Goal: Transaction & Acquisition: Download file/media

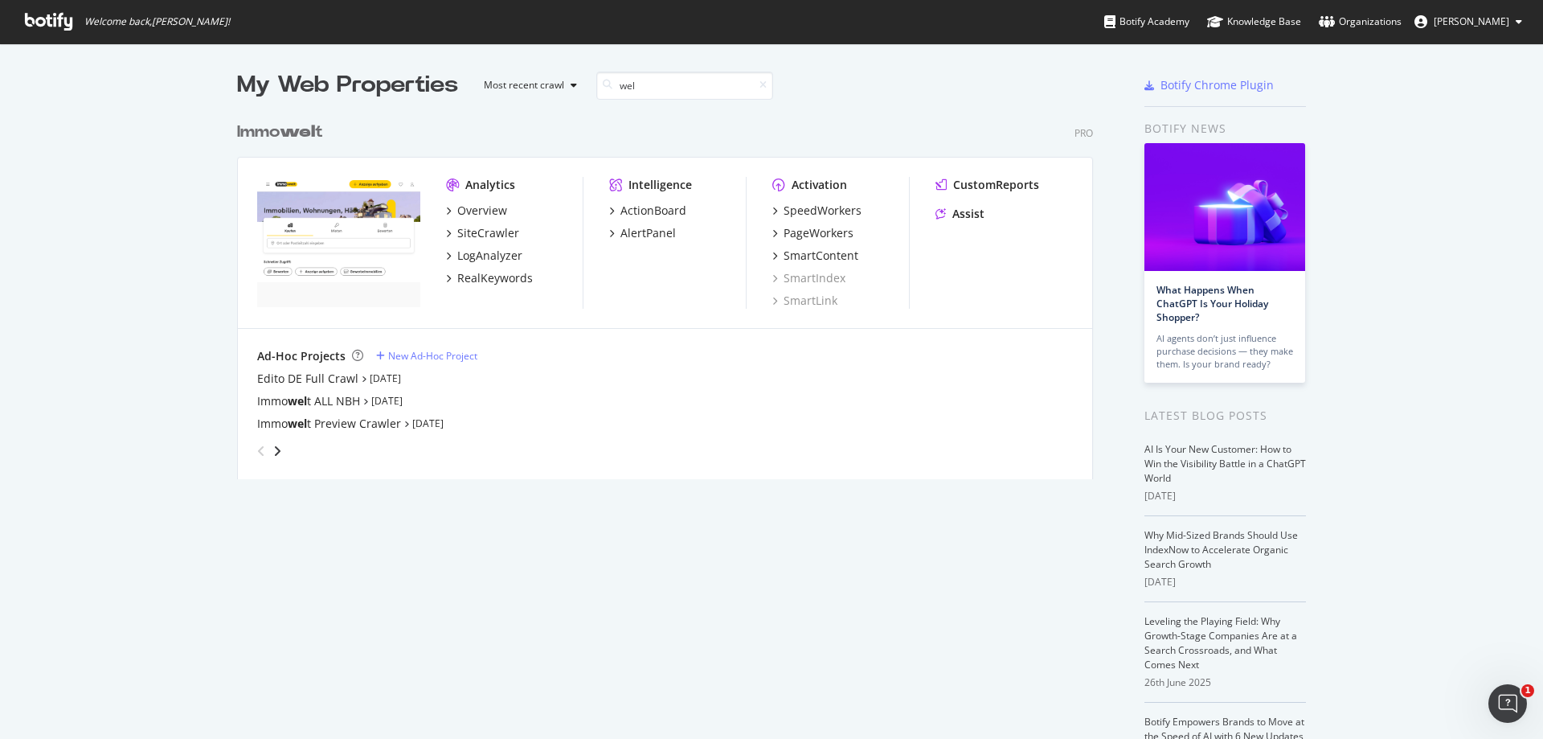
scroll to position [366, 857]
type input "welt"
click at [808, 233] on div "PageWorkers" at bounding box center [819, 233] width 70 height 16
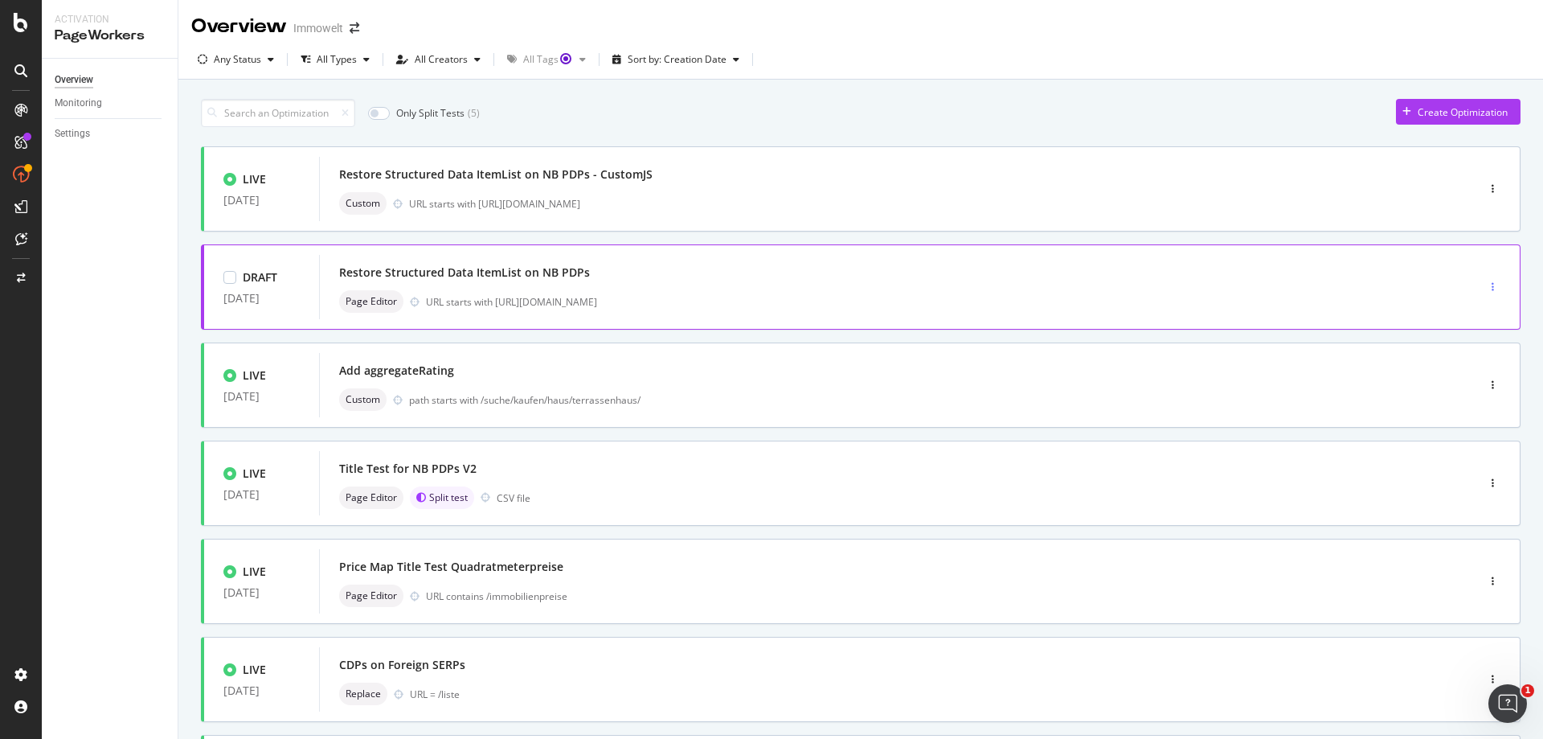
click at [1491, 287] on icon "button" at bounding box center [1492, 287] width 2 height 10
click at [1475, 370] on div "Delete" at bounding box center [1463, 370] width 30 height 14
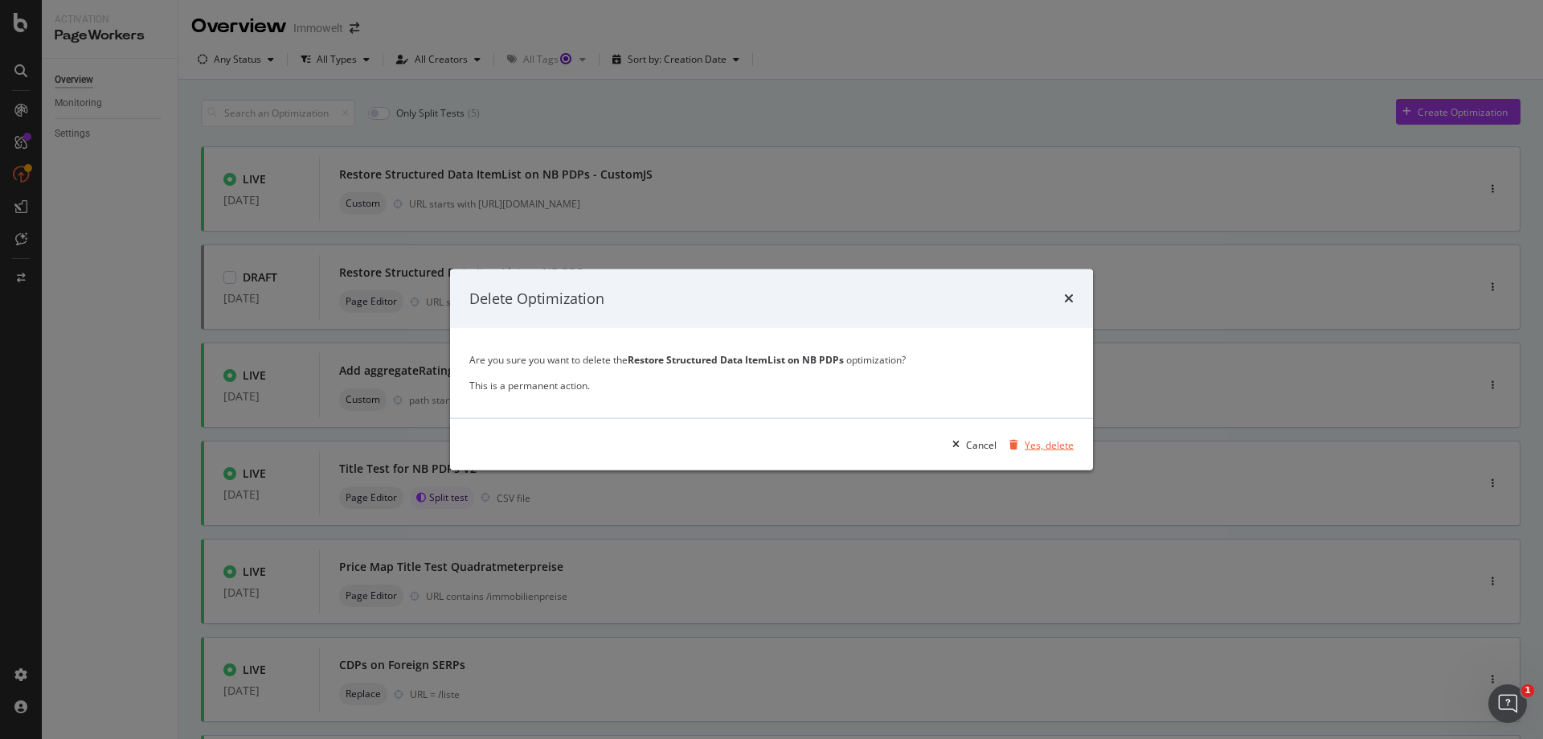
click at [1059, 444] on div "Yes, delete" at bounding box center [1049, 444] width 49 height 14
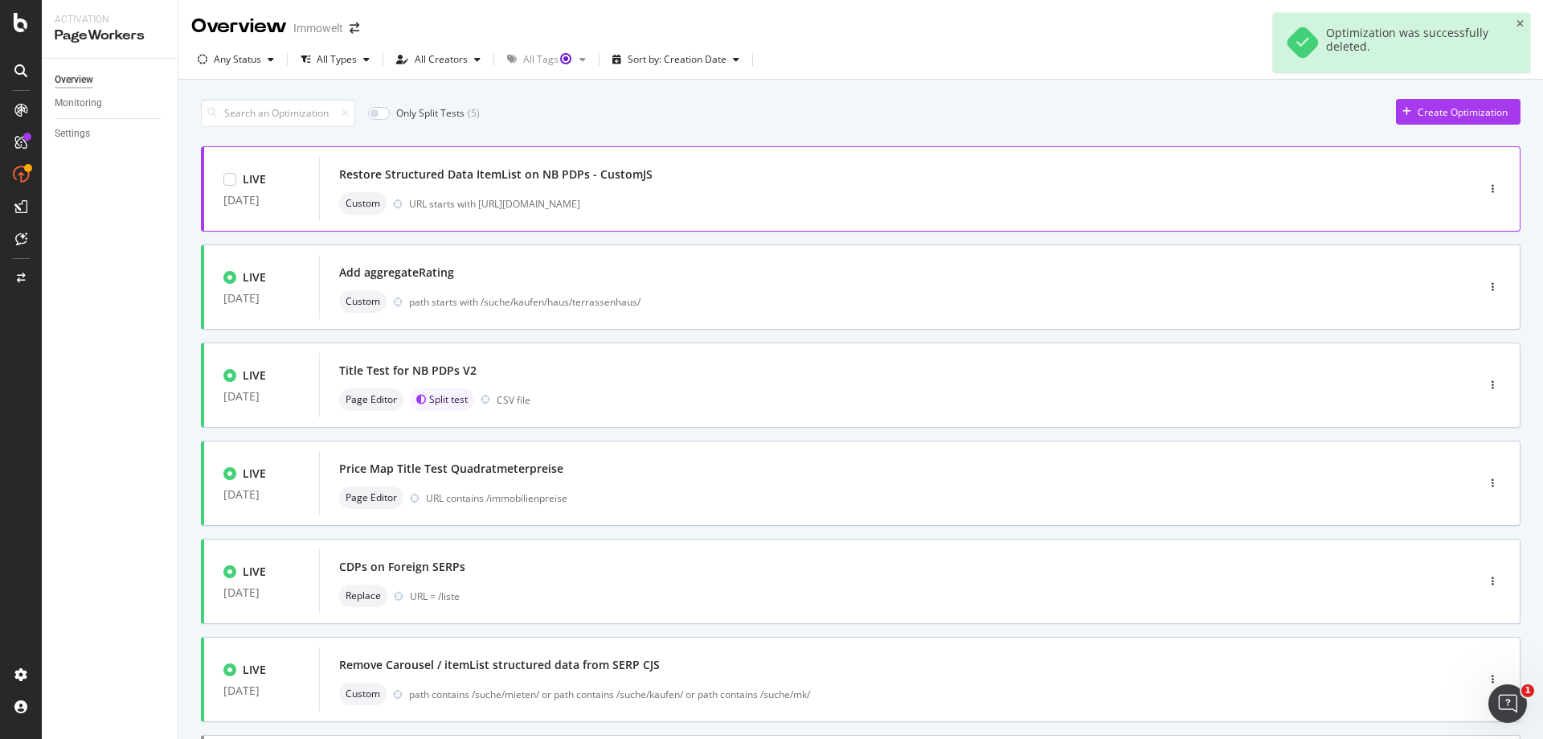
click at [767, 195] on div "Custom URL starts with https://www.immowelt.de/projekte/expose/" at bounding box center [873, 203] width 1069 height 23
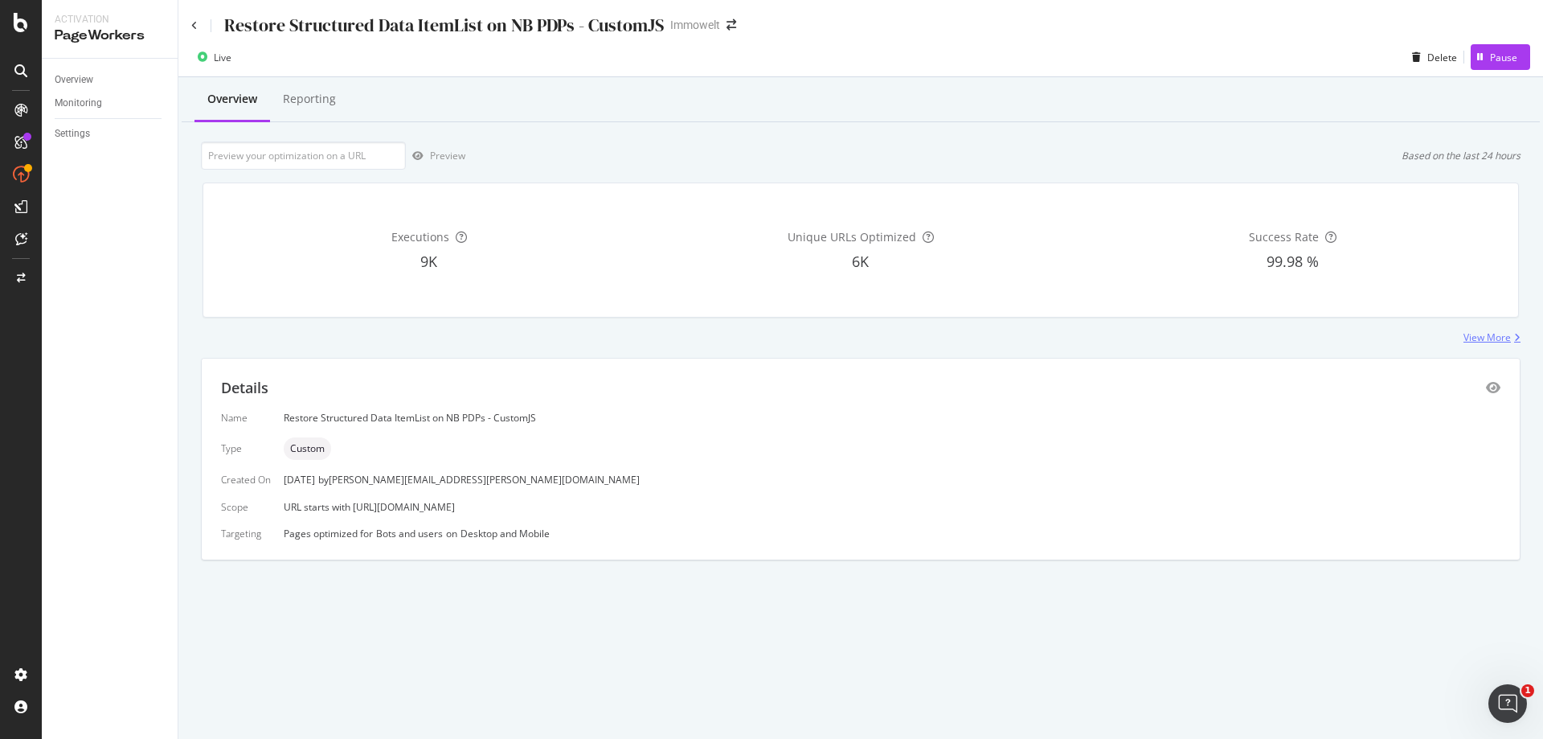
click at [1483, 336] on div "View More" at bounding box center [1486, 337] width 47 height 14
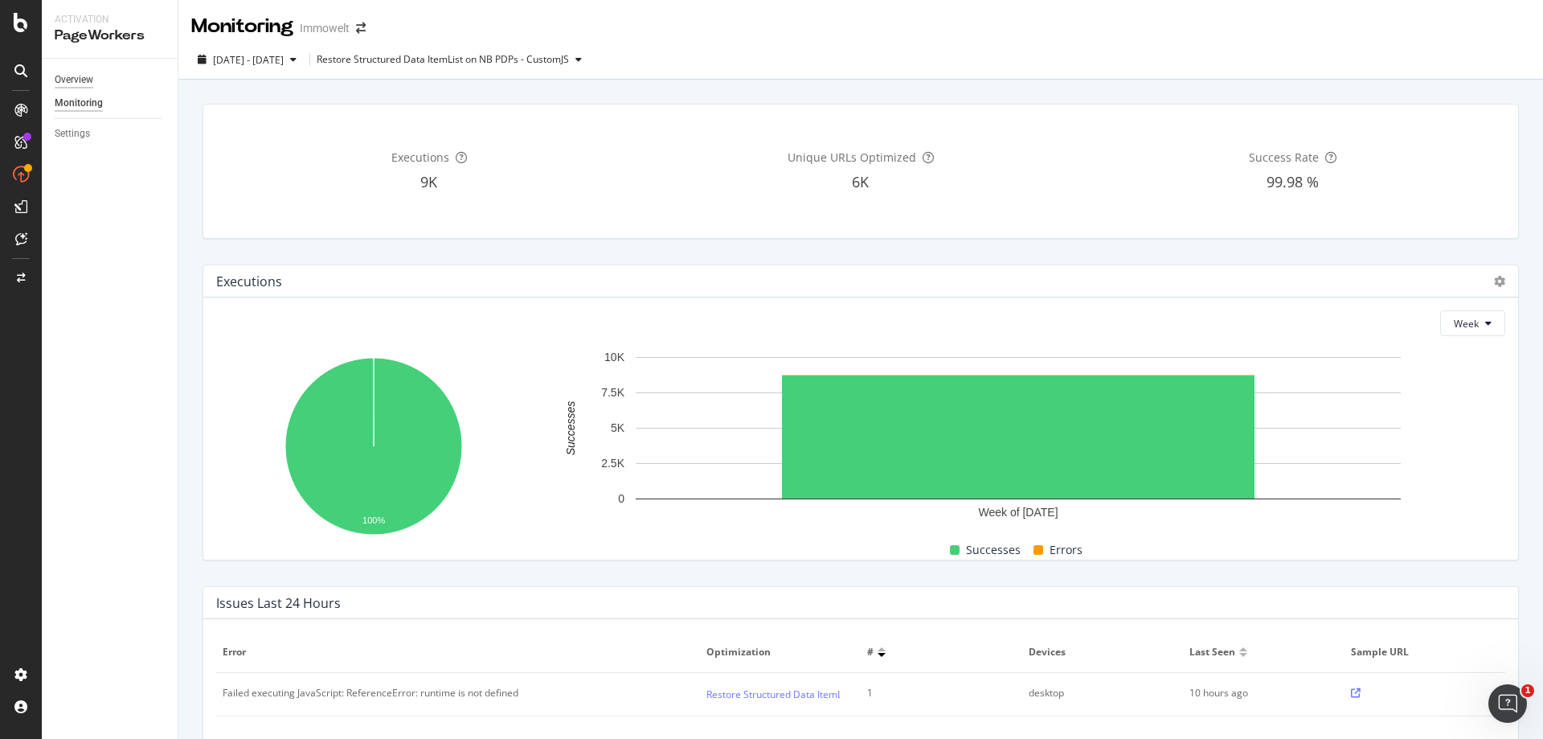
click at [87, 86] on div "Overview" at bounding box center [74, 80] width 39 height 17
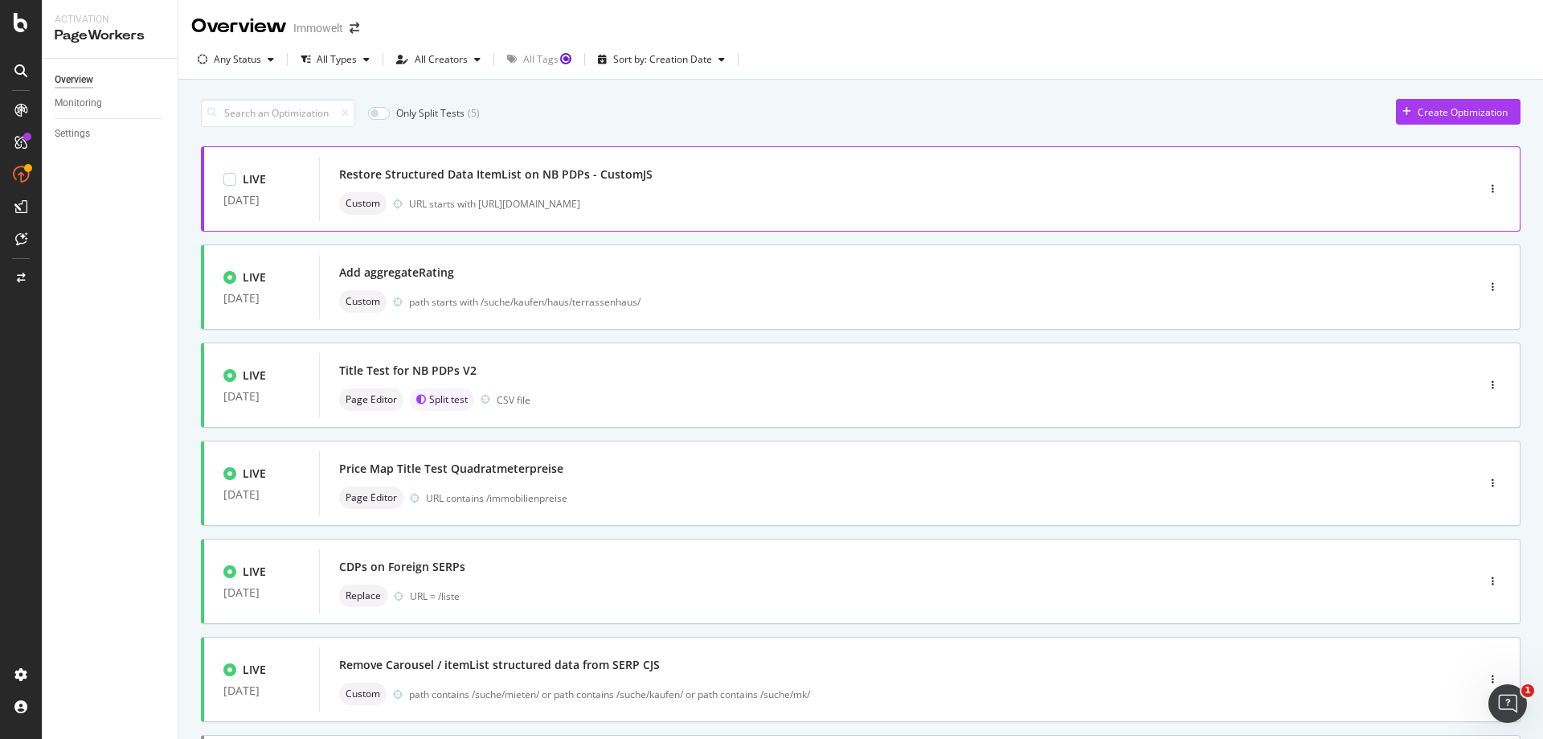
click at [849, 168] on div "Restore Structured Data ItemList on NB PDPs - CustomJS" at bounding box center [873, 174] width 1069 height 23
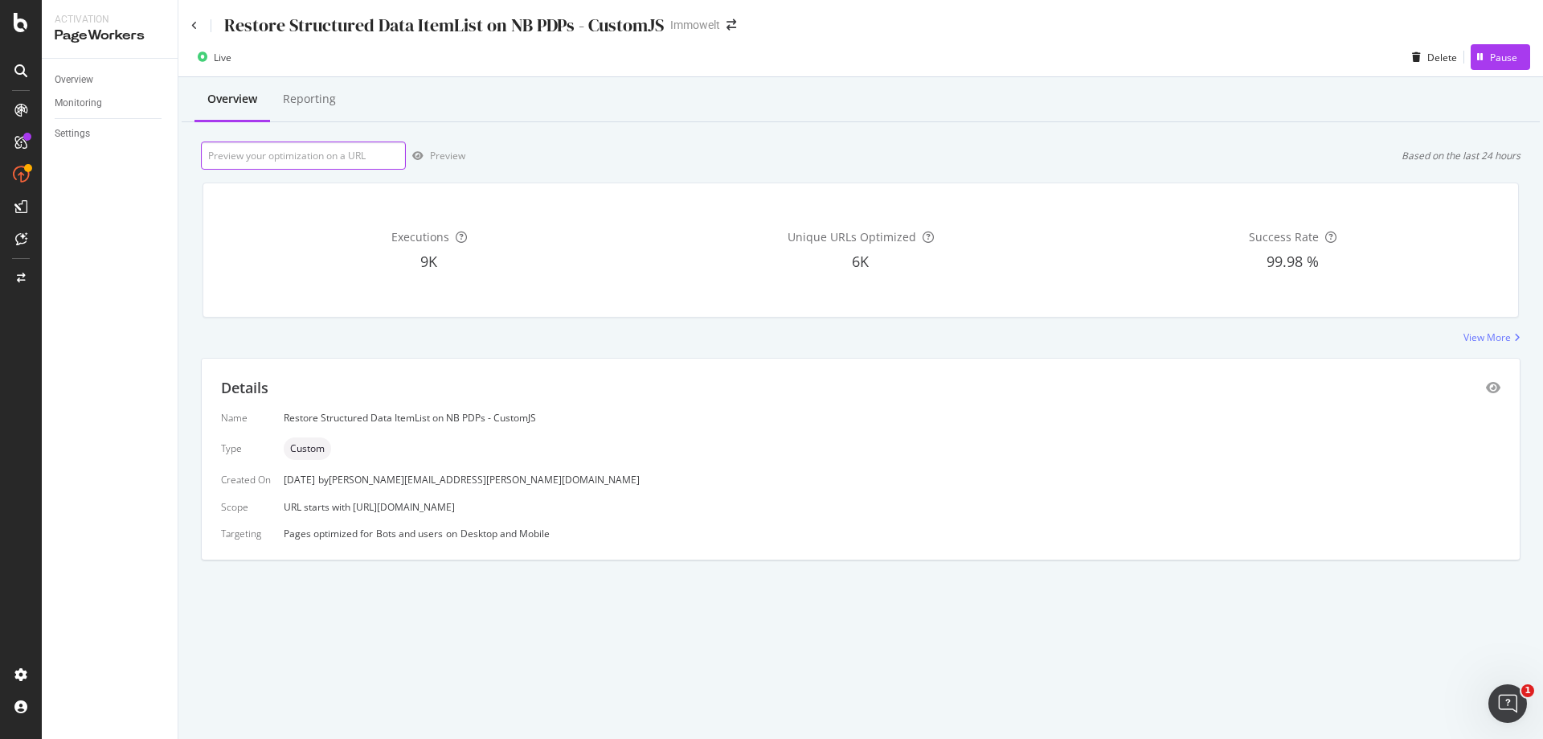
click at [329, 153] on input "url" at bounding box center [303, 155] width 205 height 28
paste input "https://www.immowelt.de/expose/k2xj932"
type input "https://www.immowelt.de/expose/k2xj932"
click at [428, 158] on div "button" at bounding box center [418, 156] width 24 height 10
click at [457, 155] on div "Preview" at bounding box center [447, 156] width 35 height 14
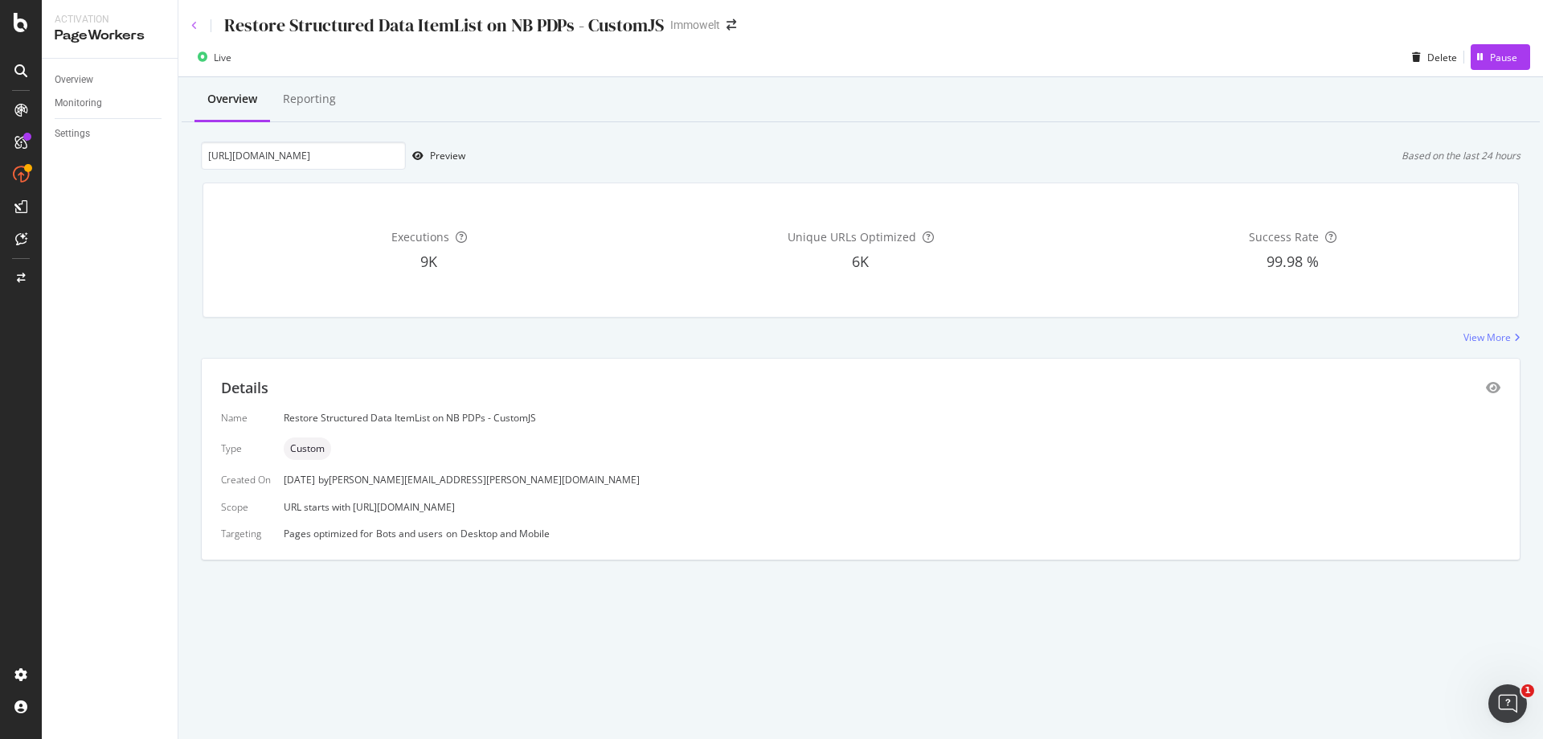
click at [194, 21] on icon at bounding box center [194, 26] width 6 height 10
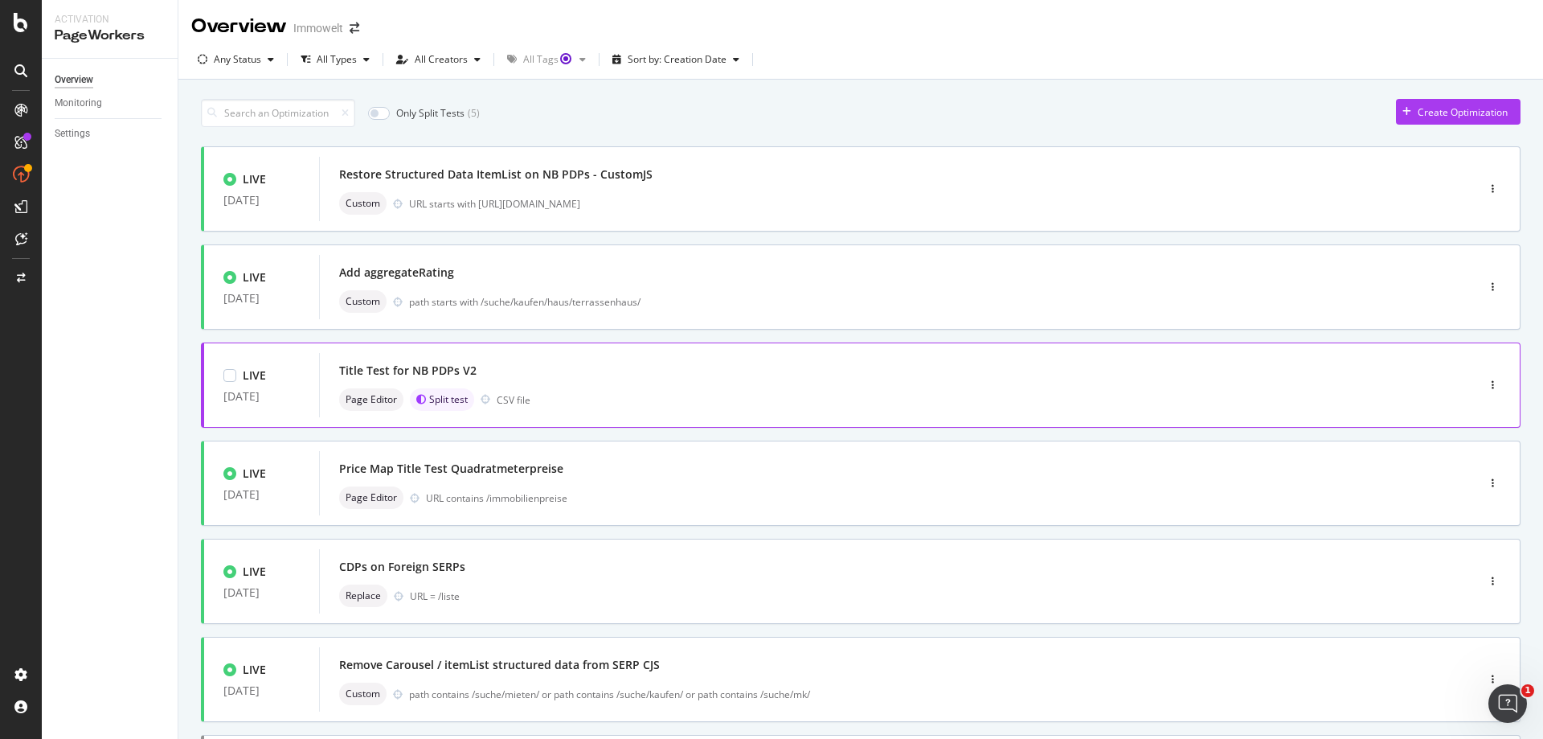
click at [685, 387] on div "Title Test for NB PDPs V2 Page Editor Split test CSV file" at bounding box center [873, 384] width 1069 height 51
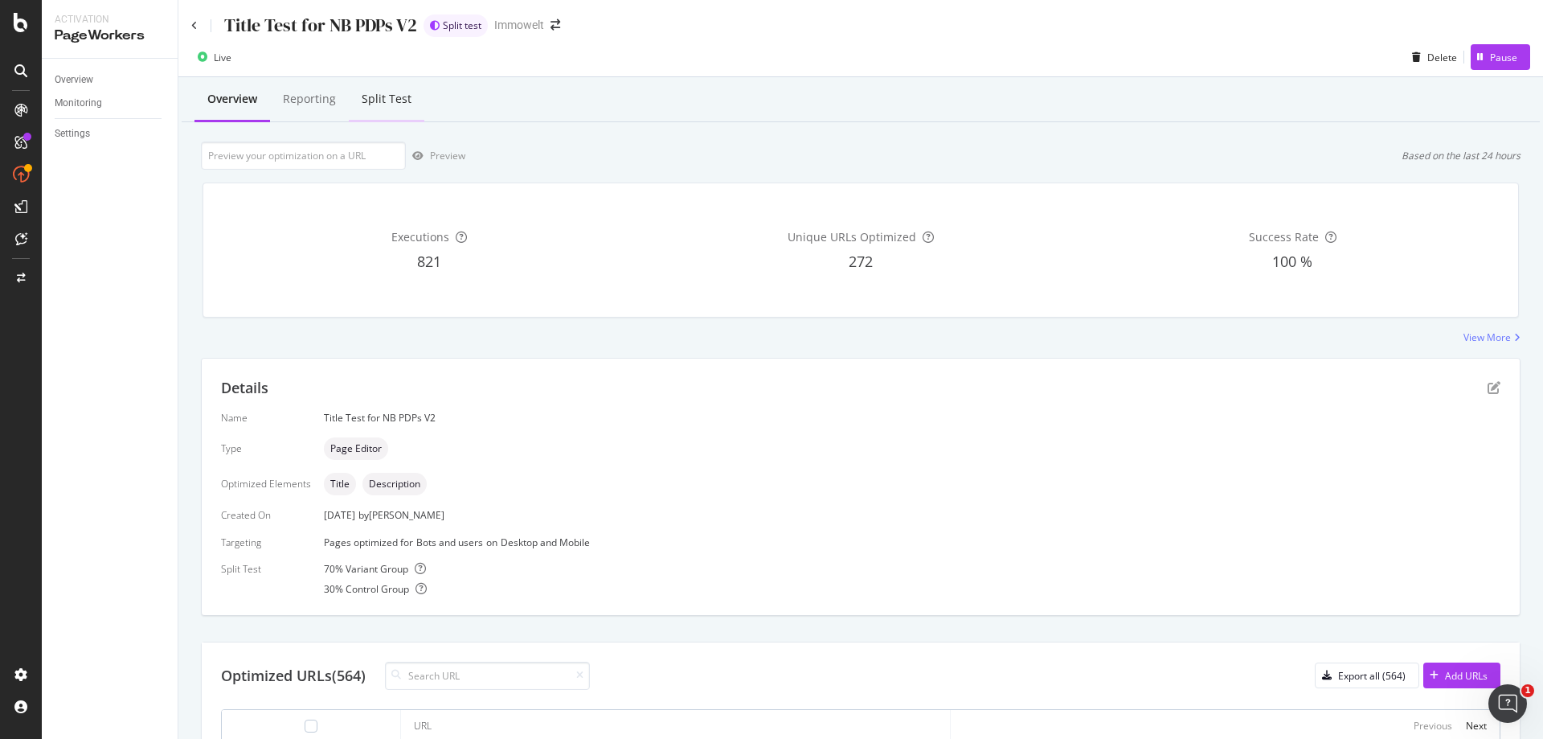
click at [397, 102] on div "Split Test" at bounding box center [387, 99] width 50 height 16
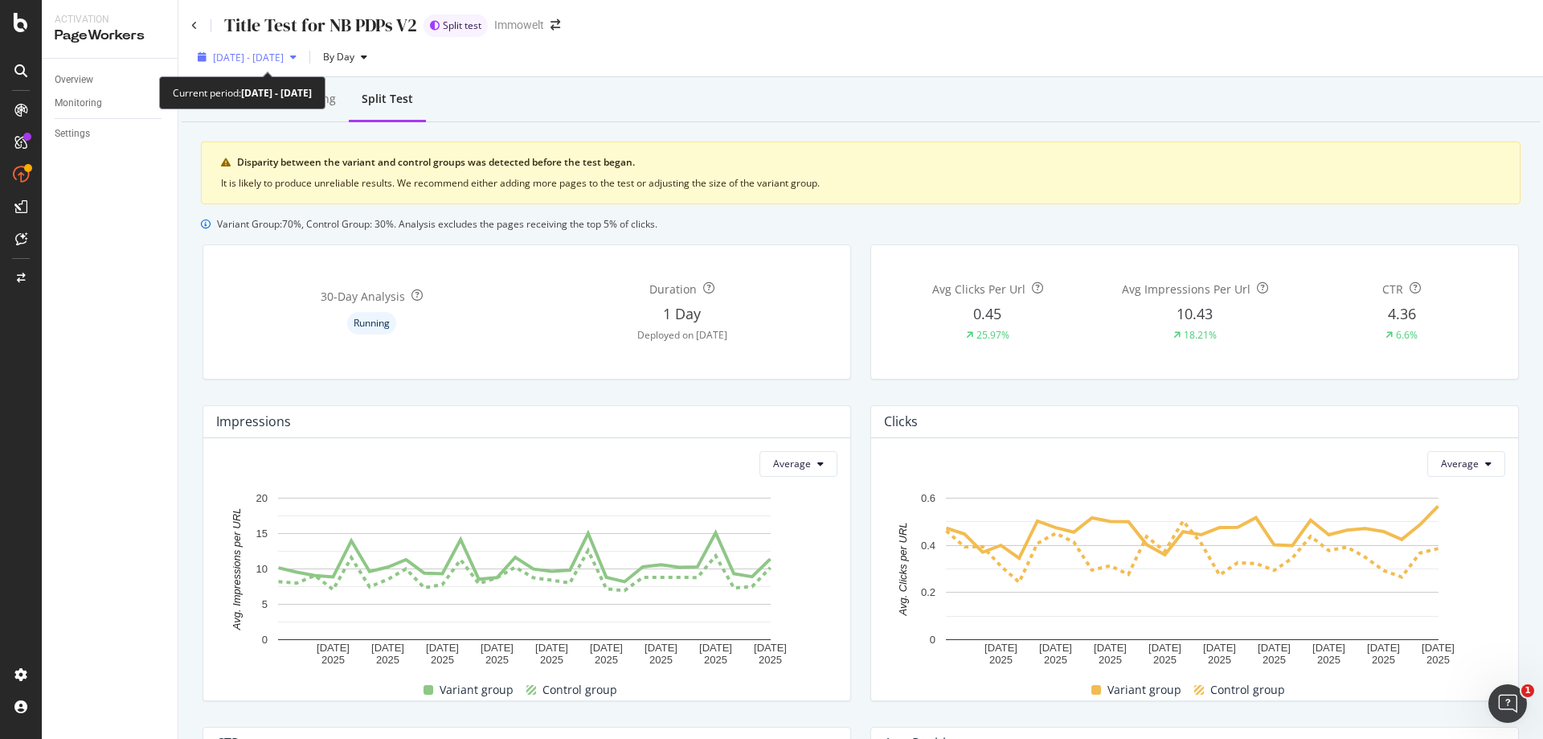
click at [284, 55] on span "2025 Jul. 28th - Aug. 24th" at bounding box center [248, 58] width 71 height 14
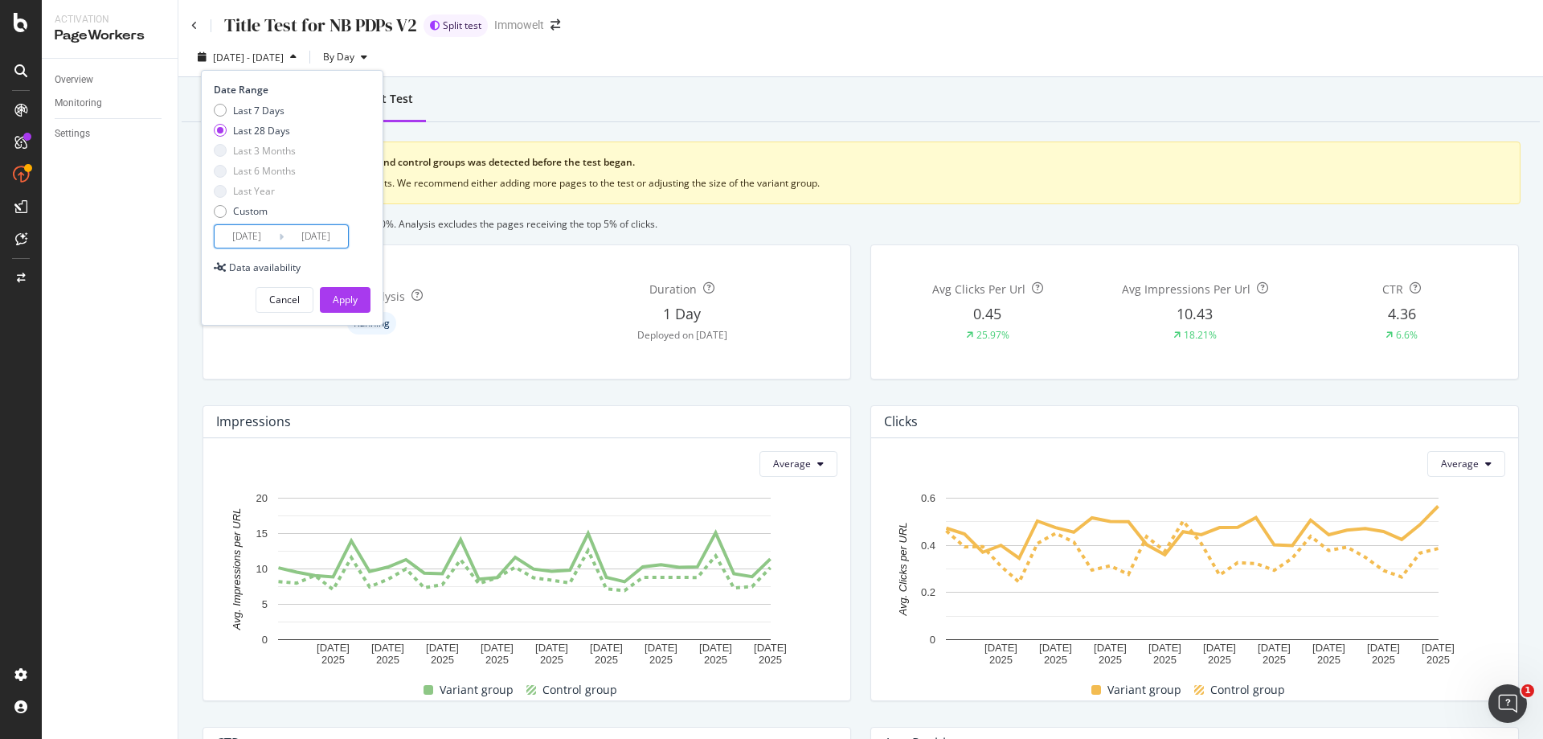
click at [230, 236] on input "2025/07/28" at bounding box center [247, 236] width 64 height 23
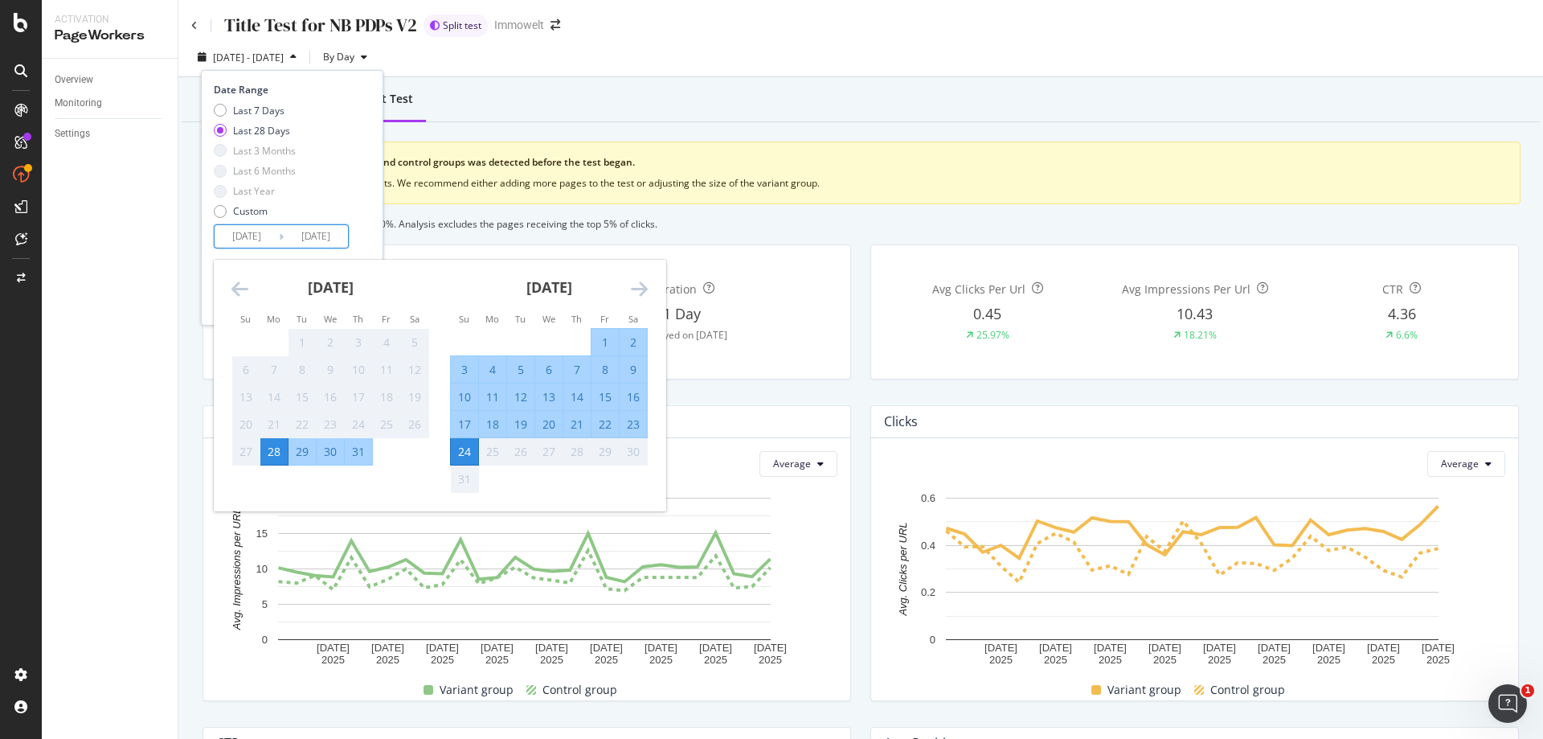
click at [831, 224] on div "Variant Group: 70 %, Control Group: 30 %. Analysis excludes the pages receiving…" at bounding box center [861, 224] width 1320 height 14
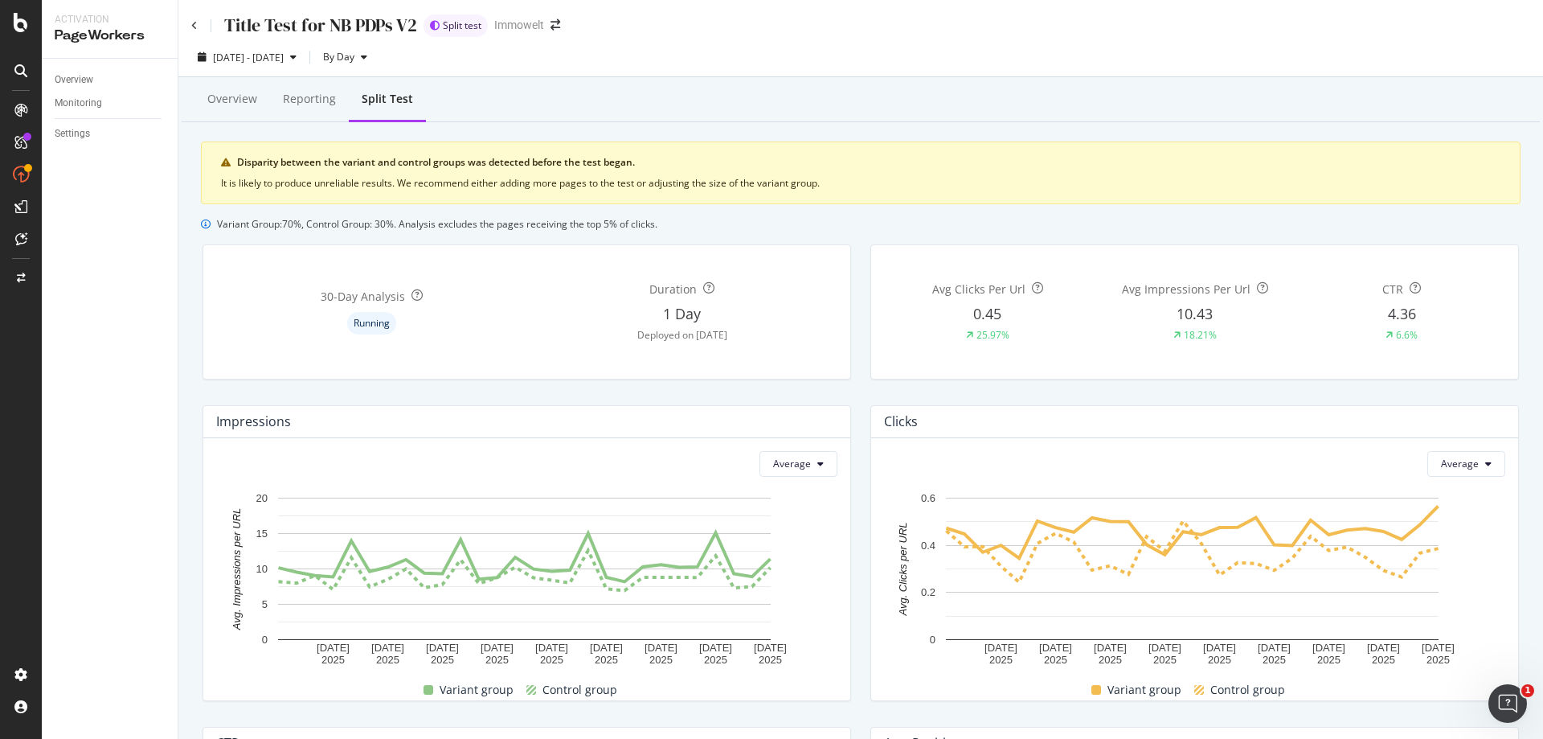
click at [188, 23] on div "Title Test for NB PDPs V2 Split test Immowelt" at bounding box center [860, 19] width 1365 height 38
click at [194, 24] on icon at bounding box center [194, 26] width 6 height 10
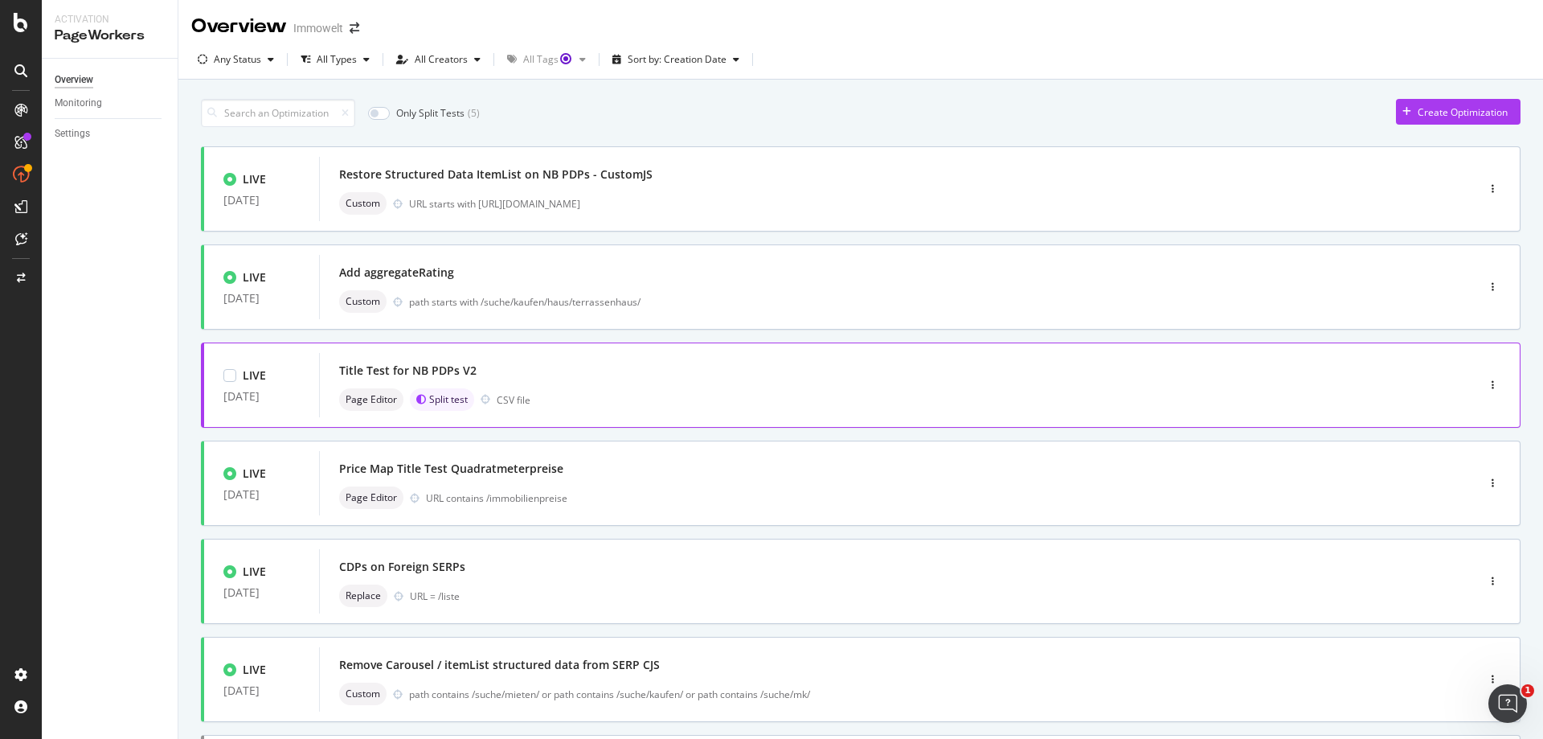
click at [898, 387] on div "Title Test for NB PDPs V2 Page Editor Split test CSV file" at bounding box center [873, 384] width 1069 height 51
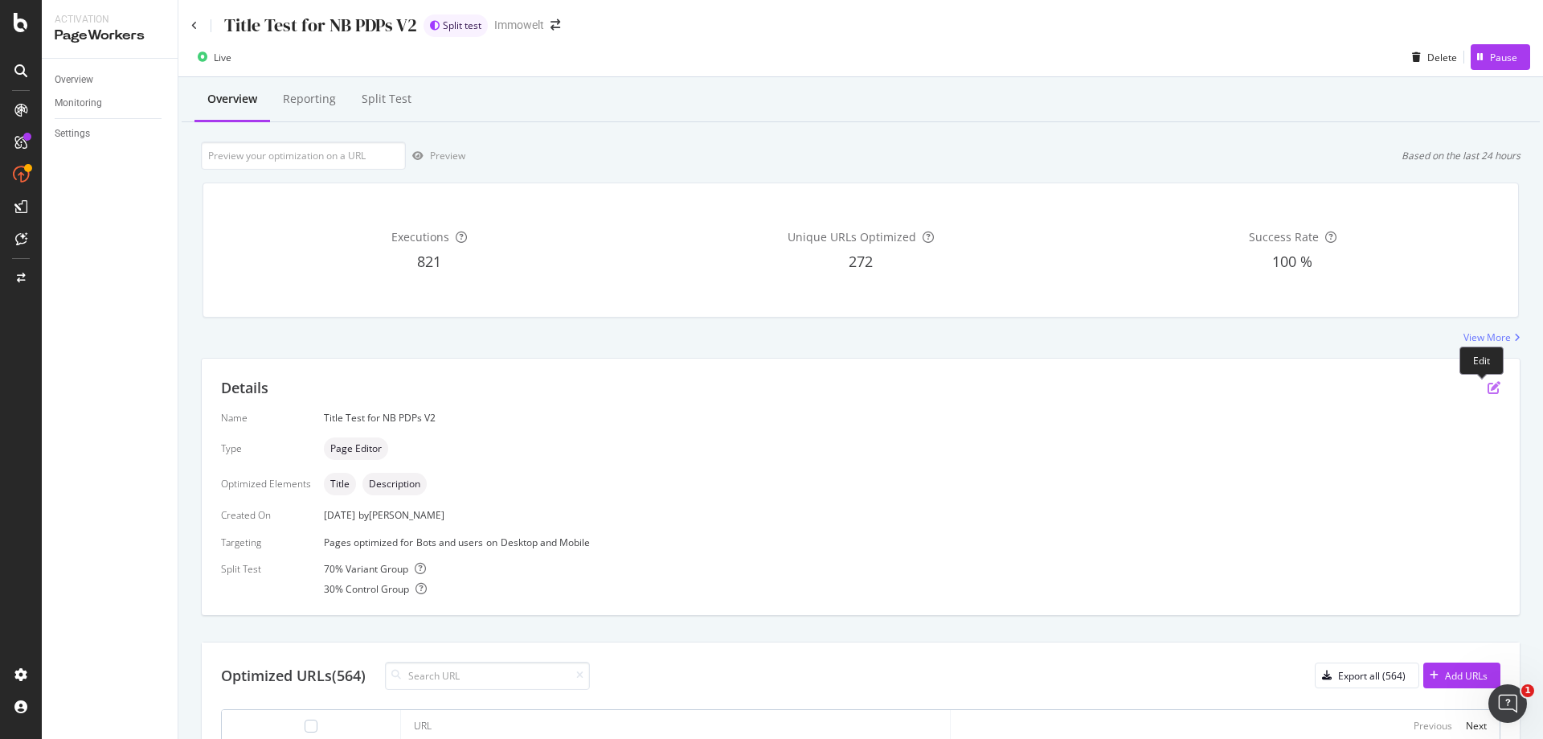
click at [1487, 391] on icon "pen-to-square" at bounding box center [1493, 387] width 13 height 13
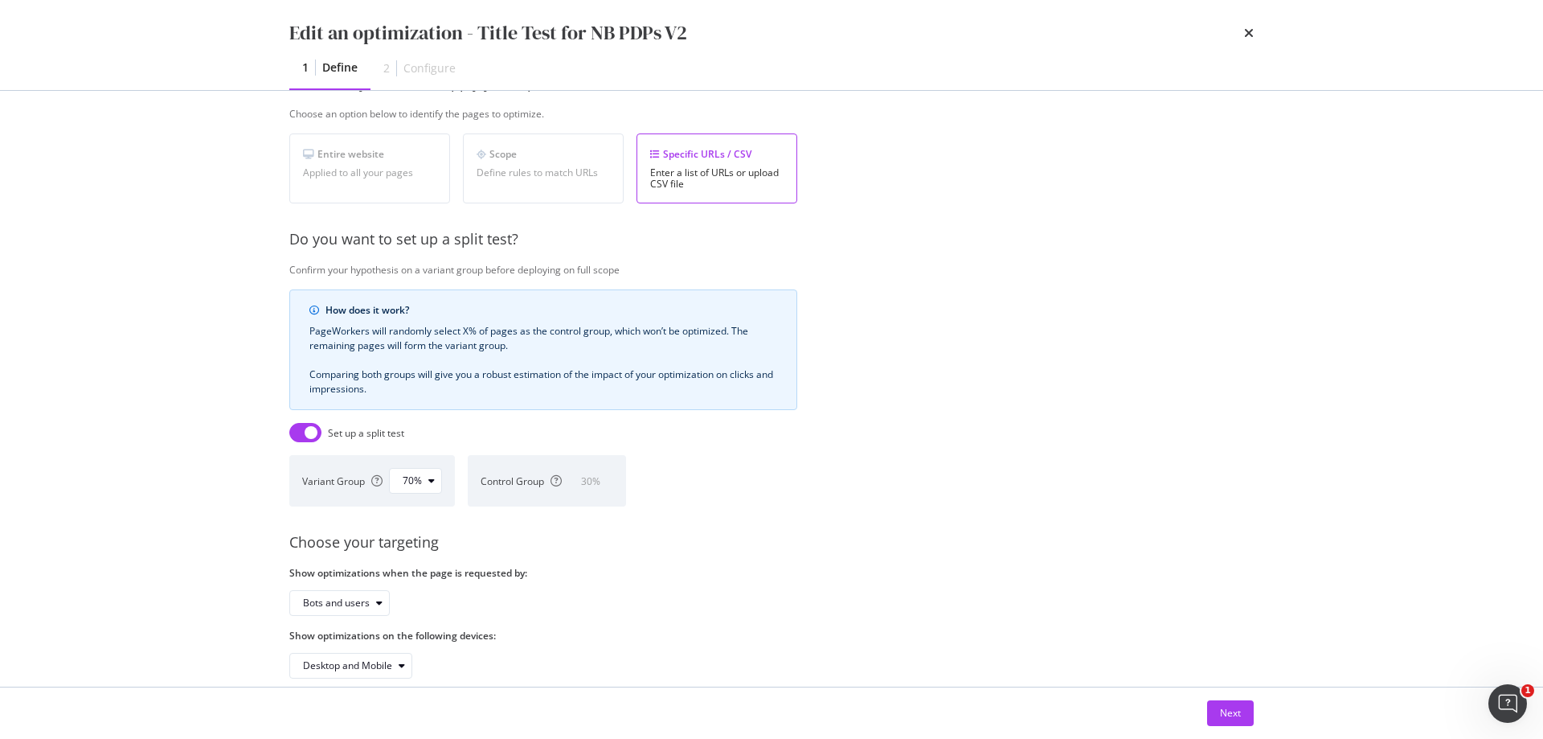
scroll to position [305, 0]
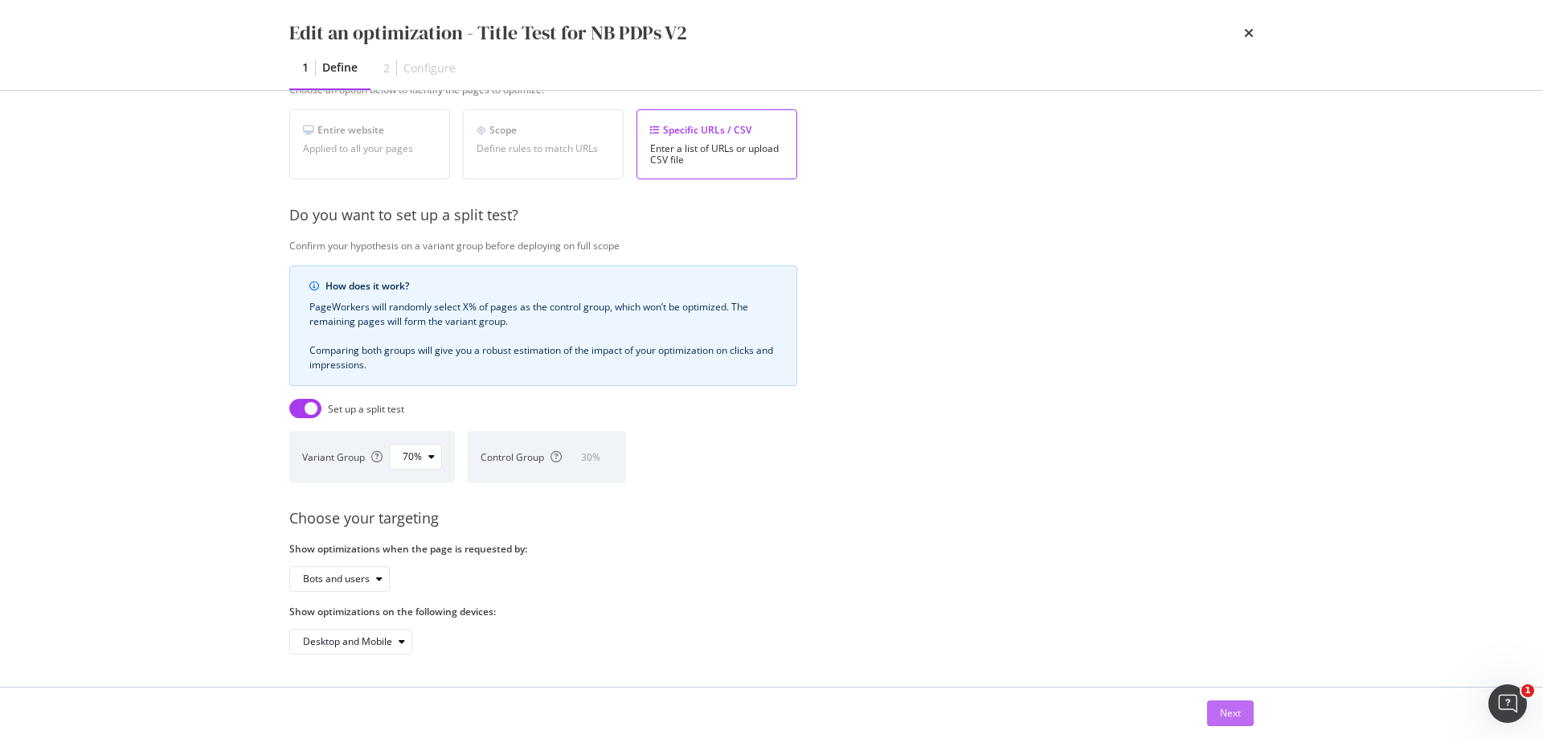
click at [1241, 706] on button "Next" at bounding box center [1230, 713] width 47 height 26
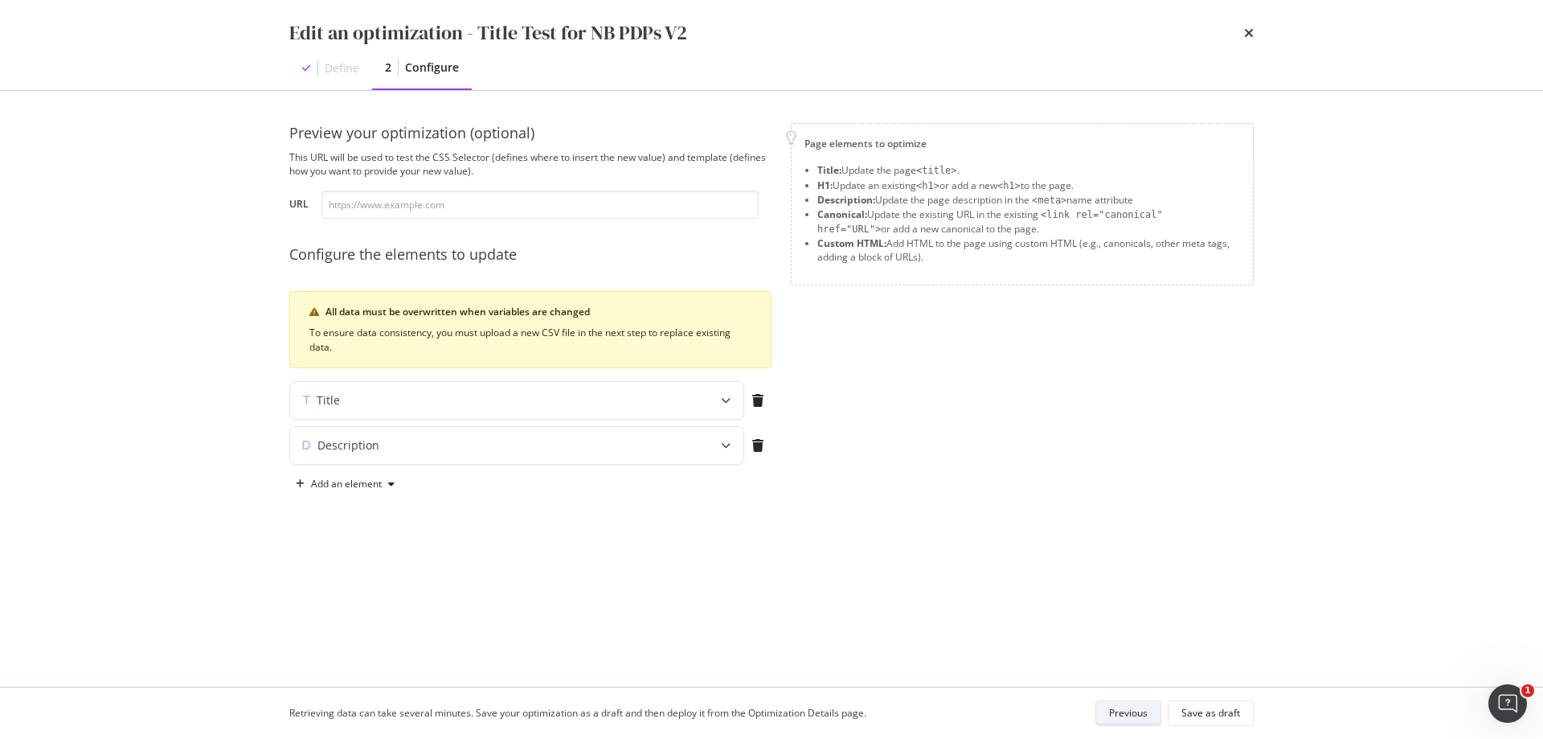
scroll to position [0, 0]
click at [391, 486] on icon "modal" at bounding box center [391, 484] width 6 height 10
click at [379, 563] on div "Custom HTML" at bounding box center [363, 567] width 63 height 14
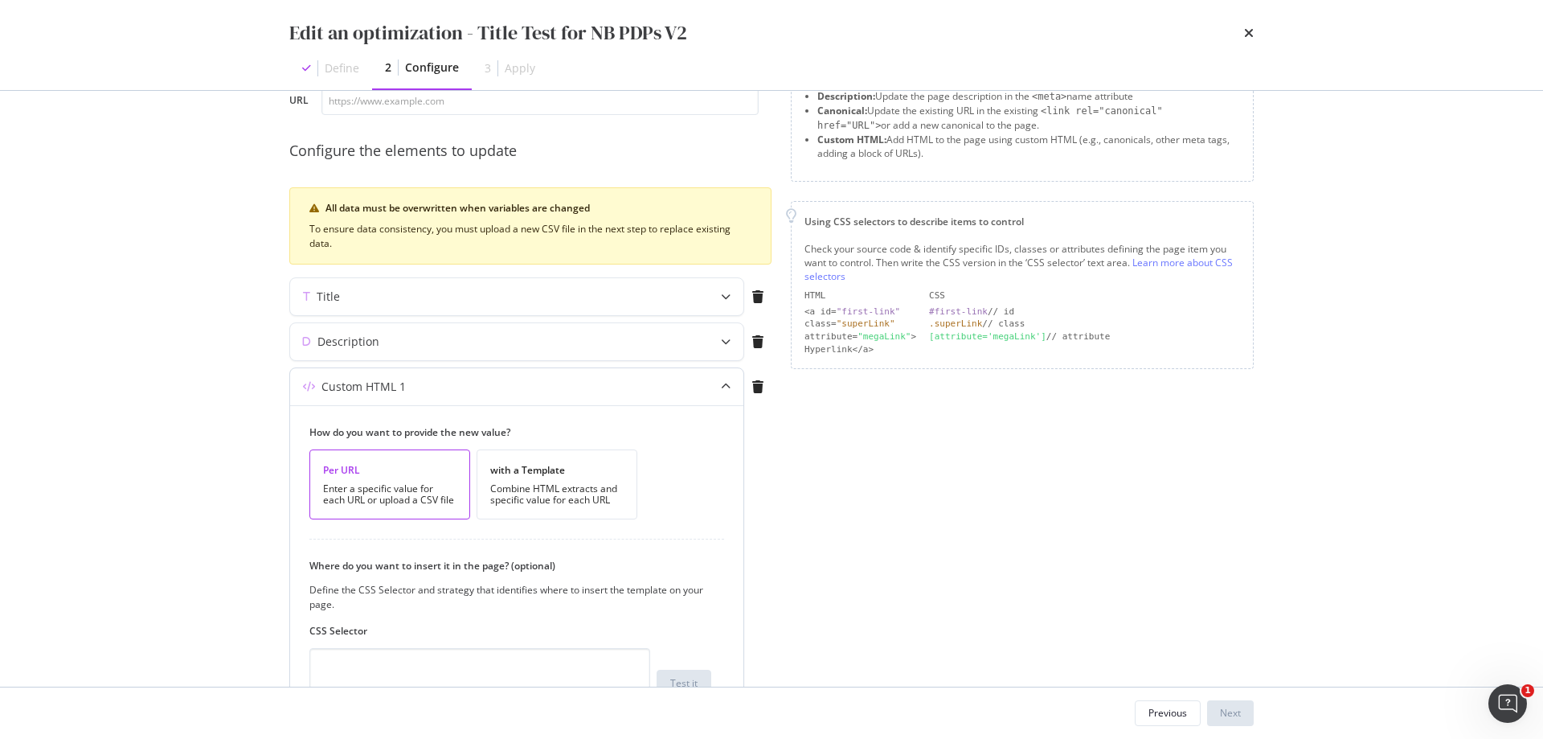
scroll to position [241, 0]
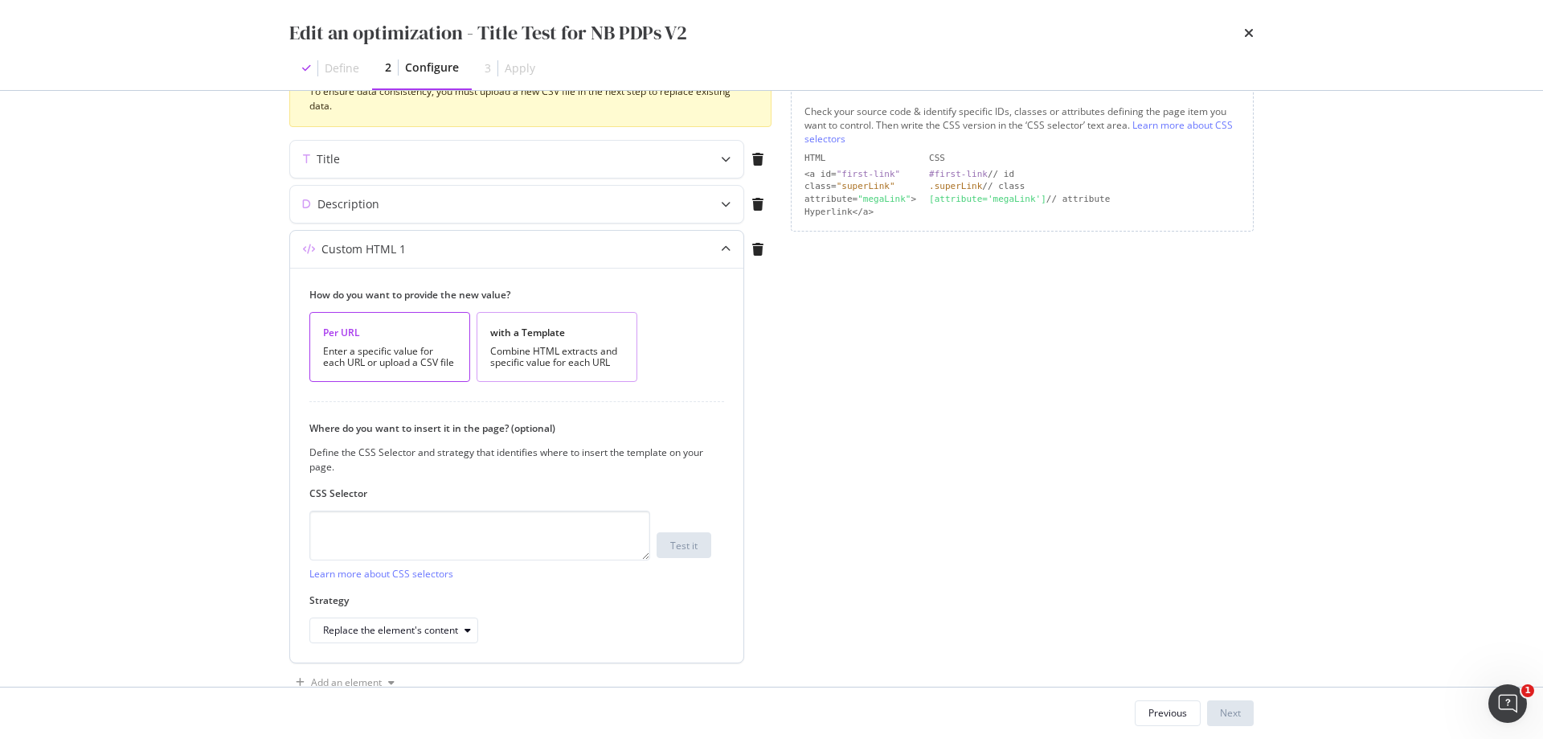
click at [567, 318] on div "with a Template Combine HTML extracts and specific value for each URL" at bounding box center [557, 347] width 161 height 70
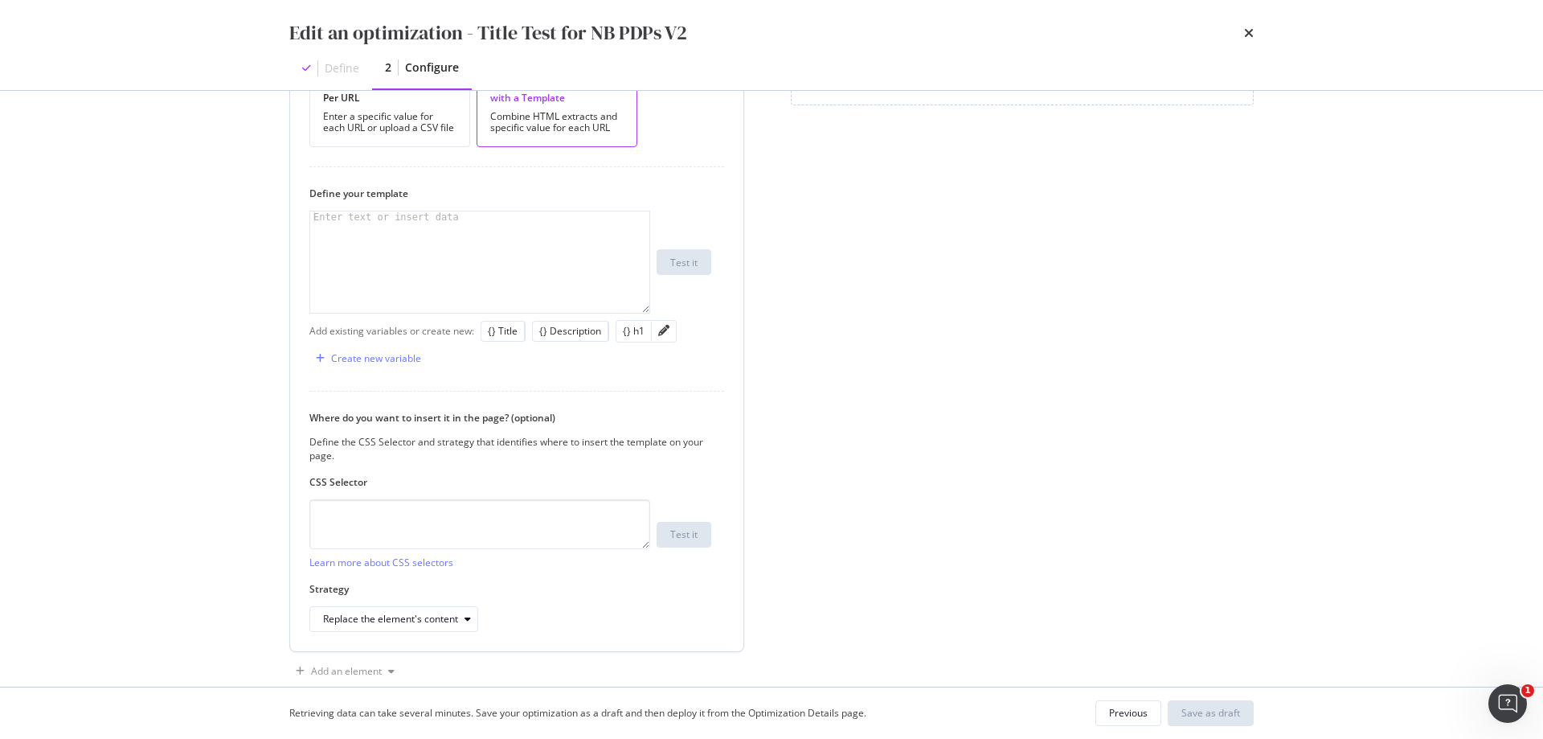
scroll to position [482, 0]
click at [499, 223] on div "modal" at bounding box center [479, 267] width 339 height 124
click at [506, 510] on textarea "modal" at bounding box center [479, 518] width 341 height 50
paste textarea "head > script:nth-child(55)"
type textarea "head > script:nth-child(55)"
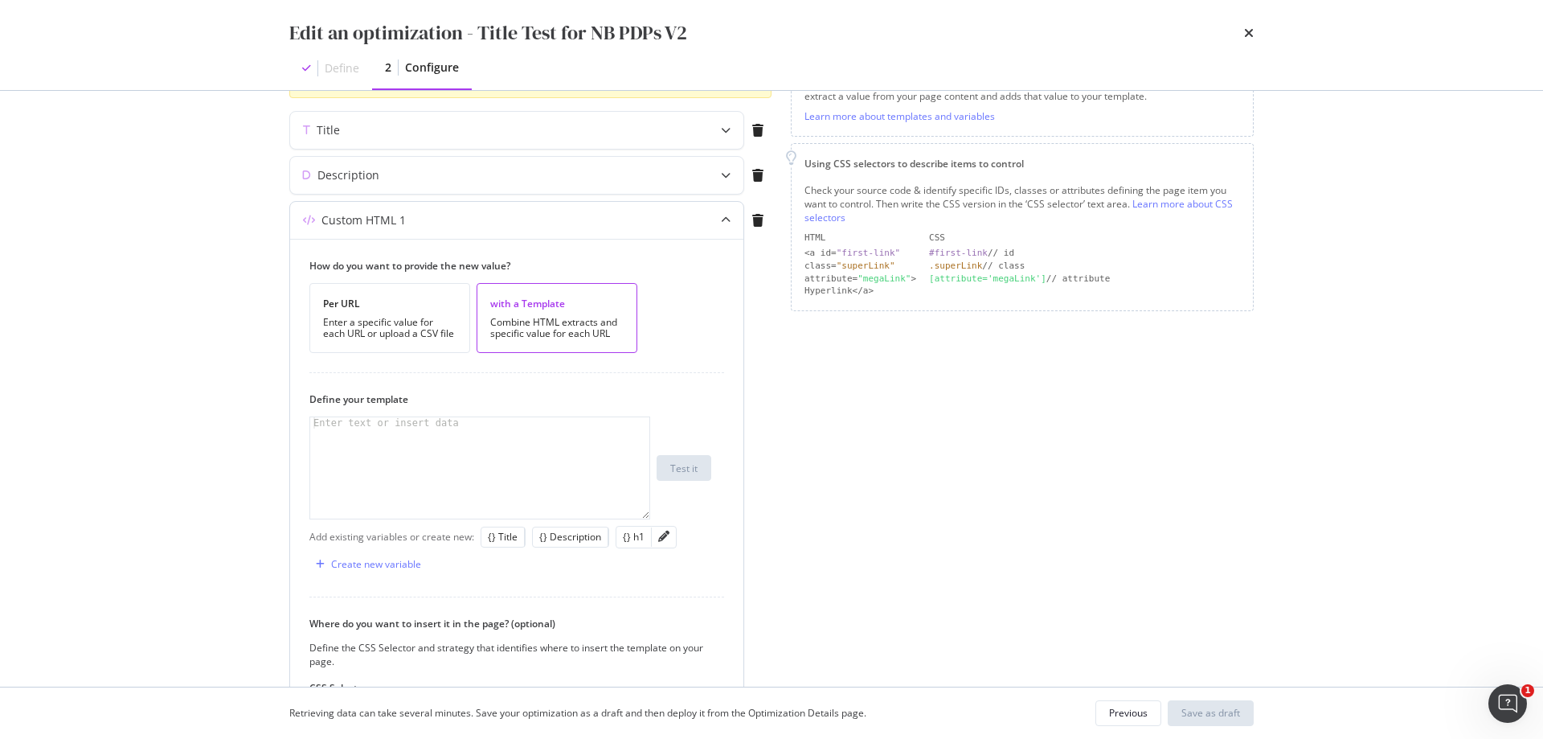
scroll to position [241, 0]
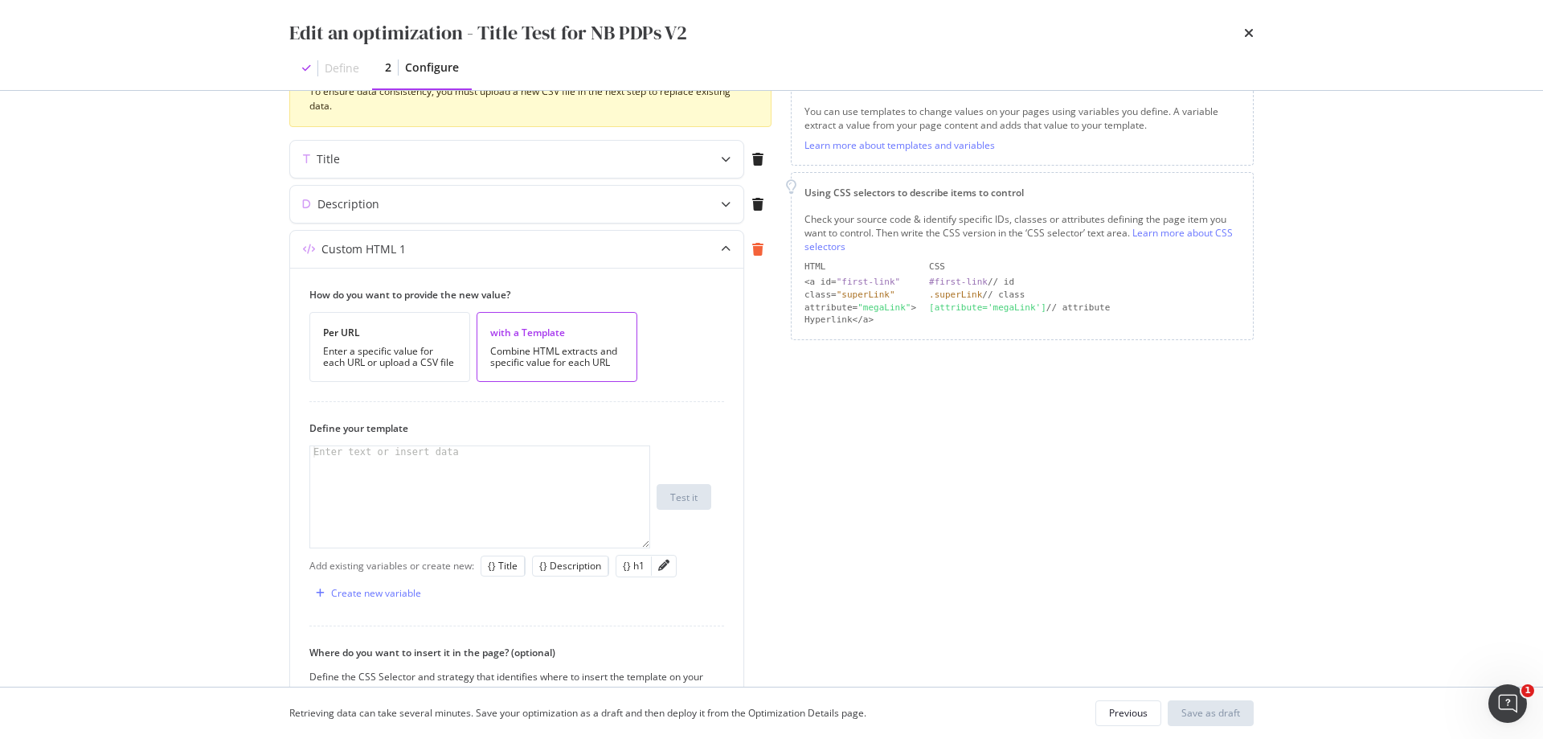
click at [763, 249] on icon "modal" at bounding box center [757, 249] width 11 height 13
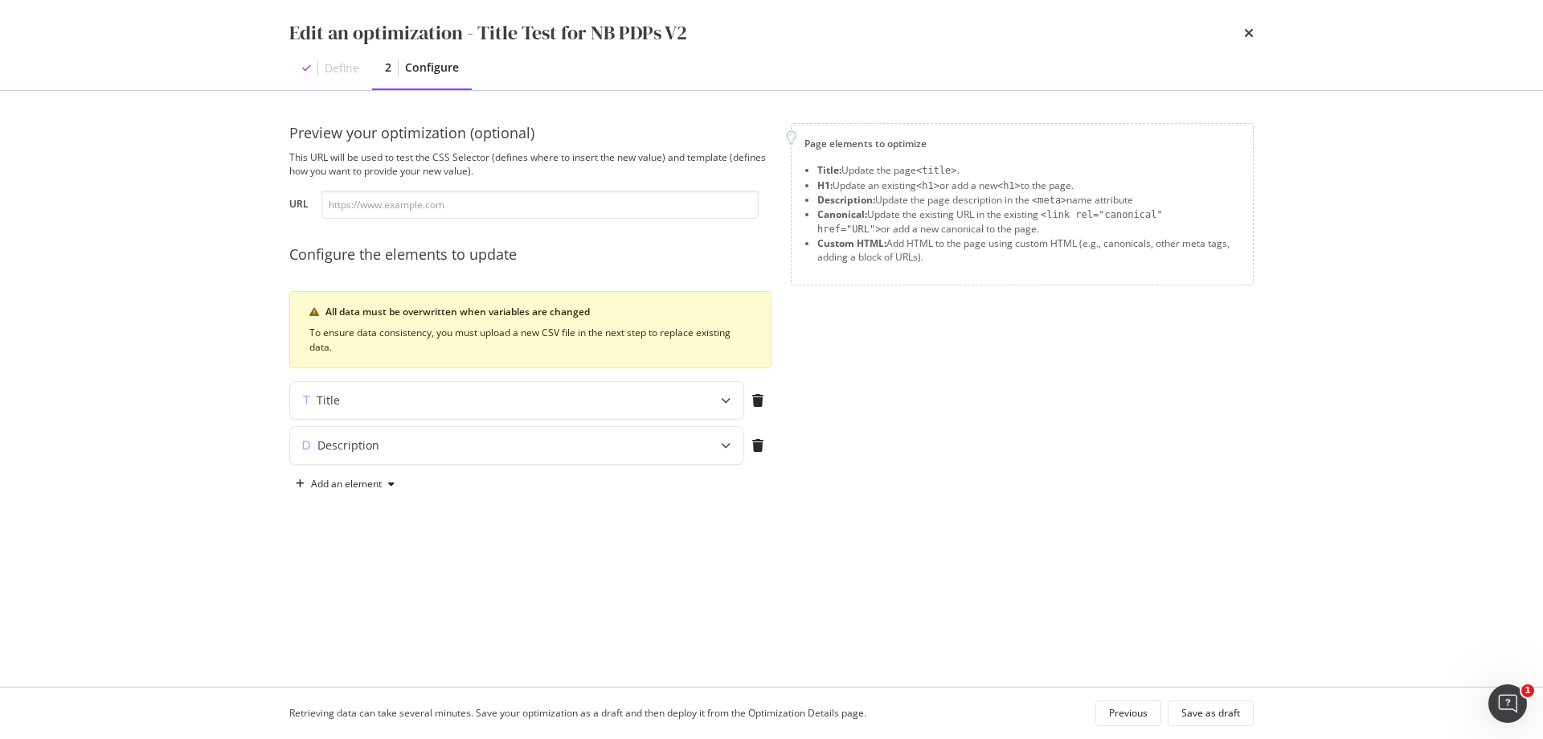
scroll to position [0, 0]
click at [1254, 33] on div "Edit an optimization - Title Test for NB PDPs V2 Define 2 Configure" at bounding box center [771, 45] width 1029 height 90
click at [1249, 28] on icon "times" at bounding box center [1249, 33] width 10 height 13
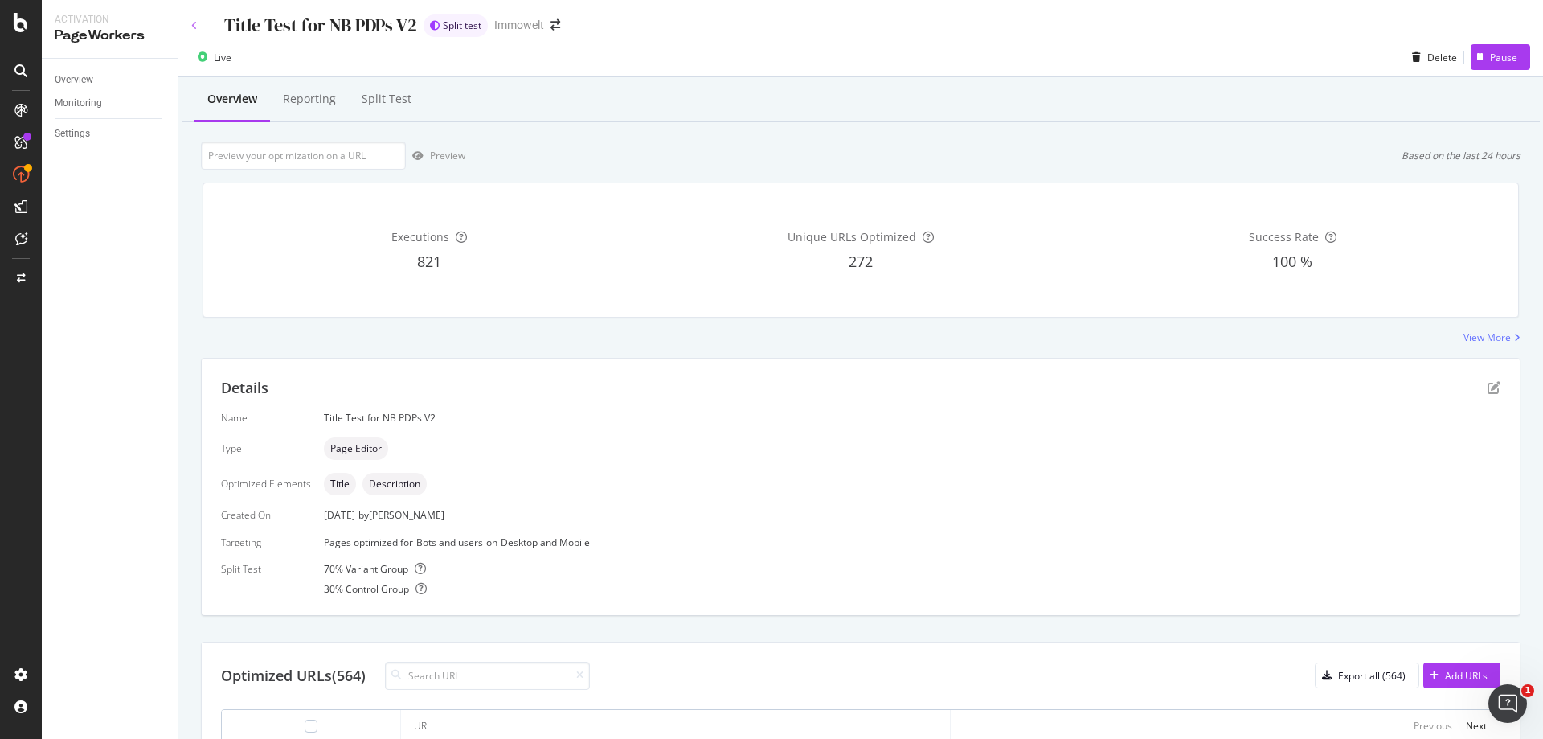
click at [194, 23] on icon at bounding box center [194, 26] width 6 height 10
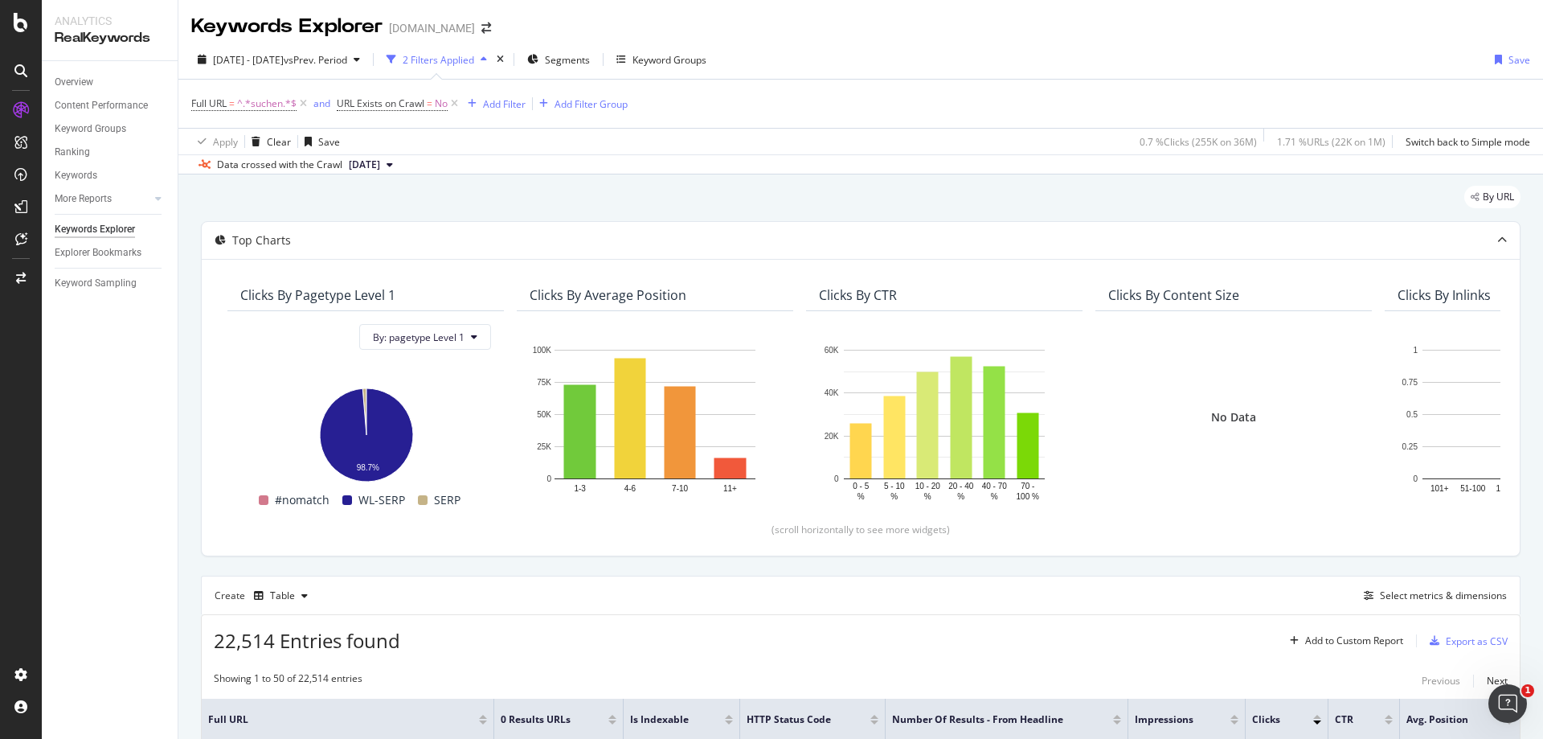
click at [393, 167] on icon at bounding box center [390, 165] width 6 height 10
click at [460, 217] on div "[DATE]" at bounding box center [514, 219] width 337 height 14
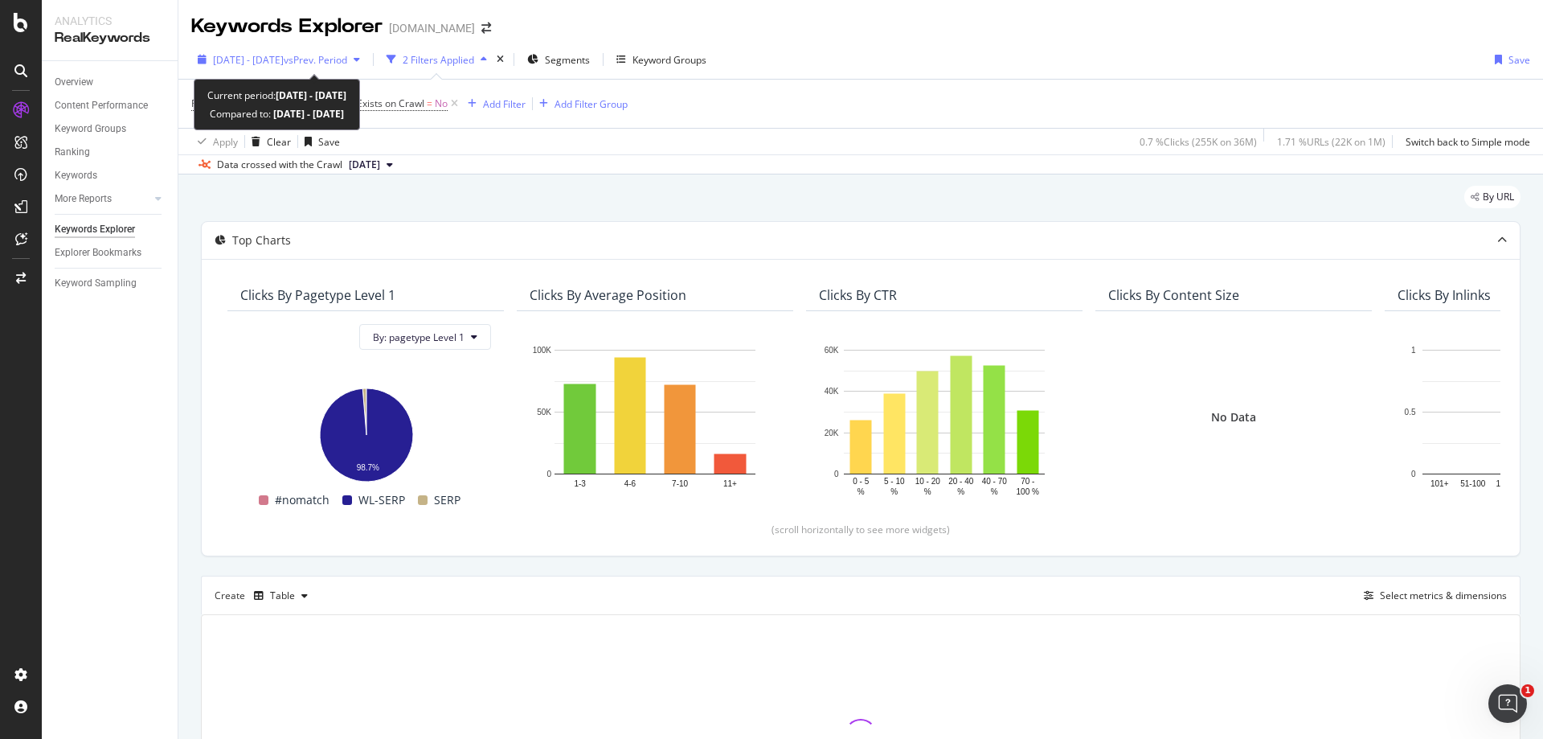
click at [284, 63] on span "[DATE] - [DATE]" at bounding box center [248, 60] width 71 height 14
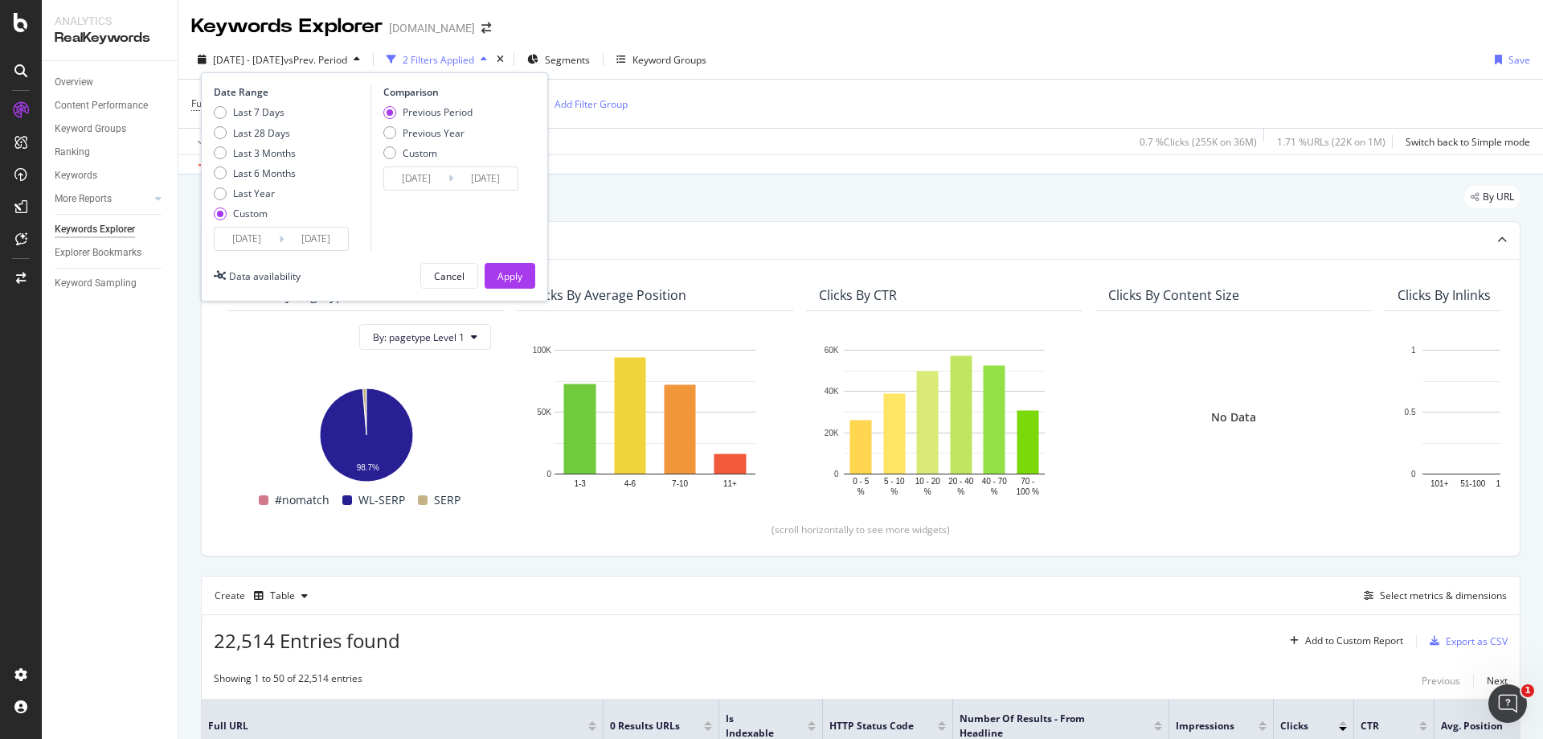
click at [264, 238] on input "[DATE]" at bounding box center [247, 238] width 64 height 23
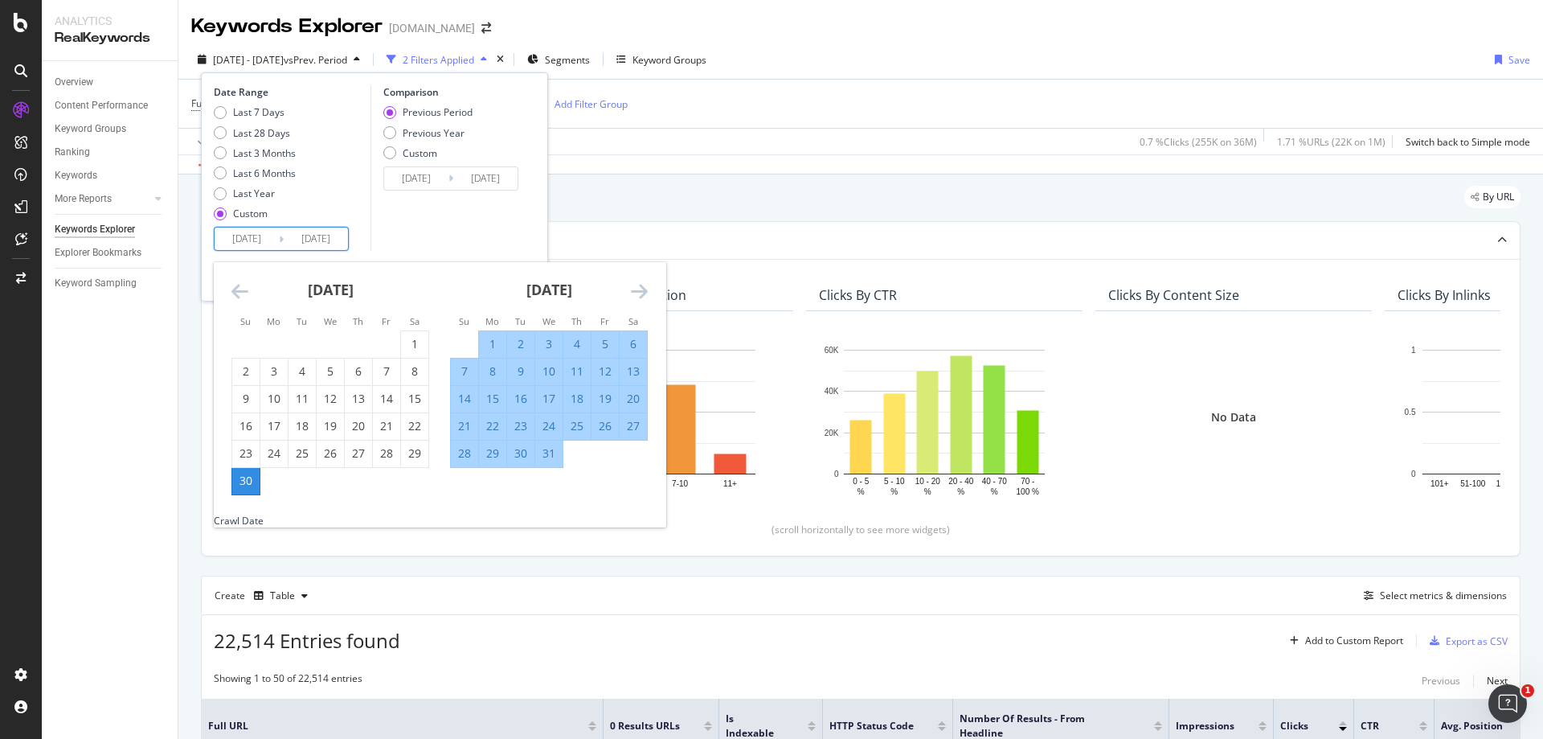
click at [546, 460] on div "31" at bounding box center [548, 453] width 27 height 16
type input "[DATE]"
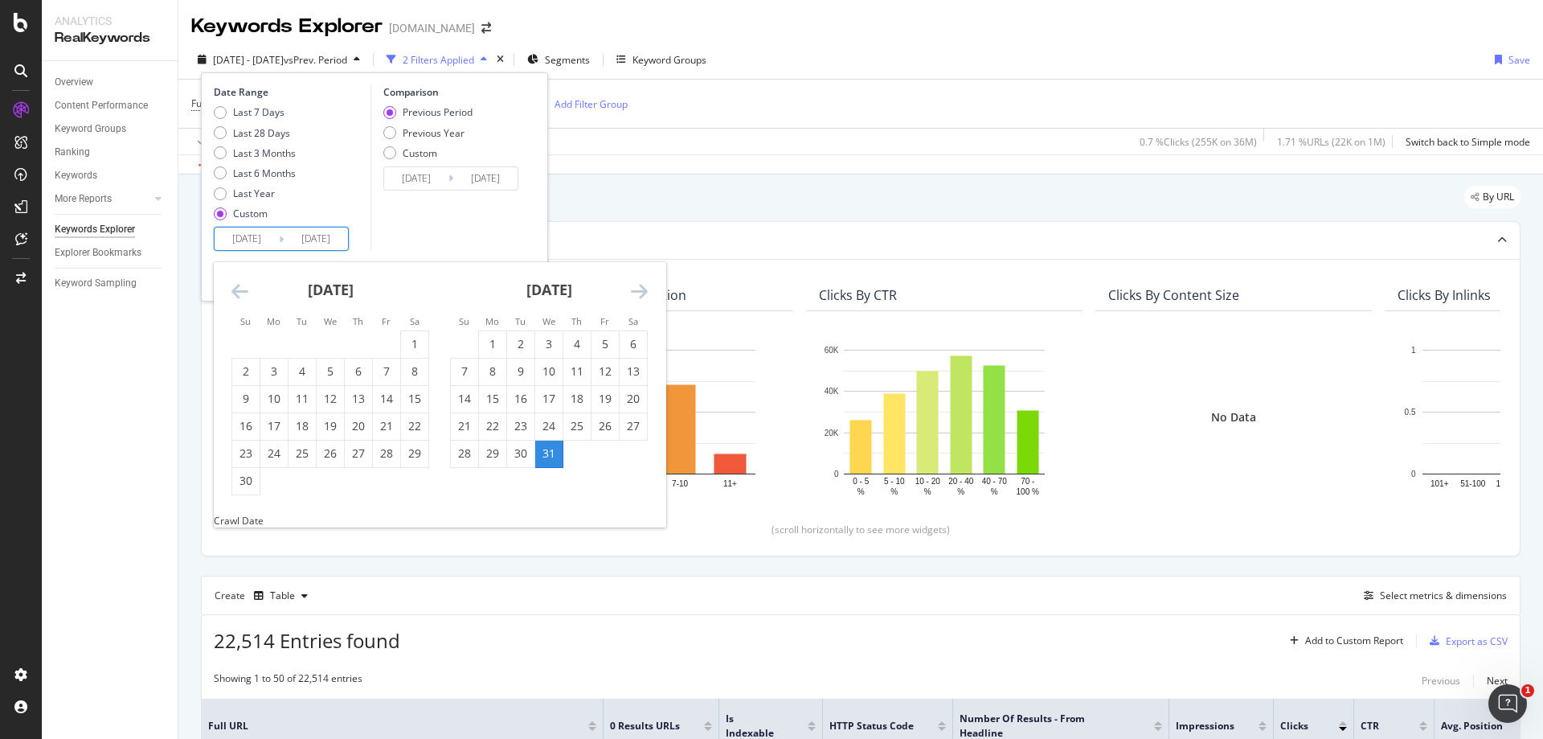
click at [244, 235] on input "[DATE]" at bounding box center [247, 238] width 64 height 23
click at [550, 452] on div "31" at bounding box center [548, 453] width 27 height 16
click at [640, 293] on icon "Move forward to switch to the next month." at bounding box center [639, 290] width 17 height 19
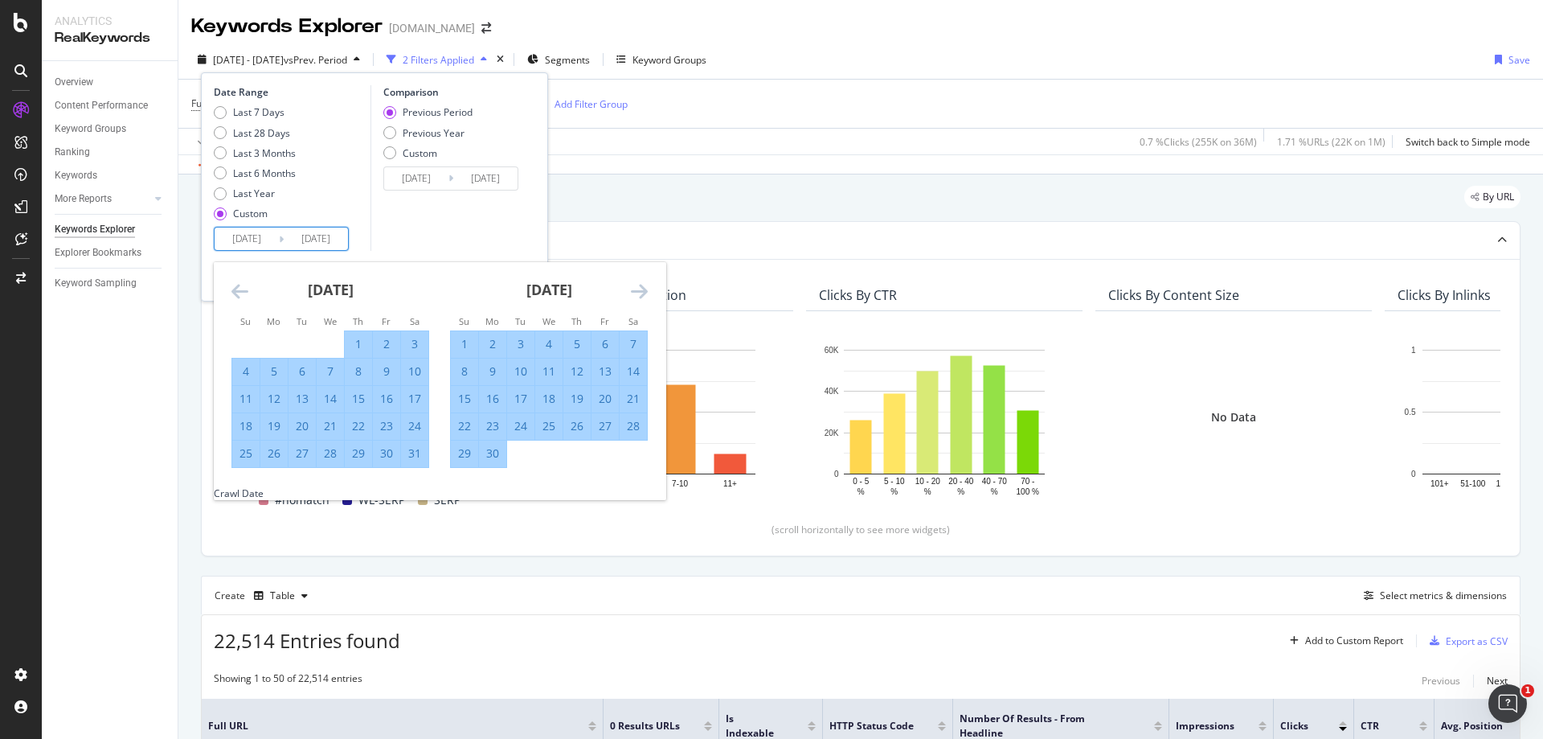
click at [640, 293] on icon "Move forward to switch to the next month." at bounding box center [639, 290] width 17 height 19
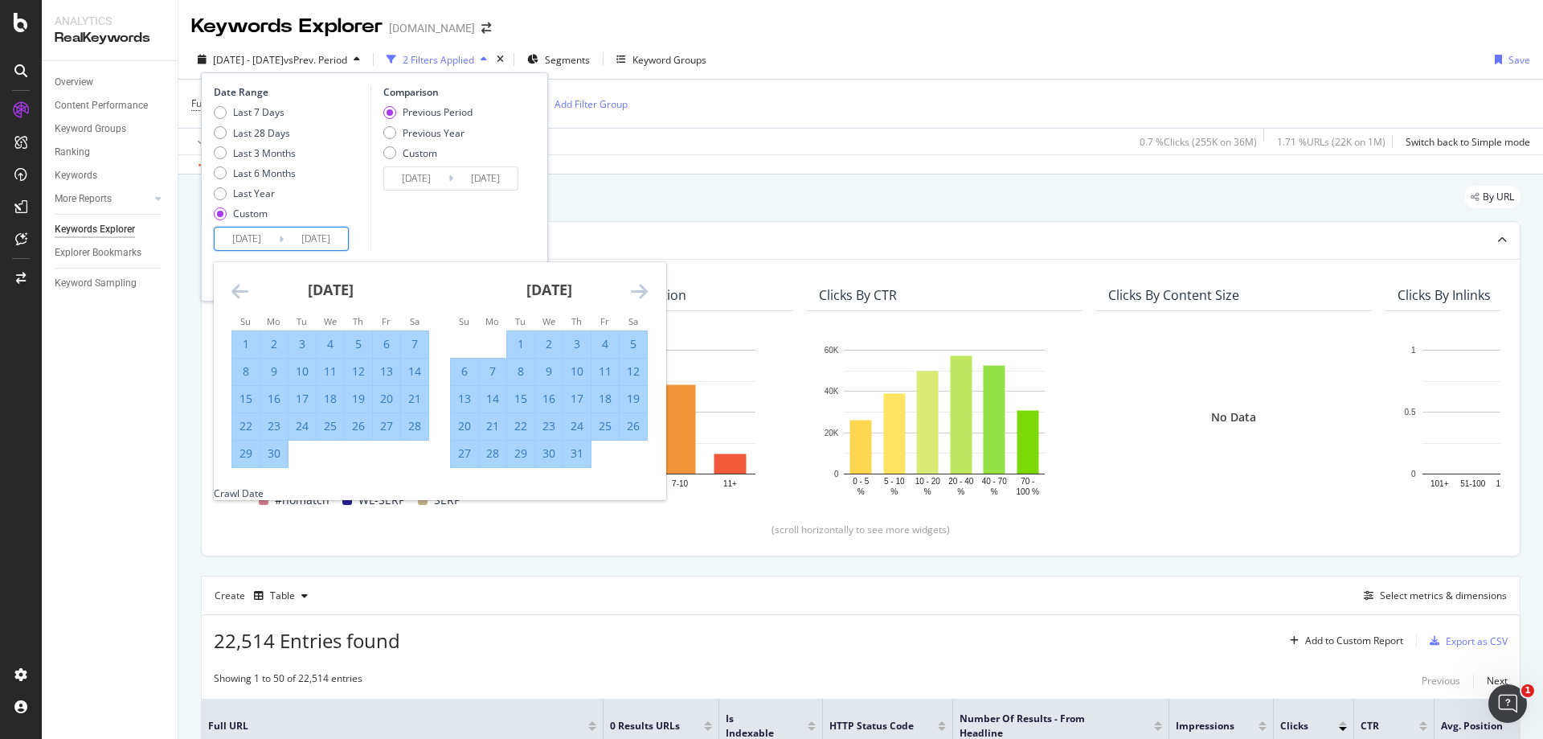
click at [640, 293] on icon "Move forward to switch to the next month." at bounding box center [639, 290] width 17 height 19
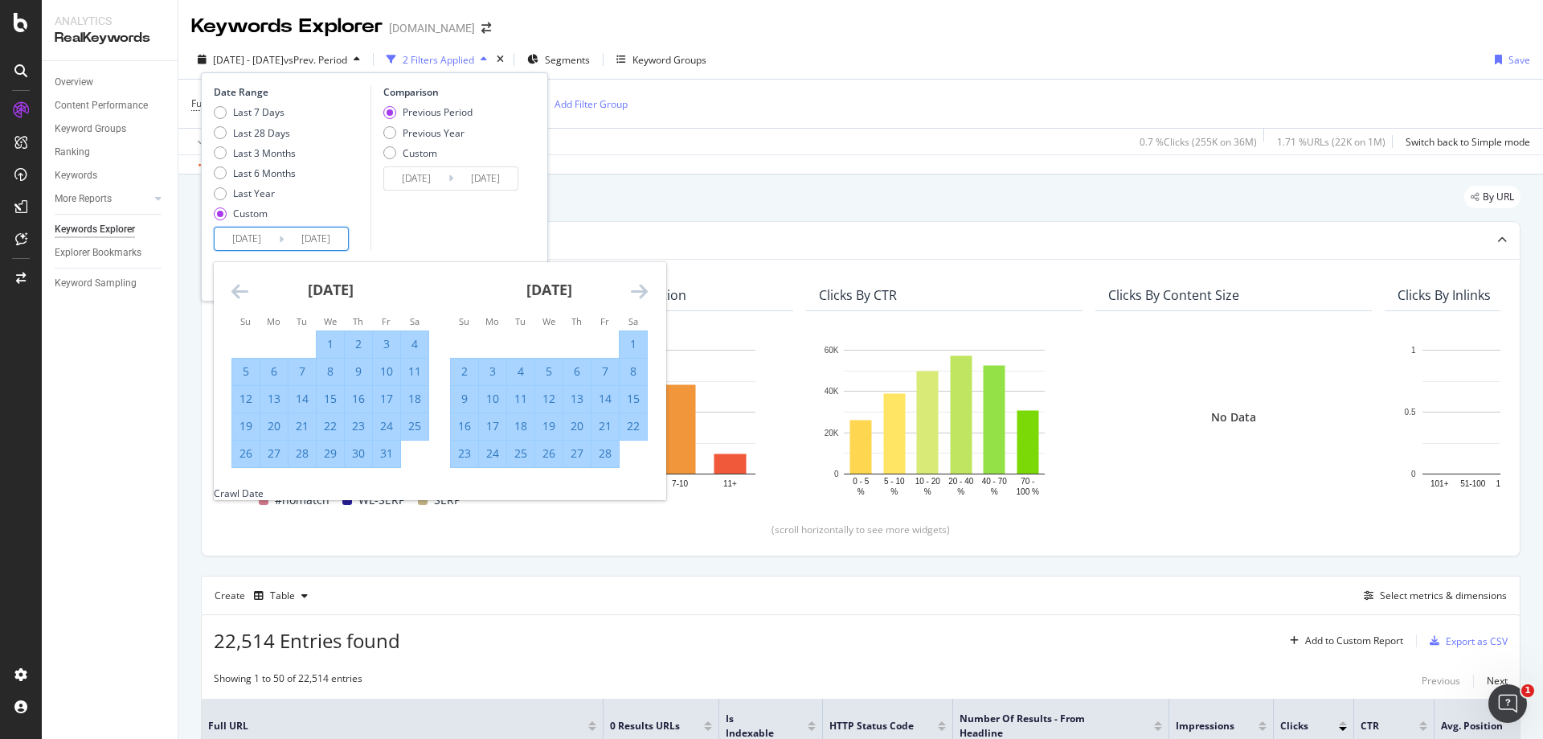
click at [640, 293] on icon "Move forward to switch to the next month." at bounding box center [639, 290] width 17 height 19
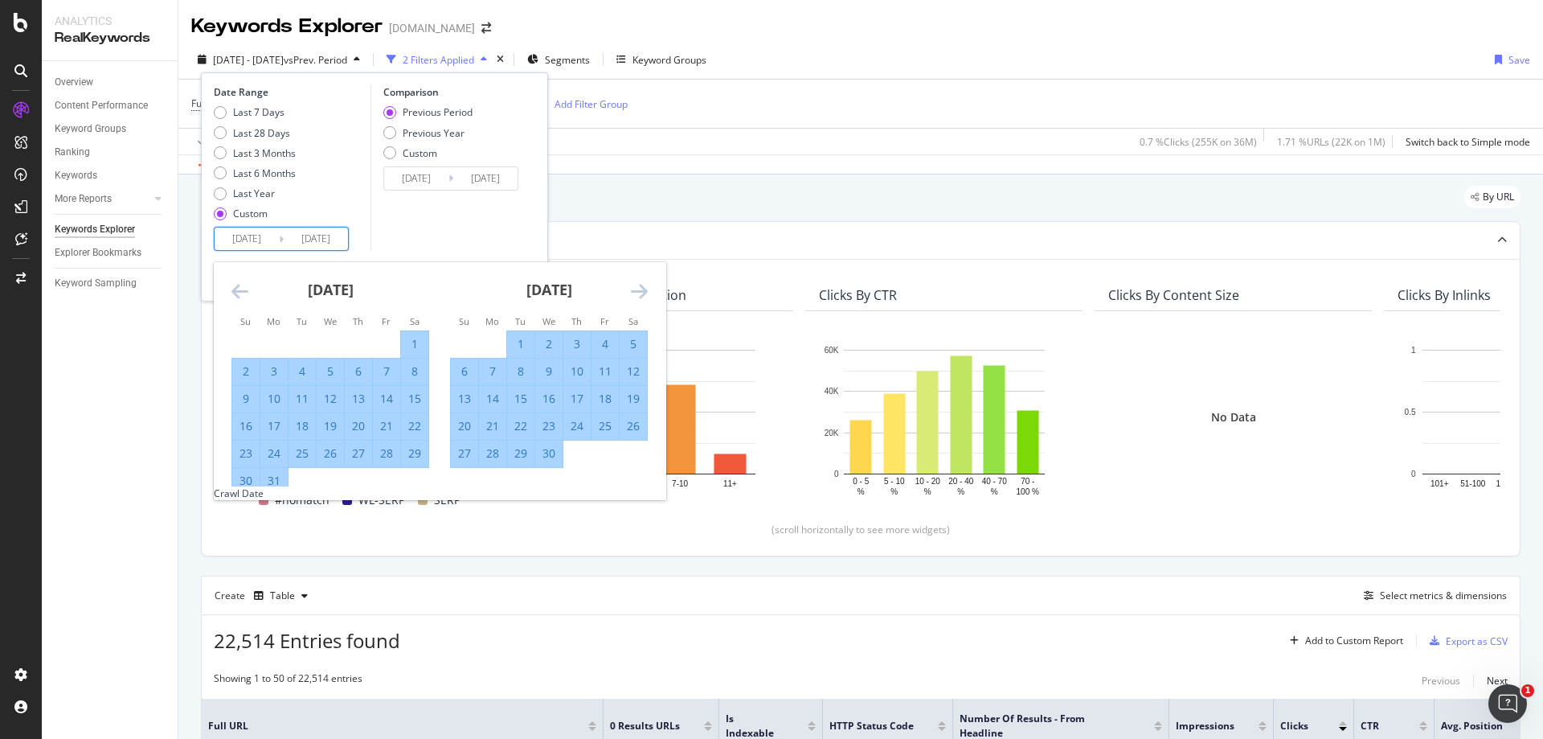
click at [640, 293] on icon "Move forward to switch to the next month." at bounding box center [639, 290] width 17 height 19
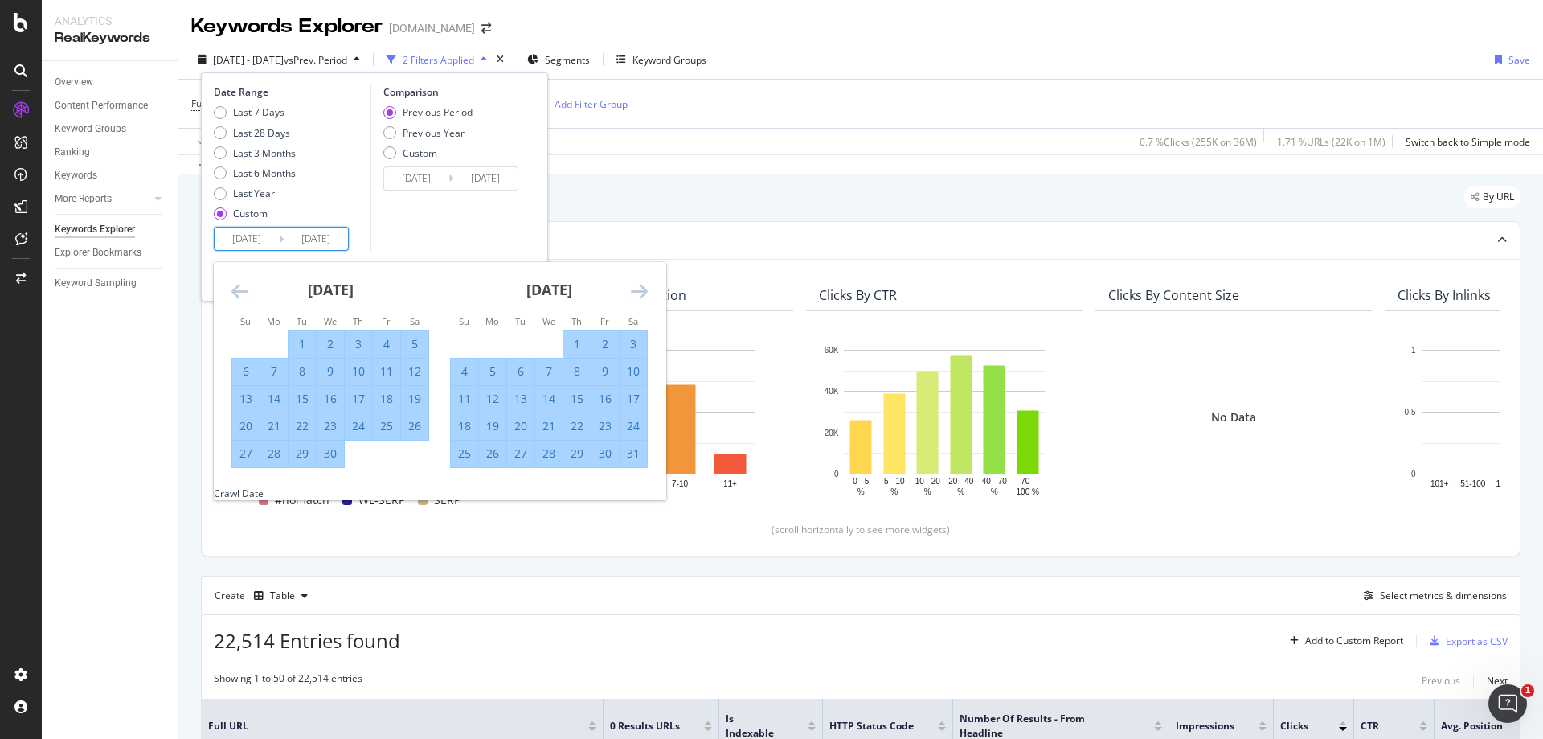
click at [640, 293] on icon "Move forward to switch to the next month." at bounding box center [639, 290] width 17 height 19
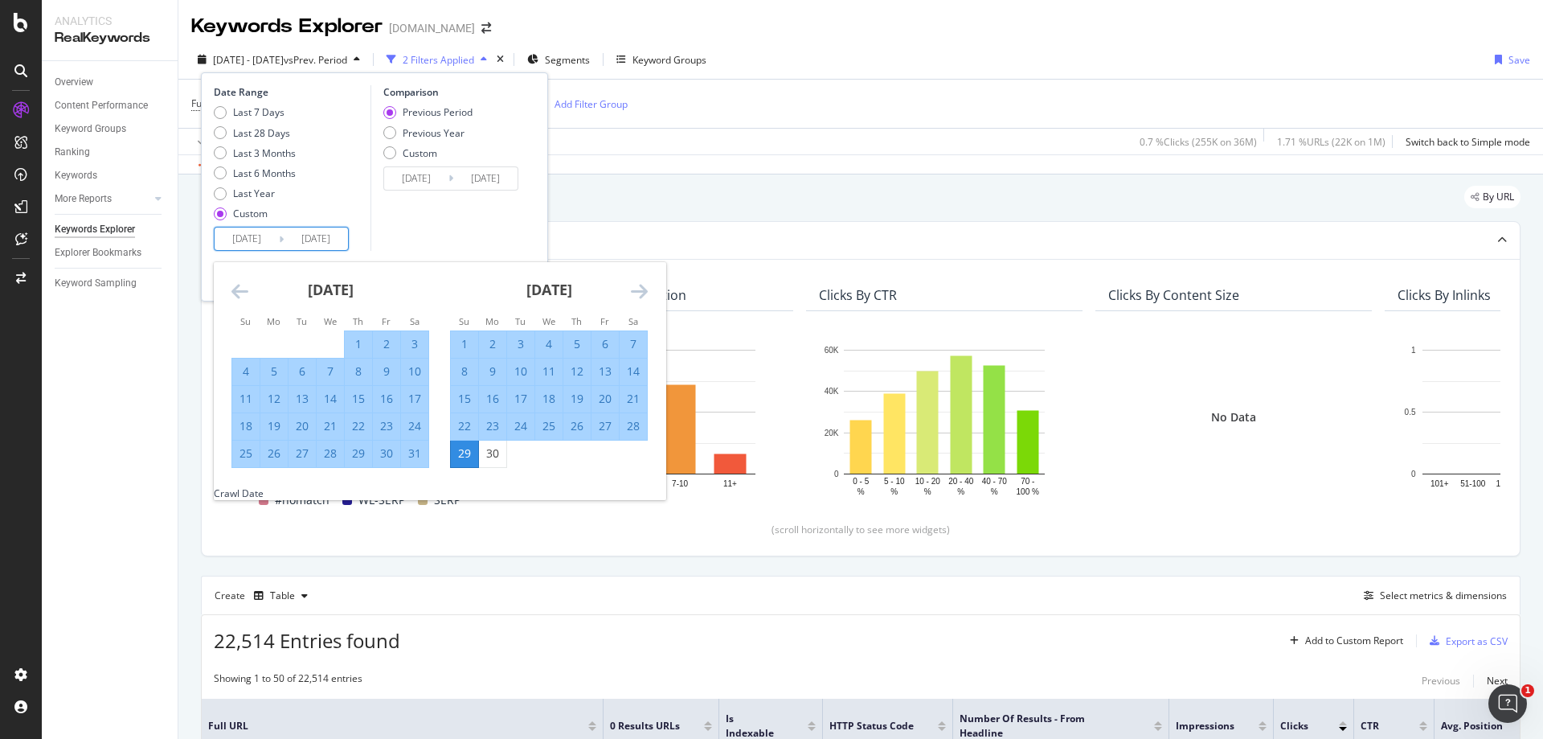
click at [640, 293] on icon "Move forward to switch to the next month." at bounding box center [639, 290] width 17 height 19
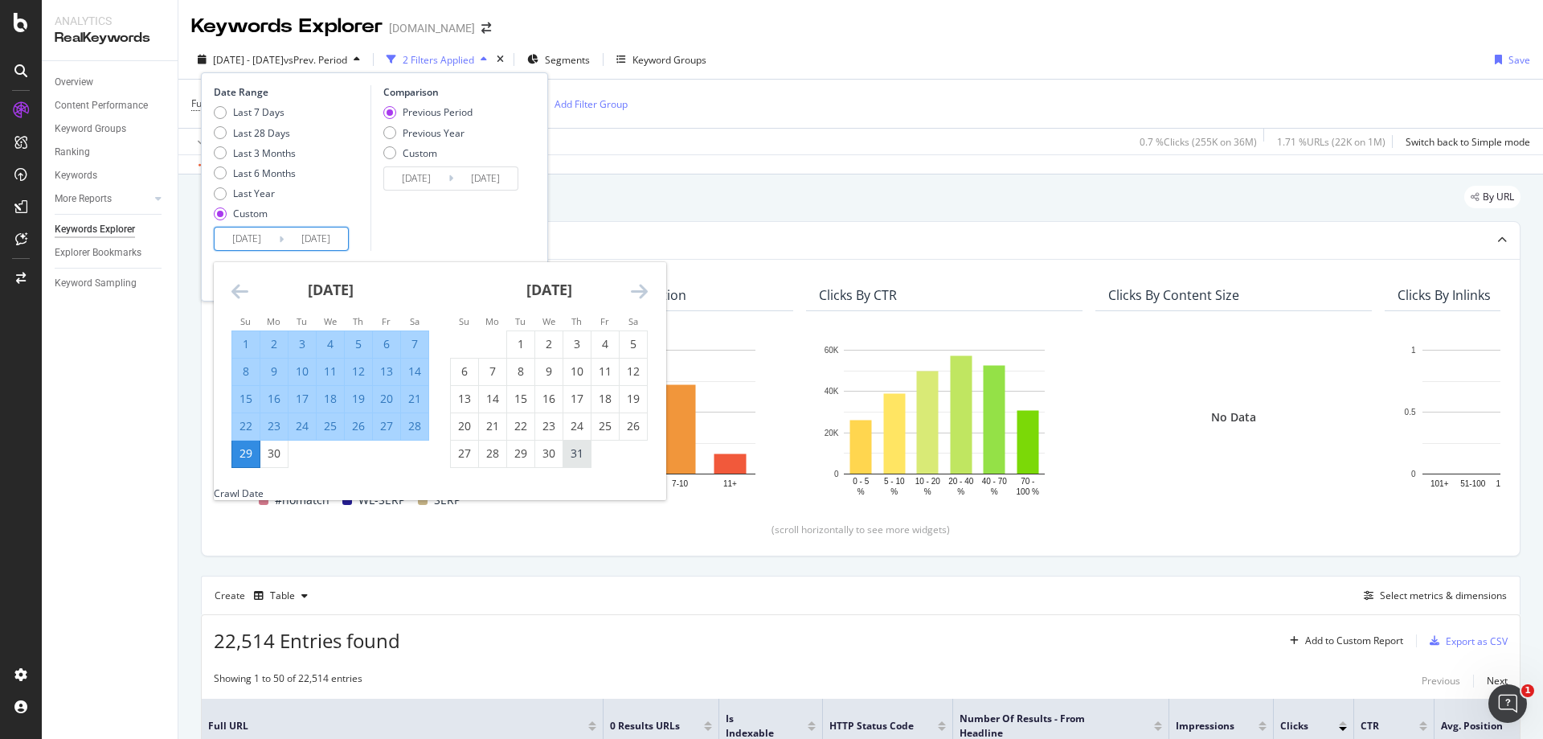
click at [575, 450] on div "31" at bounding box center [576, 453] width 27 height 16
type input "[DATE]"
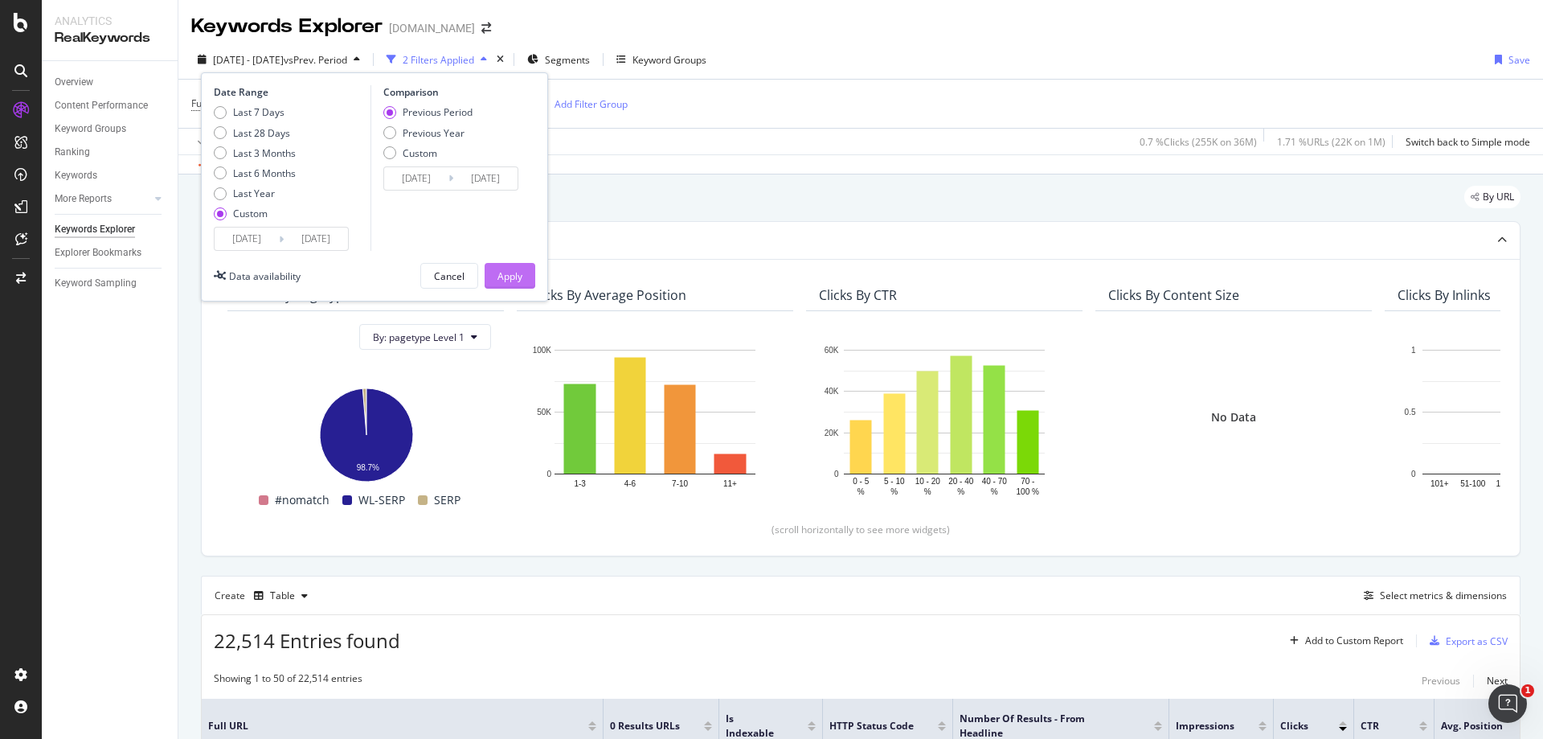
click at [521, 279] on div "Apply" at bounding box center [509, 276] width 25 height 14
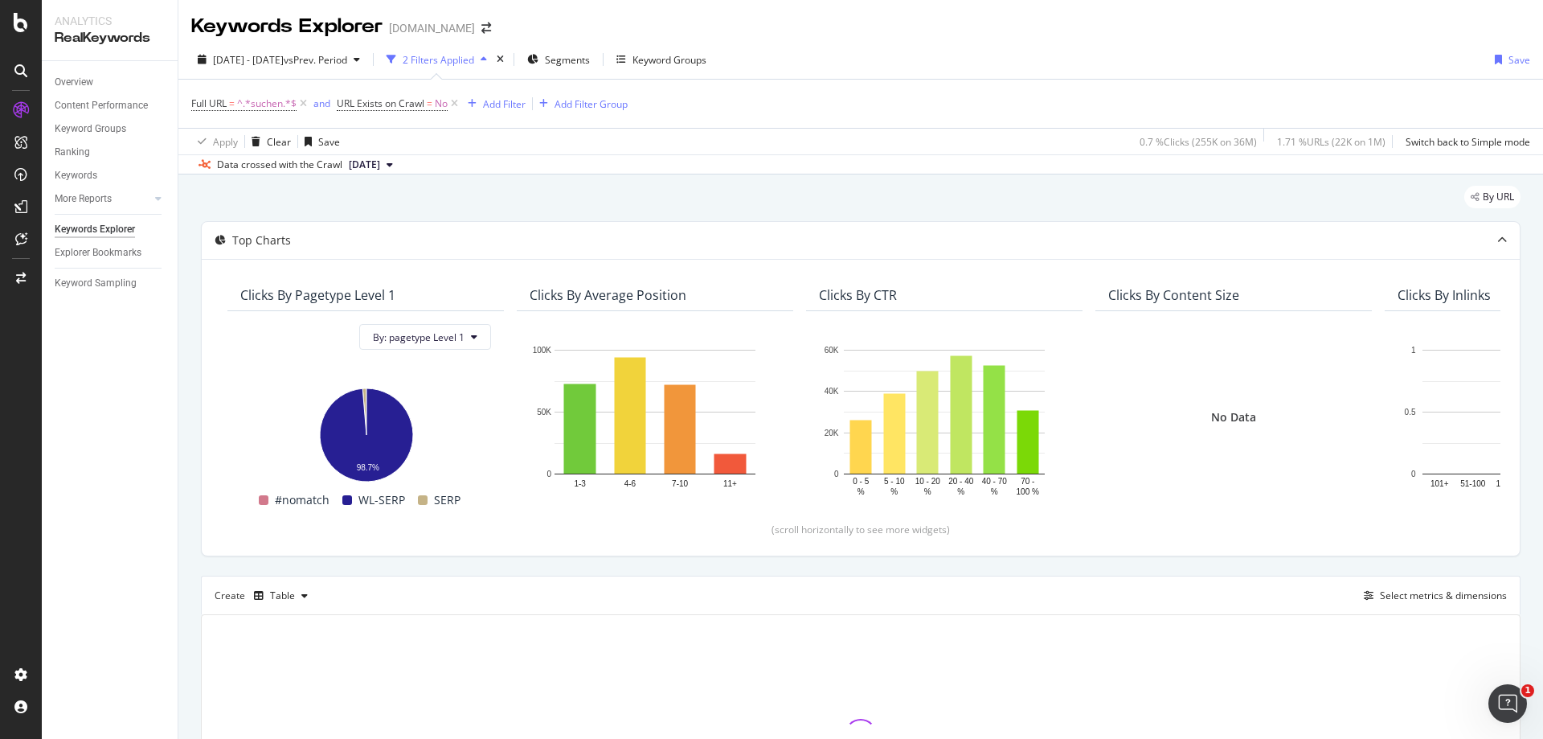
click at [393, 169] on icon at bounding box center [390, 165] width 6 height 10
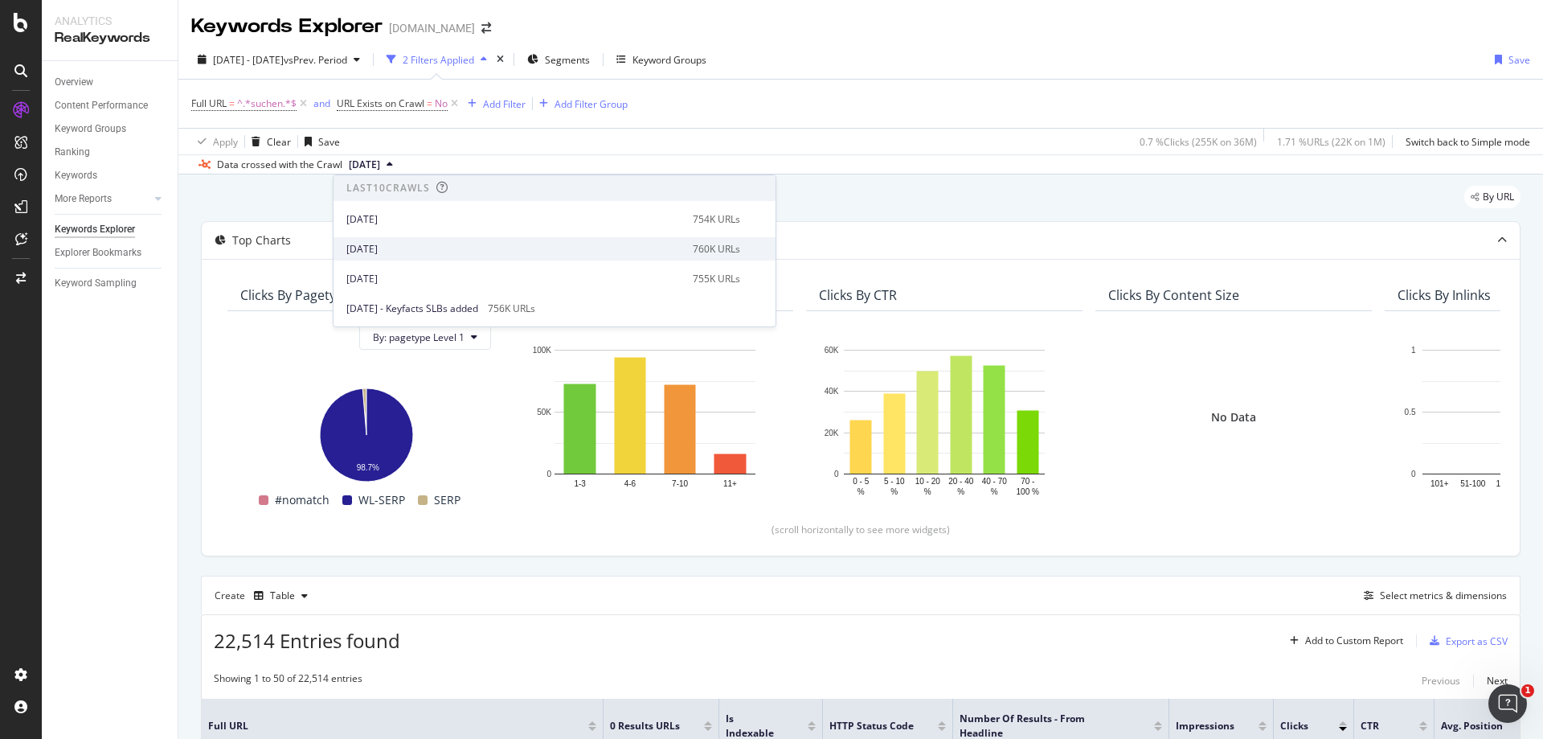
click at [436, 246] on div "[DATE]" at bounding box center [514, 249] width 337 height 14
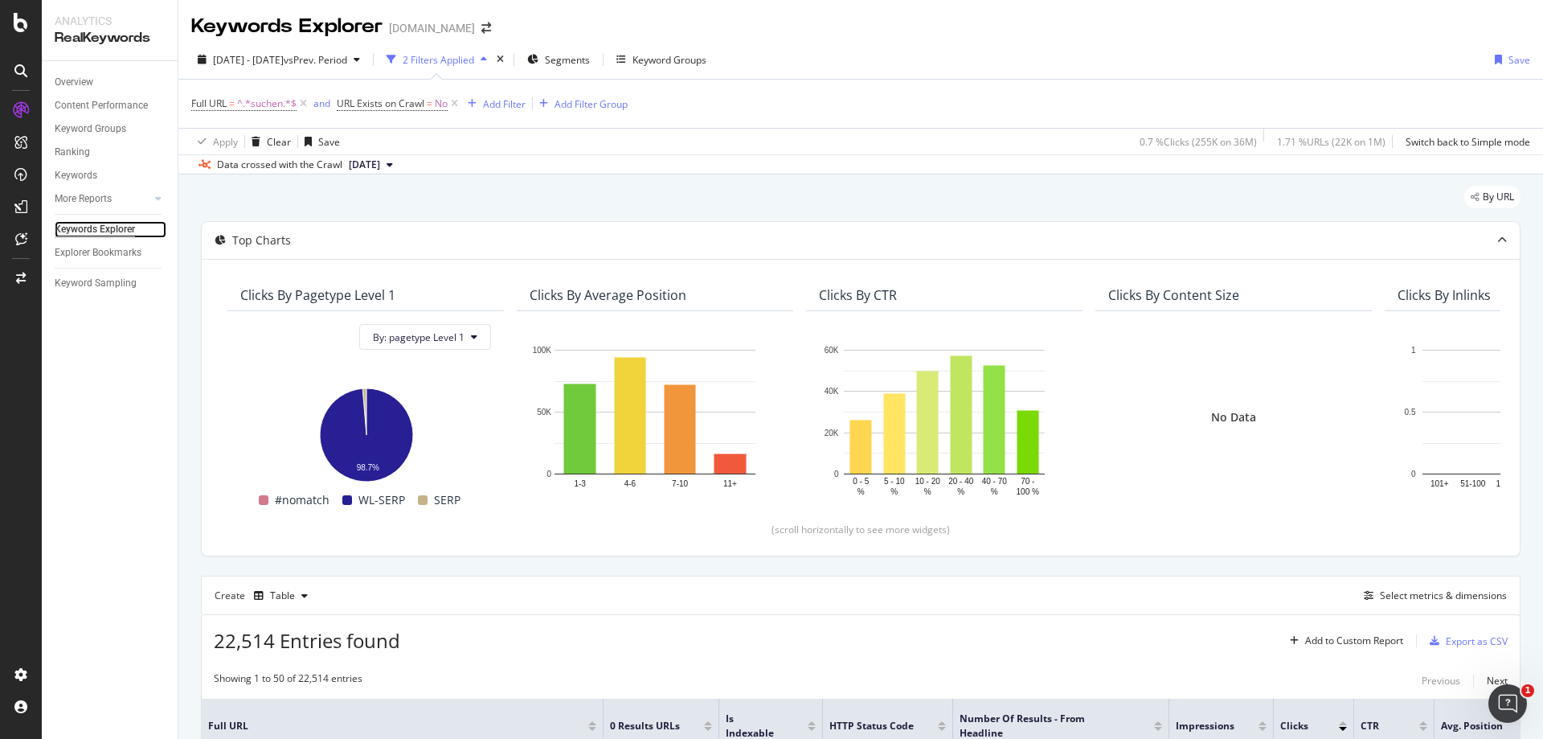
click at [98, 229] on div "Keywords Explorer" at bounding box center [95, 229] width 80 height 17
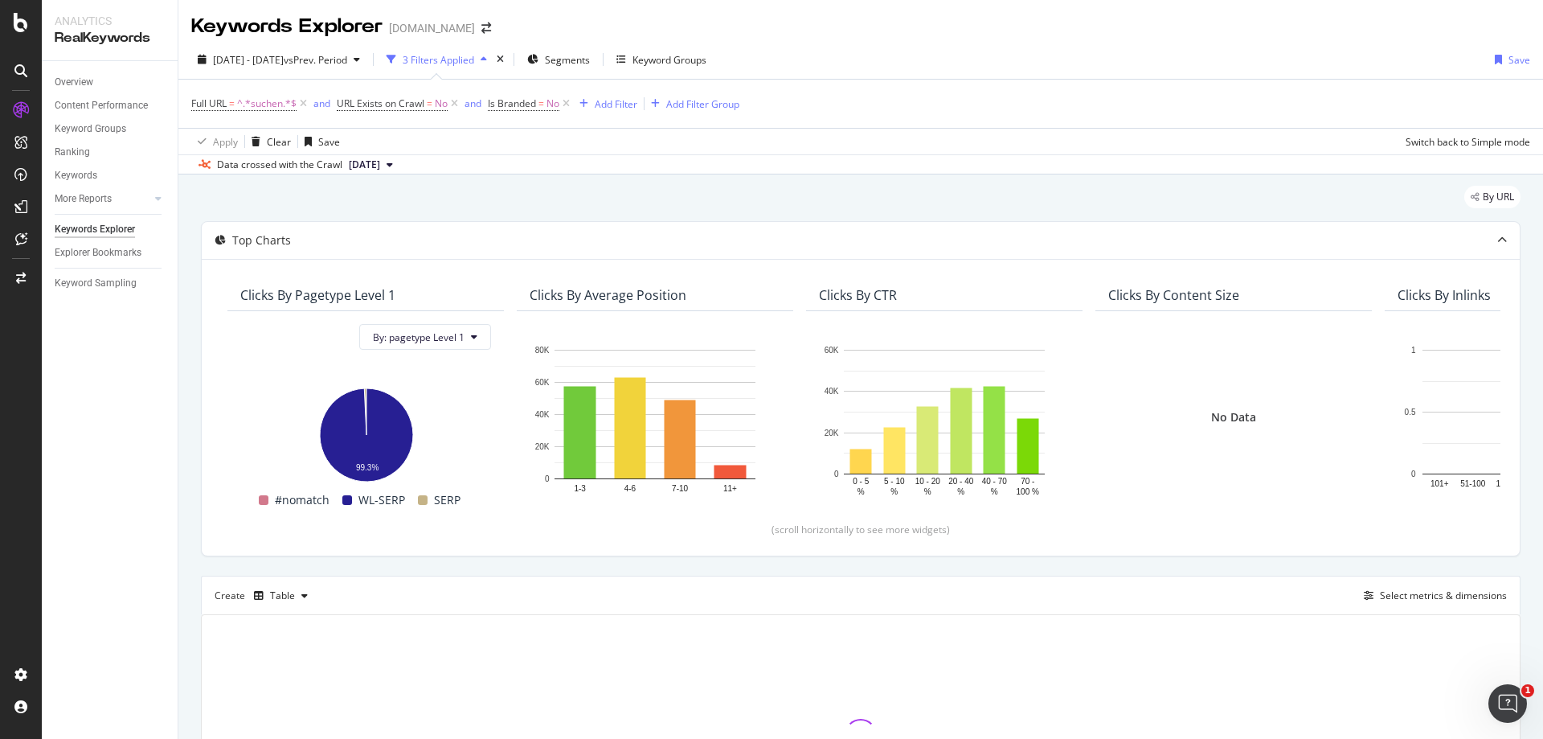
click at [374, 163] on span "[DATE]" at bounding box center [364, 165] width 31 height 14
click at [399, 215] on div "[DATE]" at bounding box center [514, 219] width 337 height 14
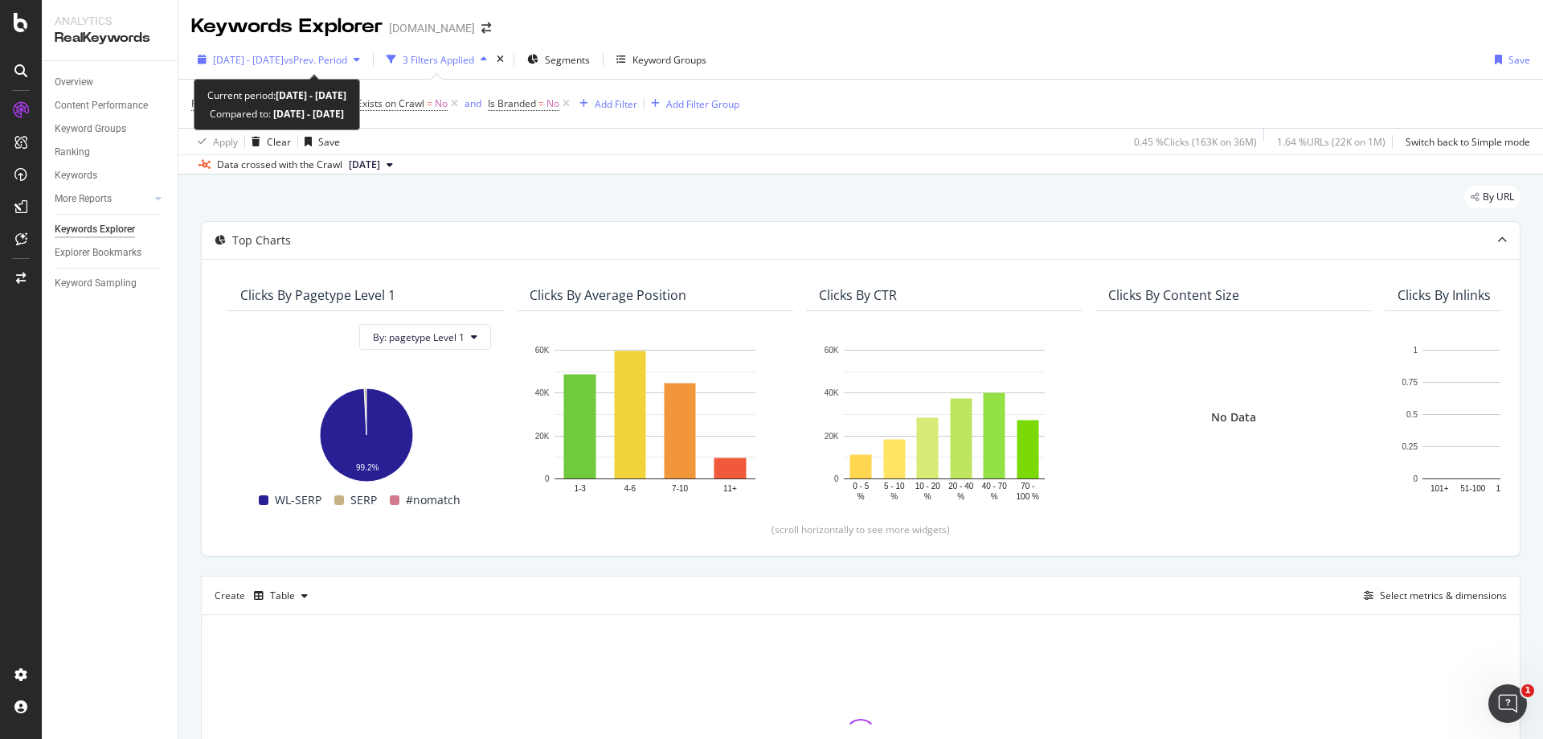
click at [279, 54] on span "[DATE] - [DATE]" at bounding box center [248, 60] width 71 height 14
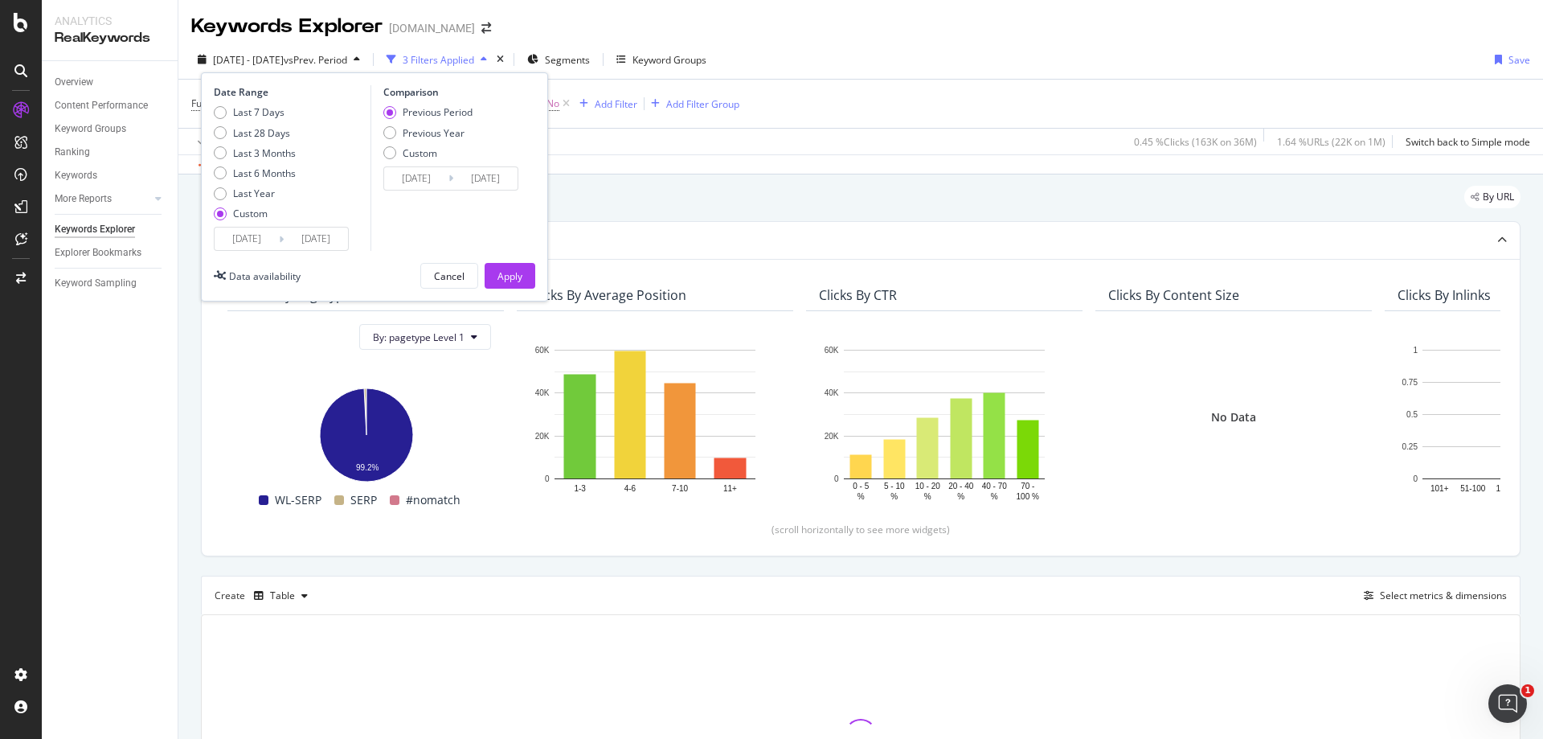
click at [243, 236] on input "[DATE]" at bounding box center [247, 238] width 64 height 23
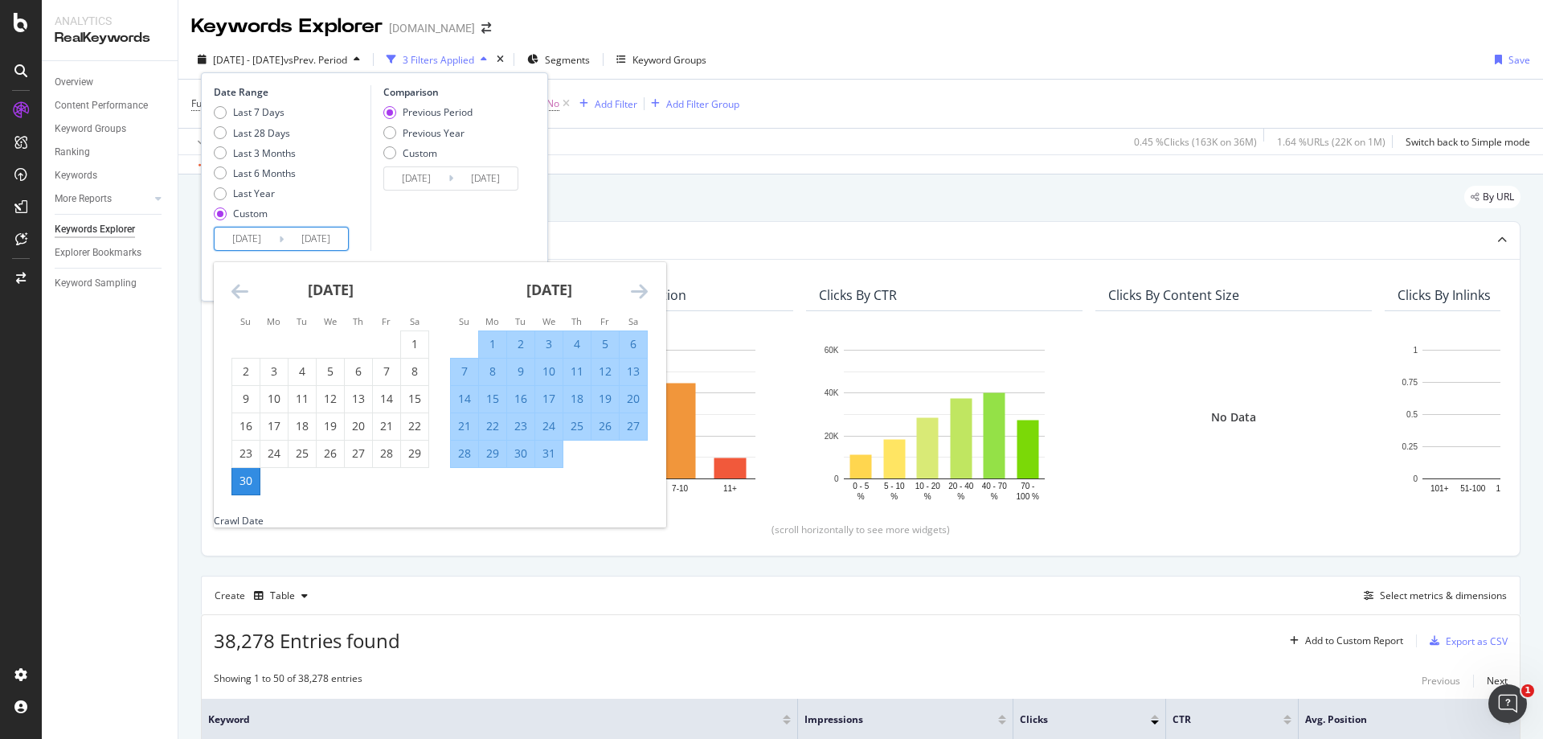
click at [550, 454] on div "31" at bounding box center [548, 453] width 27 height 16
type input "[DATE]"
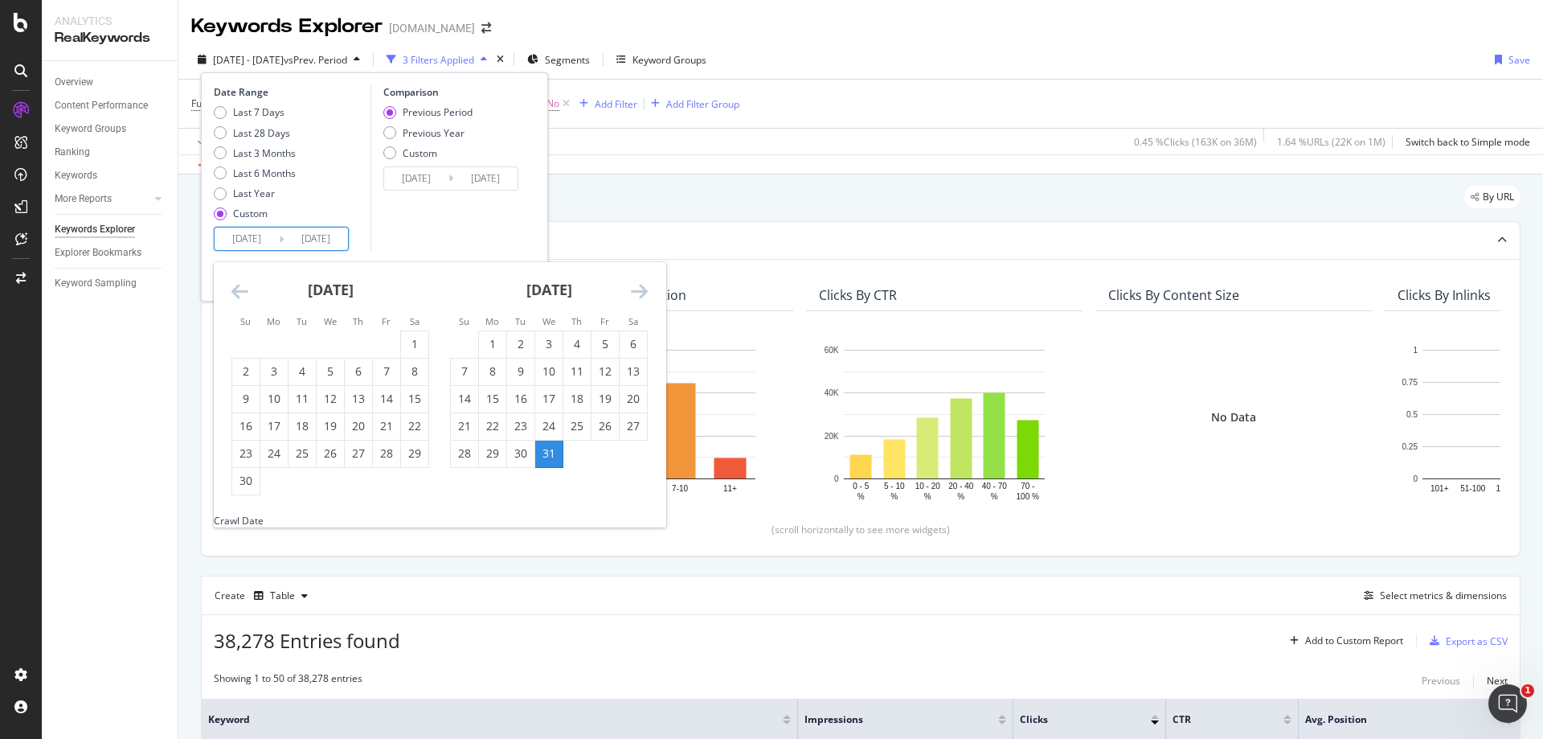
click at [645, 288] on icon "Move forward to switch to the next month." at bounding box center [639, 290] width 17 height 19
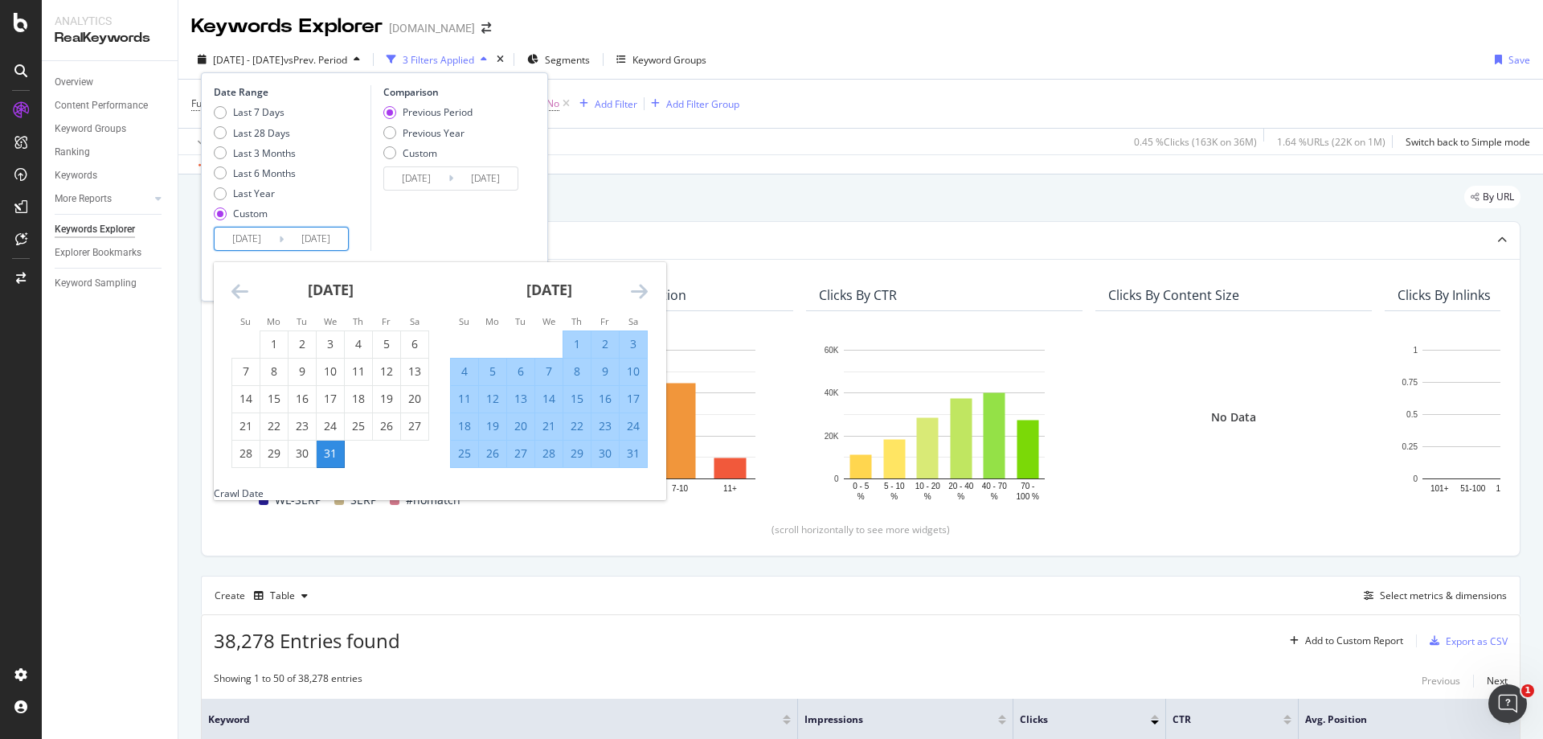
click at [645, 288] on icon "Move forward to switch to the next month." at bounding box center [639, 290] width 17 height 19
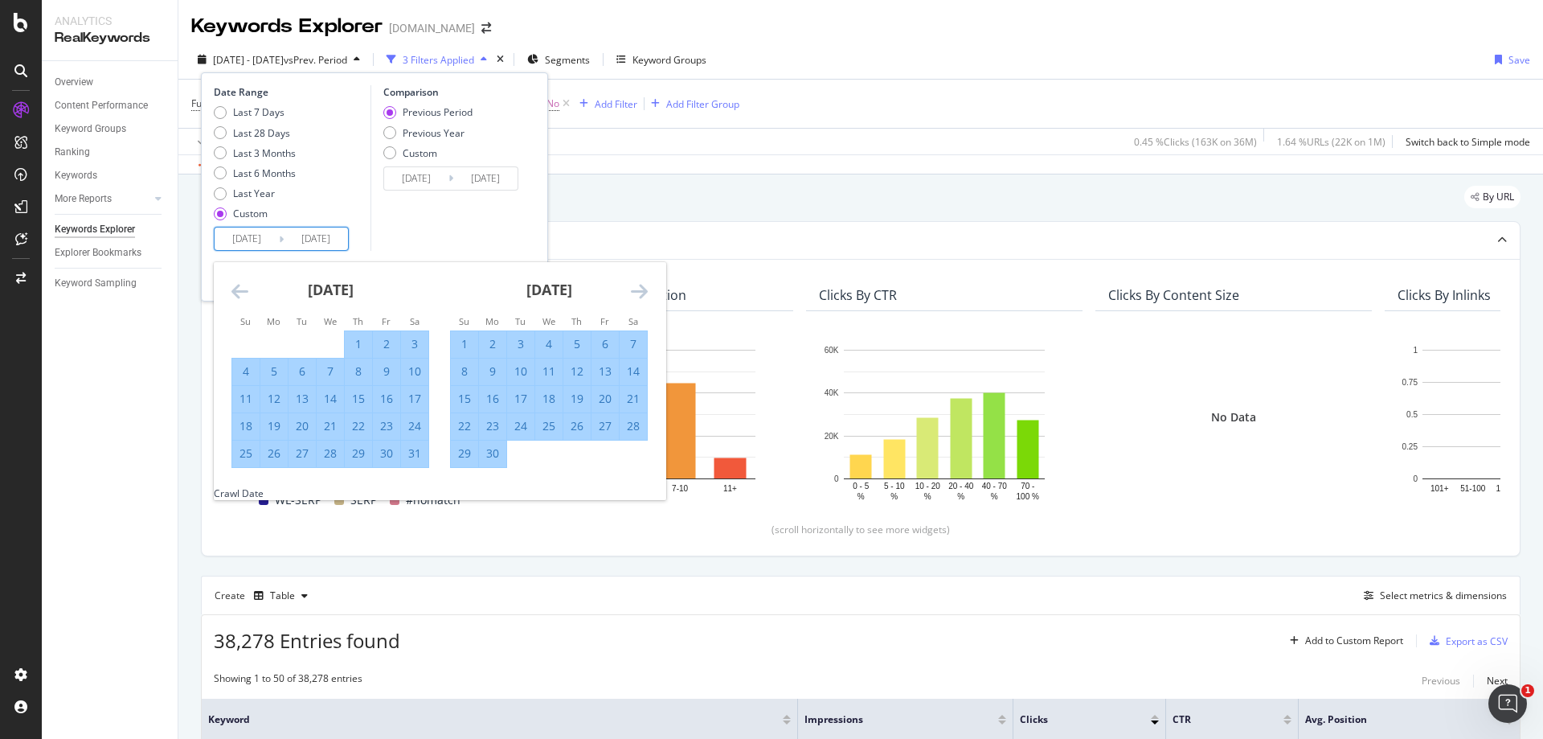
click at [645, 288] on icon "Move forward to switch to the next month." at bounding box center [639, 290] width 17 height 19
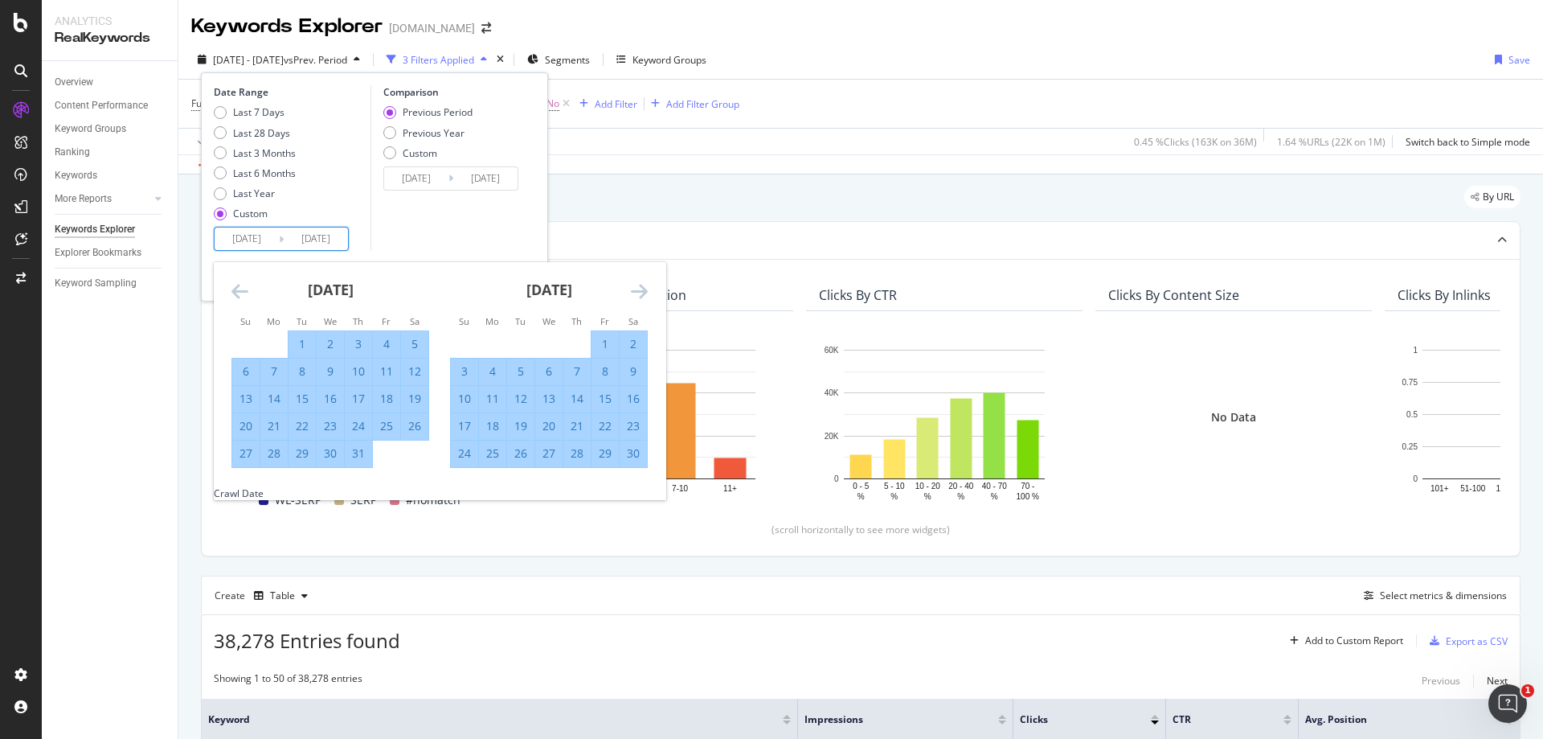
click at [645, 288] on icon "Move forward to switch to the next month." at bounding box center [639, 290] width 17 height 19
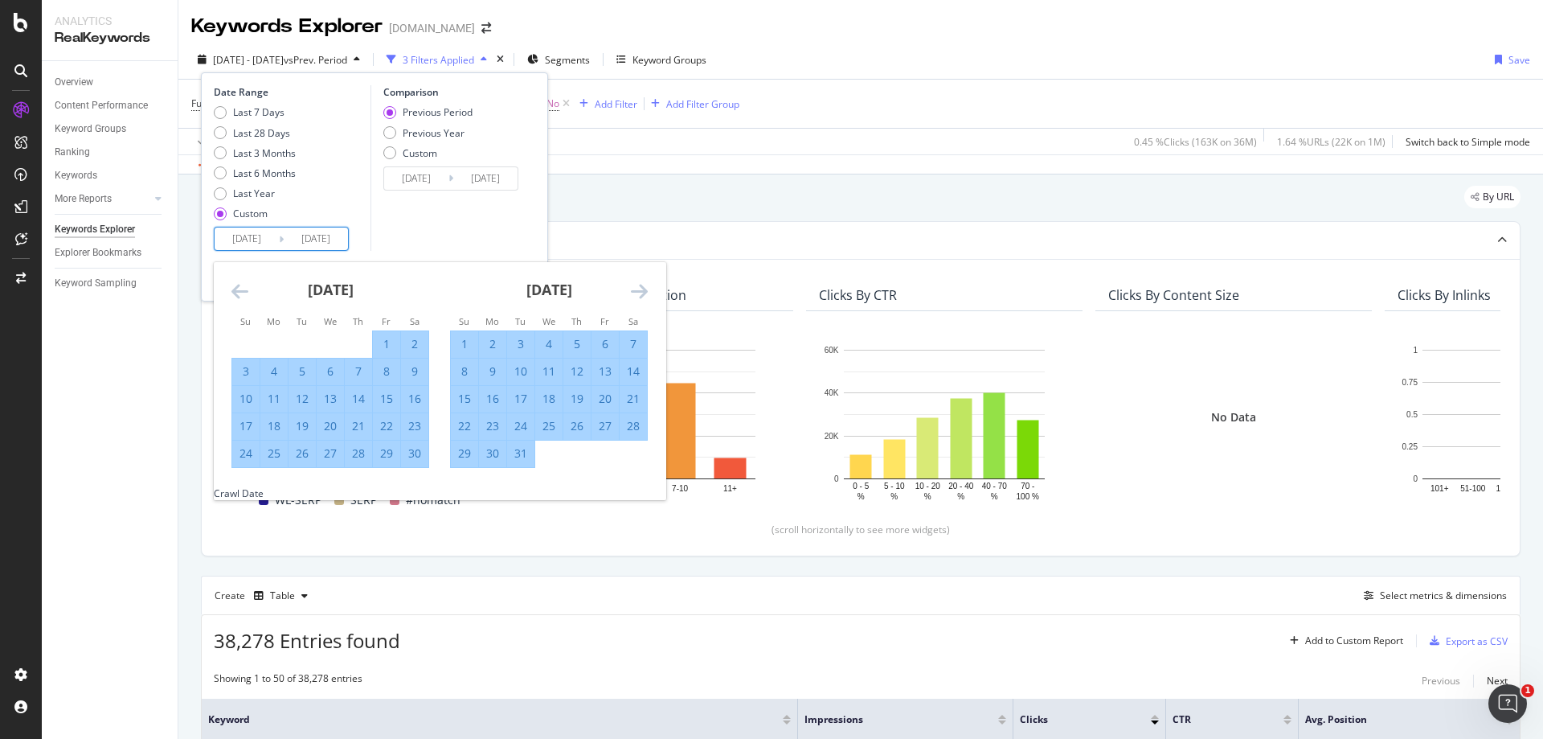
click at [645, 288] on icon "Move forward to switch to the next month." at bounding box center [639, 290] width 17 height 19
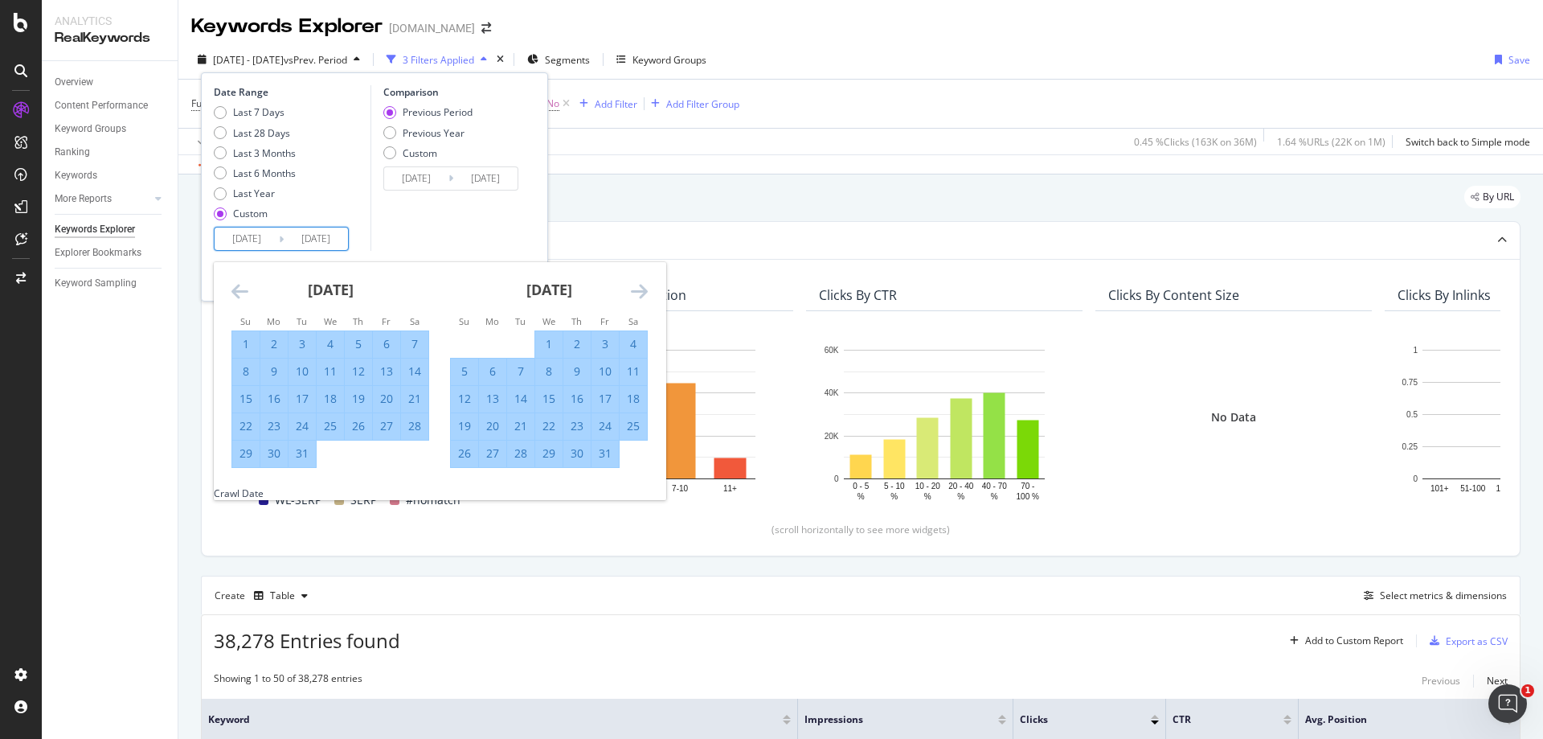
click at [645, 288] on icon "Move forward to switch to the next month." at bounding box center [639, 290] width 17 height 19
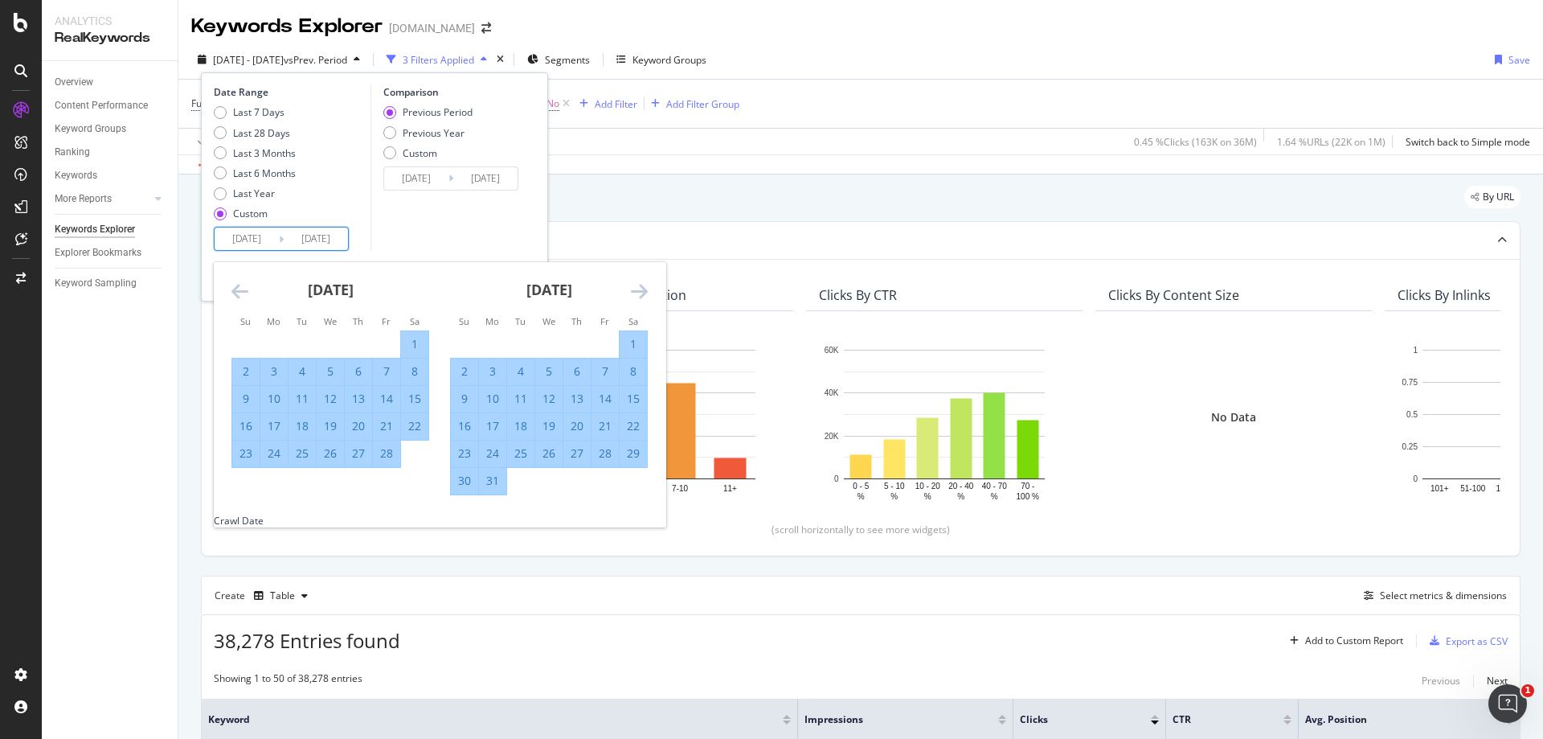
click at [645, 288] on icon "Move forward to switch to the next month." at bounding box center [639, 290] width 17 height 19
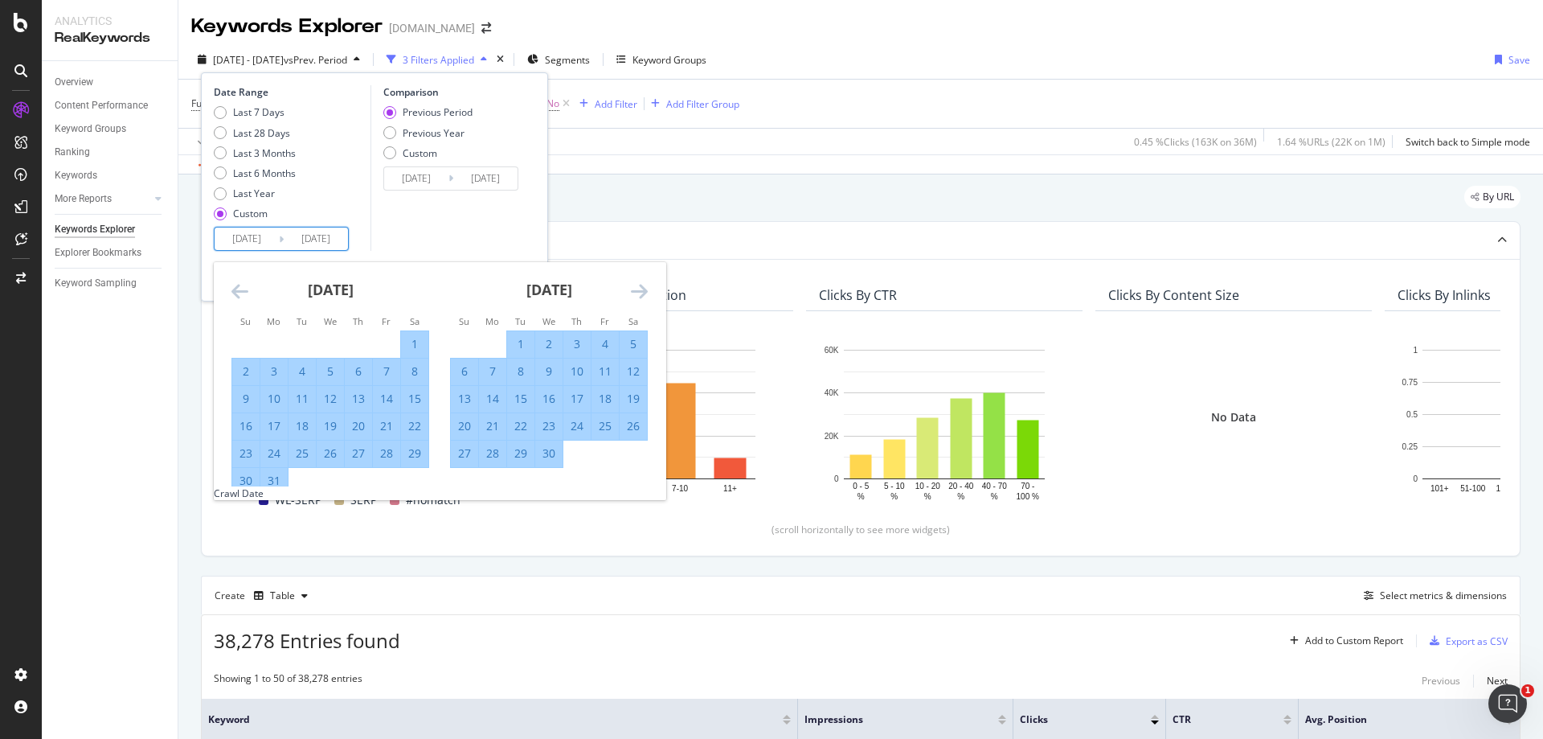
click at [645, 288] on icon "Move forward to switch to the next month." at bounding box center [639, 290] width 17 height 19
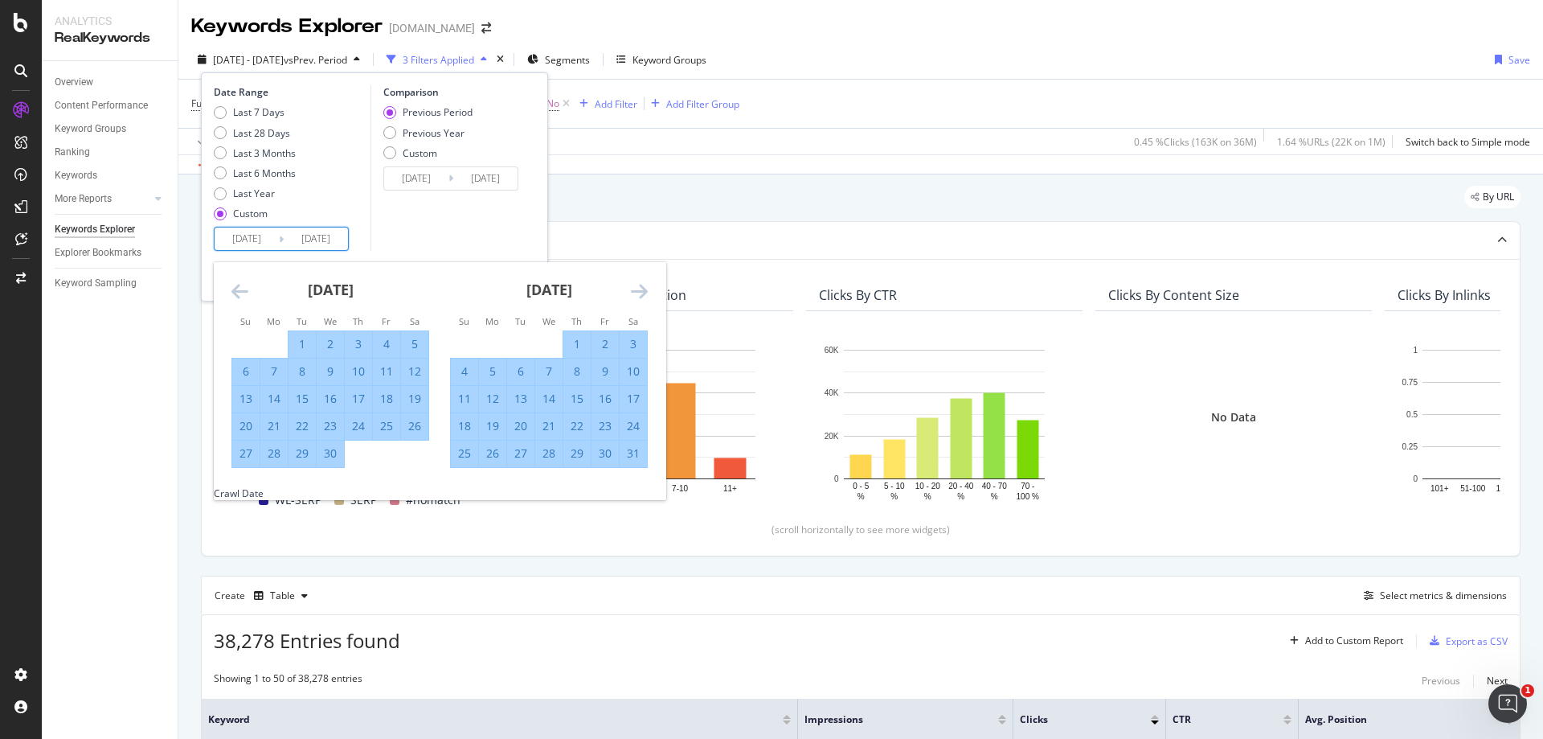
click at [645, 288] on icon "Move forward to switch to the next month." at bounding box center [639, 290] width 17 height 19
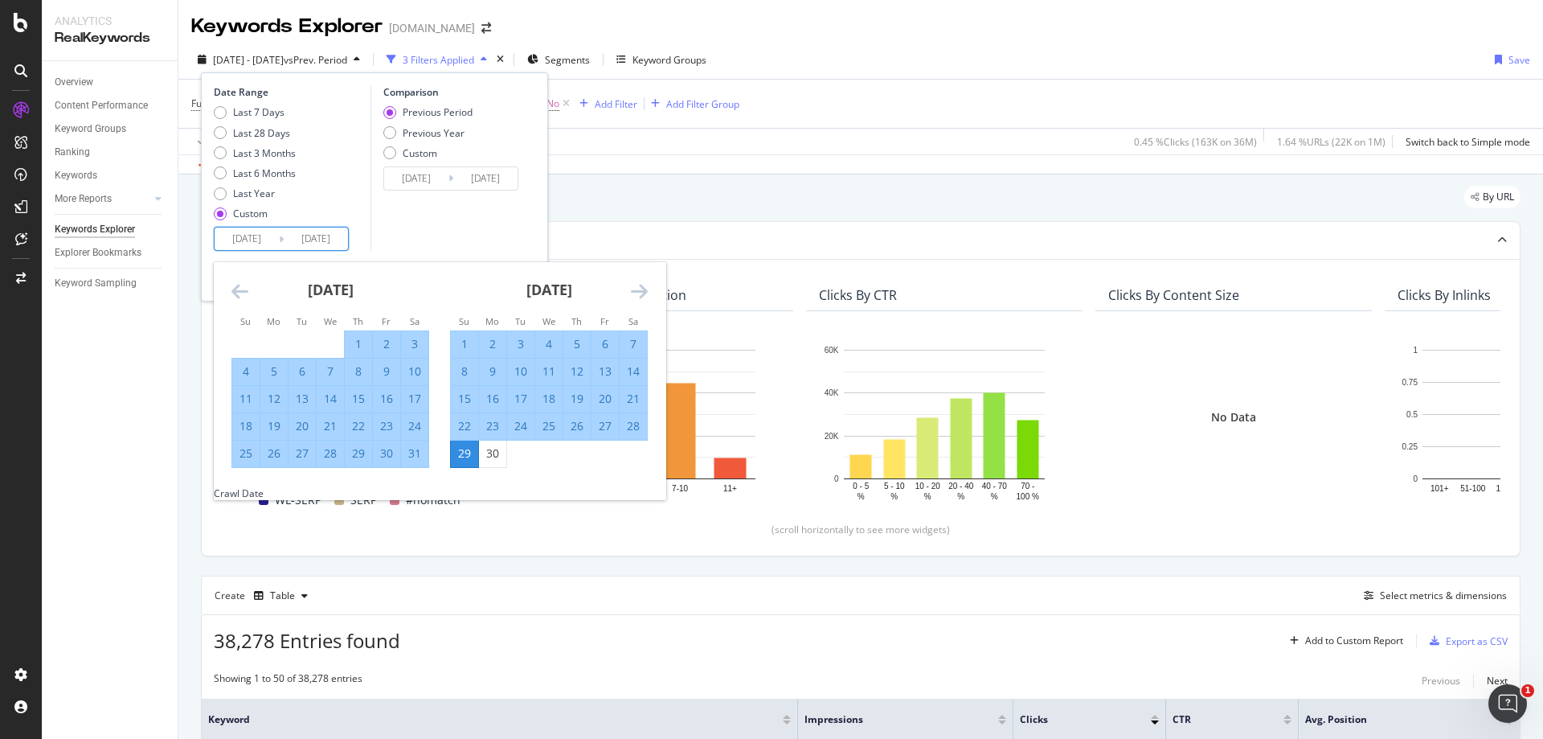
click at [645, 288] on icon "Move forward to switch to the next month." at bounding box center [639, 290] width 17 height 19
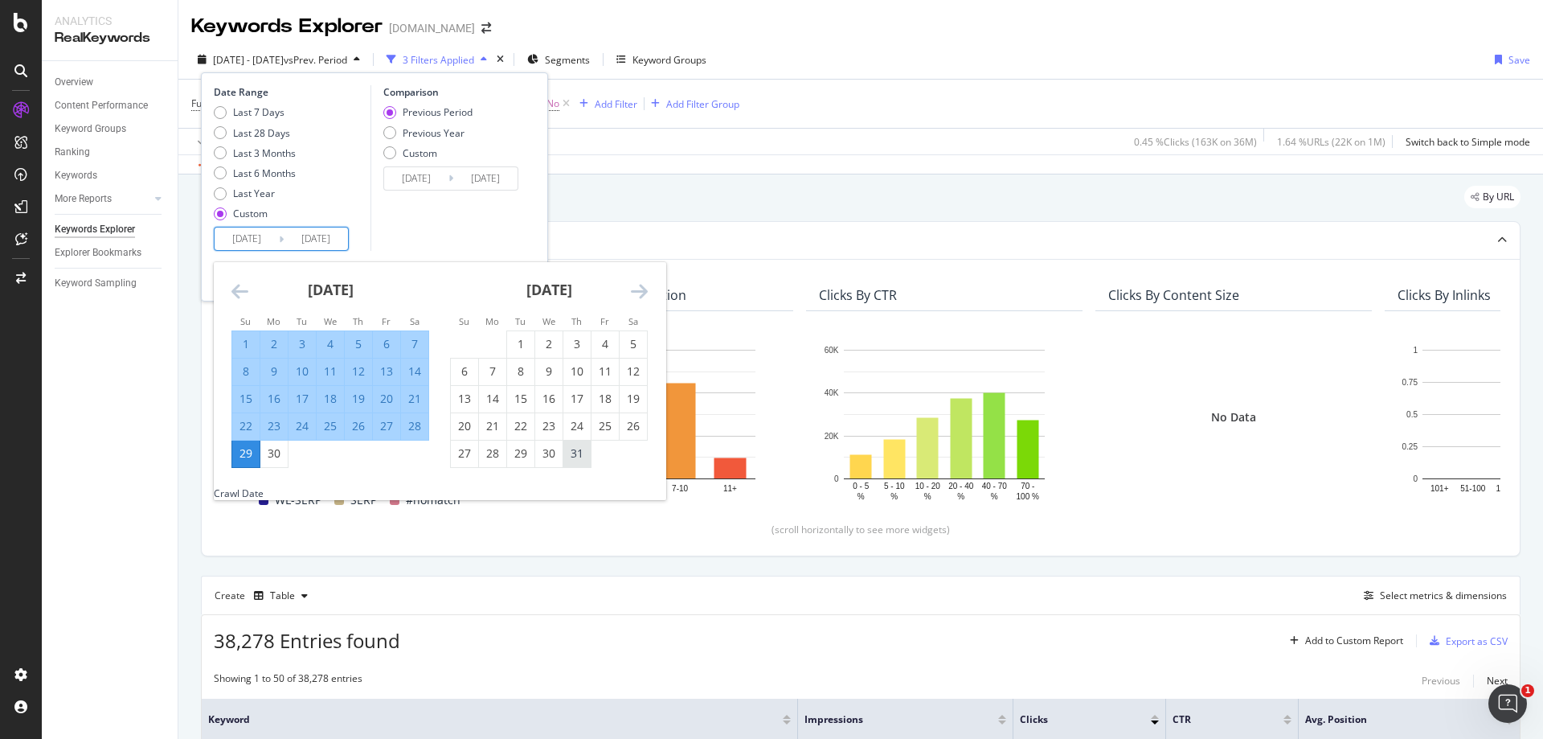
click at [579, 448] on div "31" at bounding box center [576, 453] width 27 height 16
type input "[DATE]"
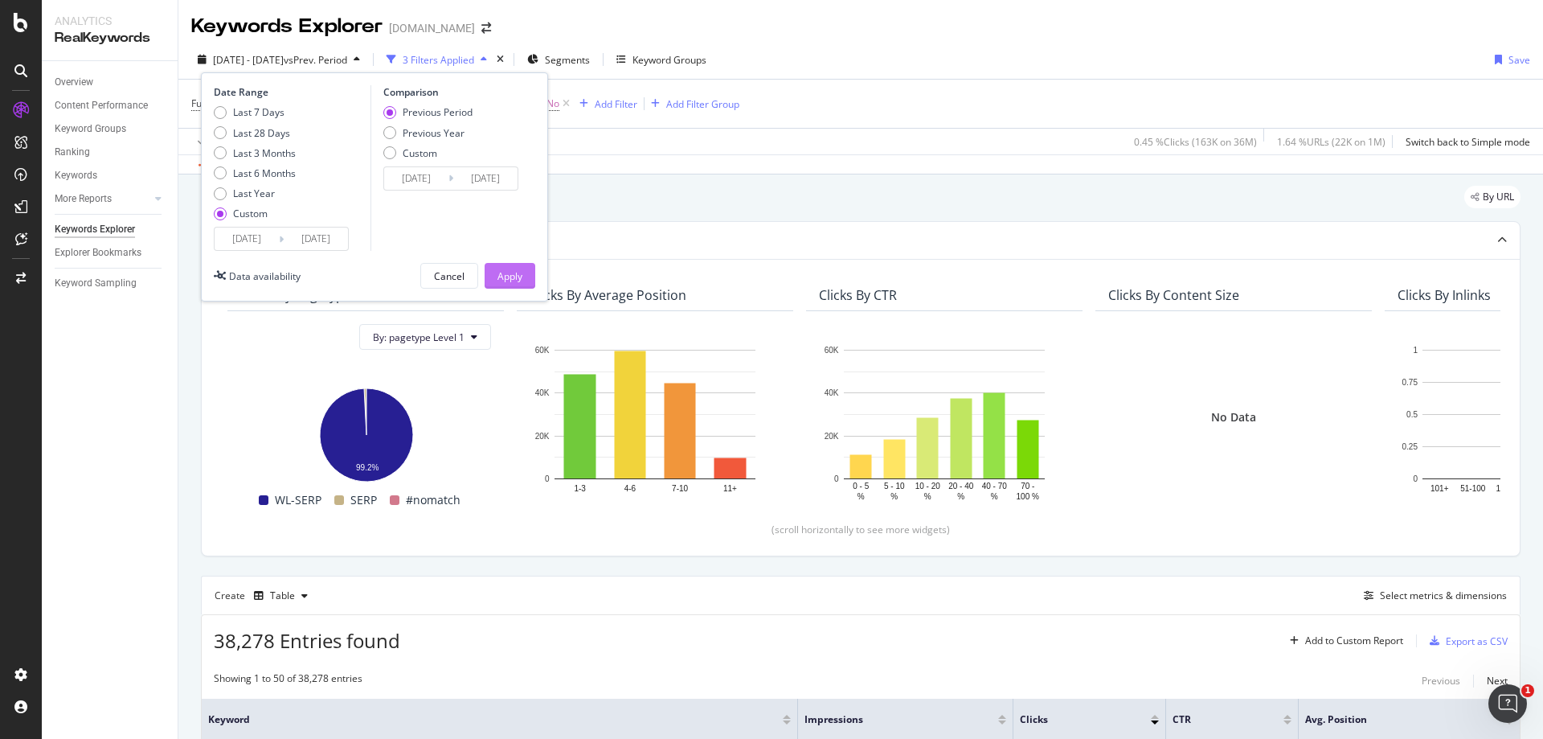
click at [523, 267] on button "Apply" at bounding box center [510, 276] width 51 height 26
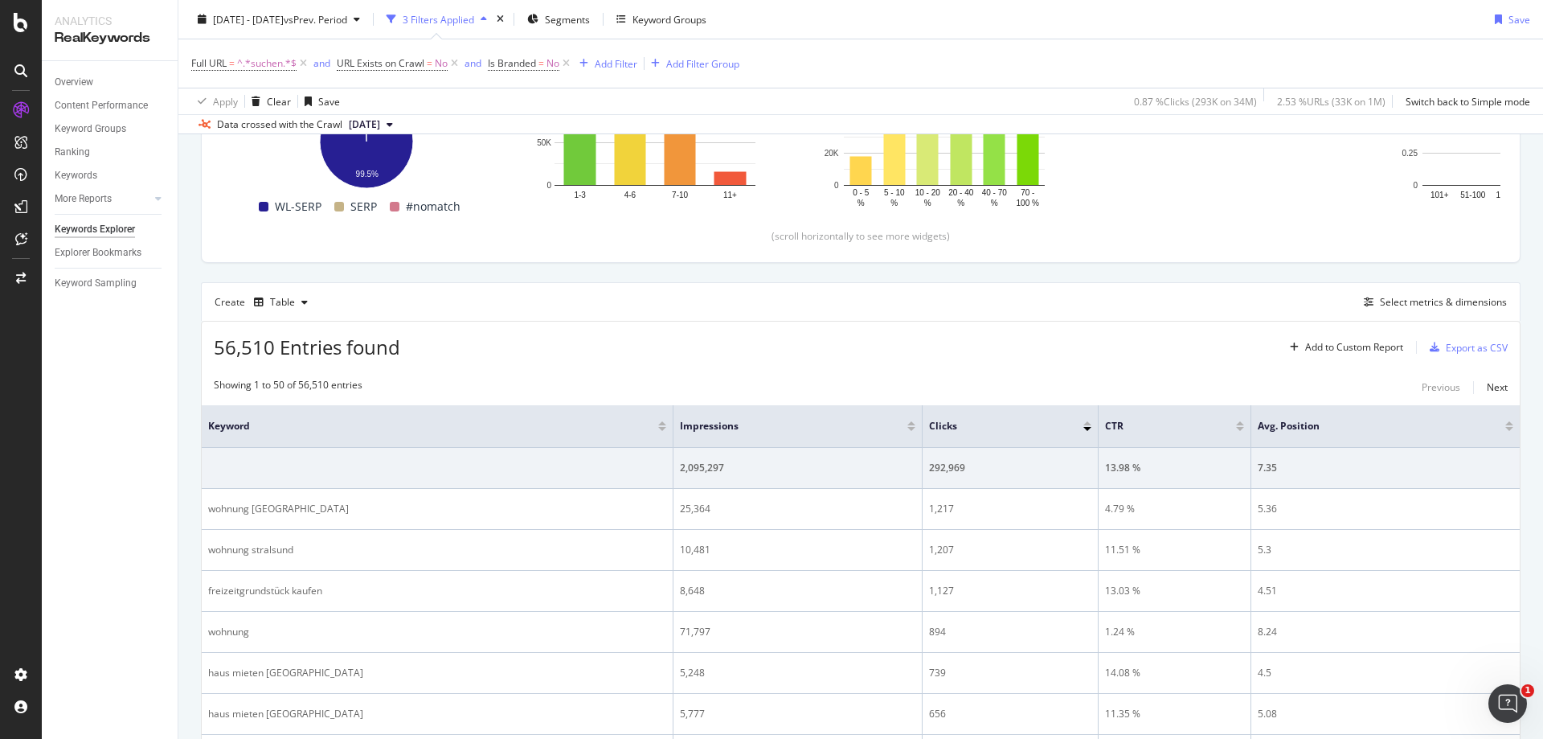
scroll to position [321, 0]
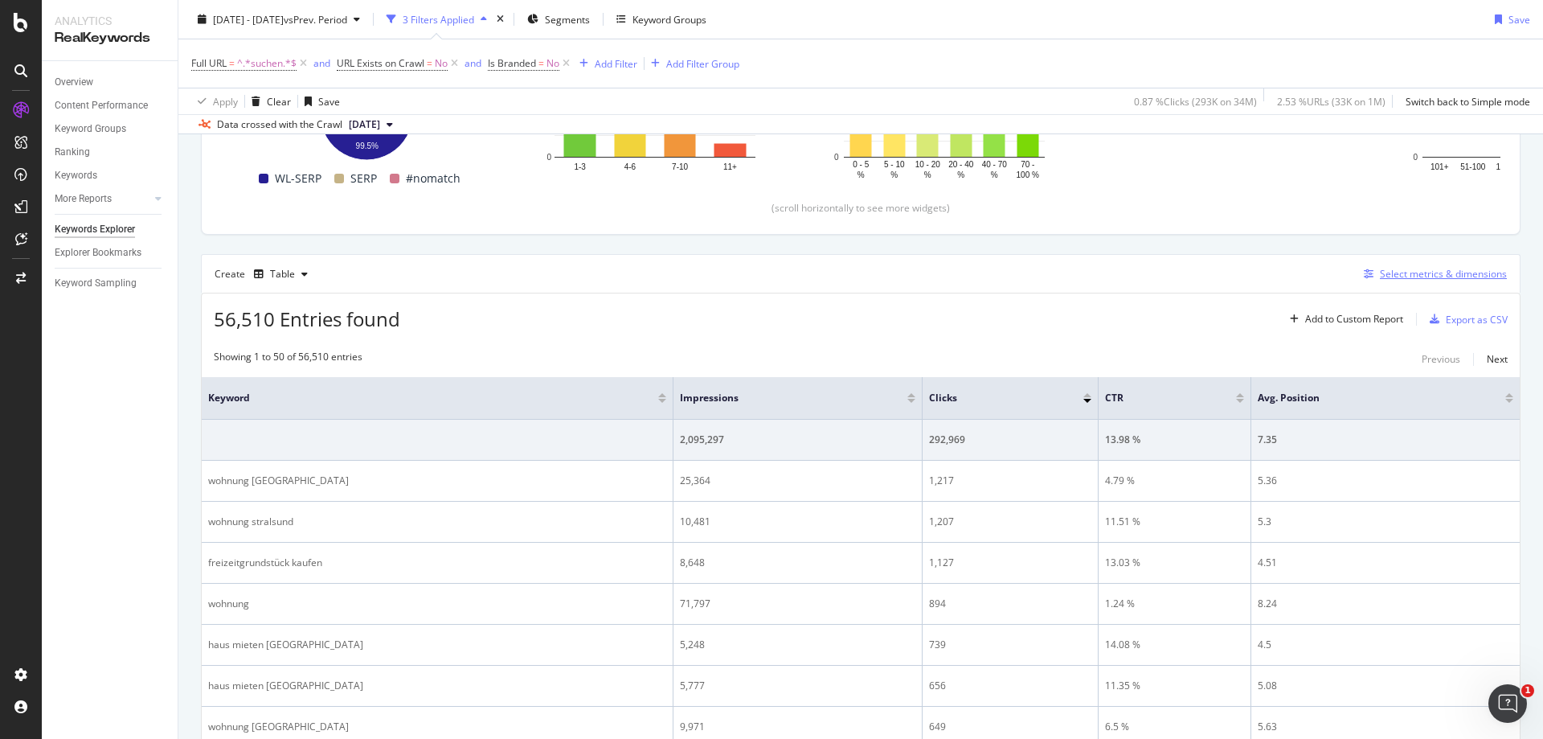
click at [1410, 276] on div "Select metrics & dimensions" at bounding box center [1443, 274] width 127 height 14
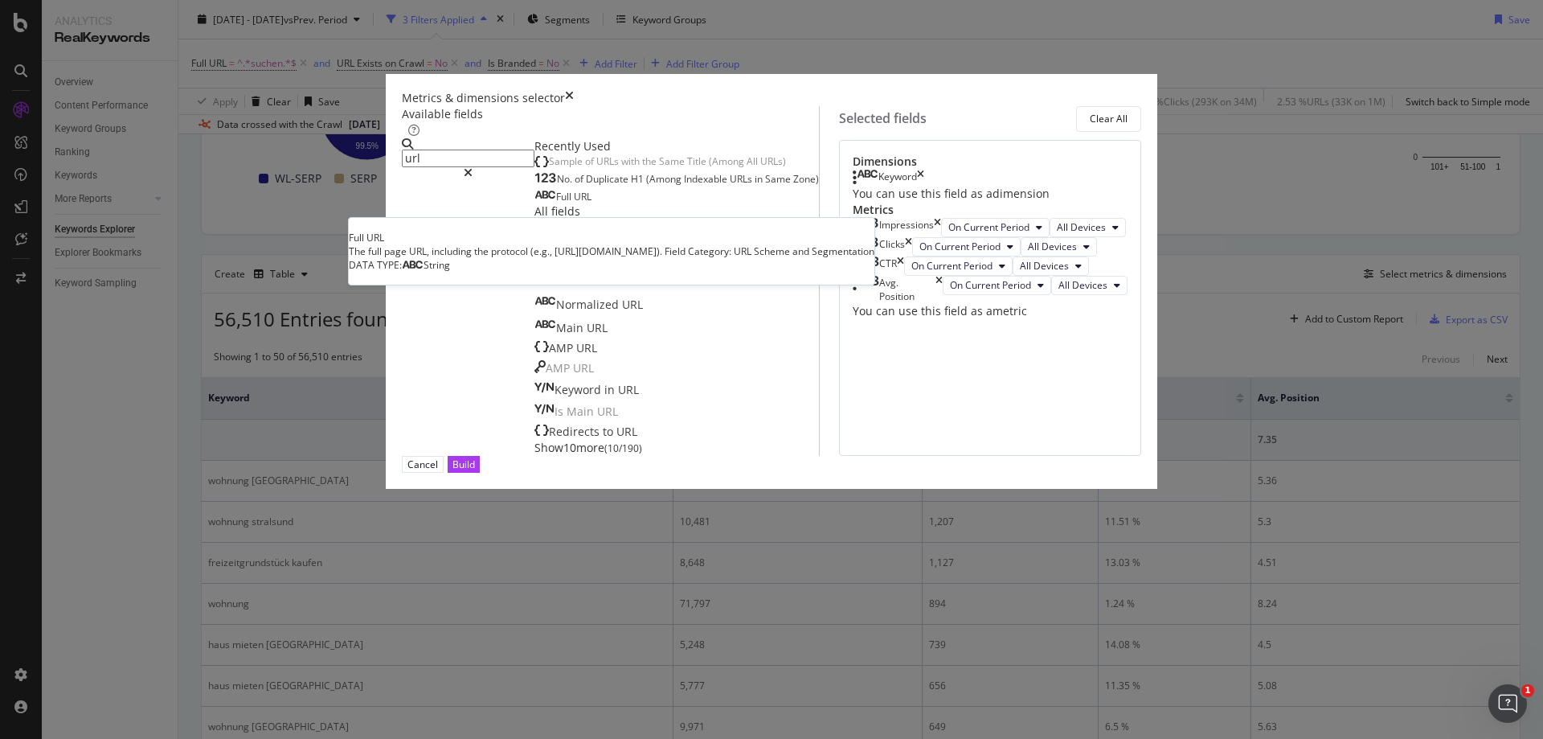
type input "url"
click at [574, 203] on span "URL" at bounding box center [583, 197] width 18 height 14
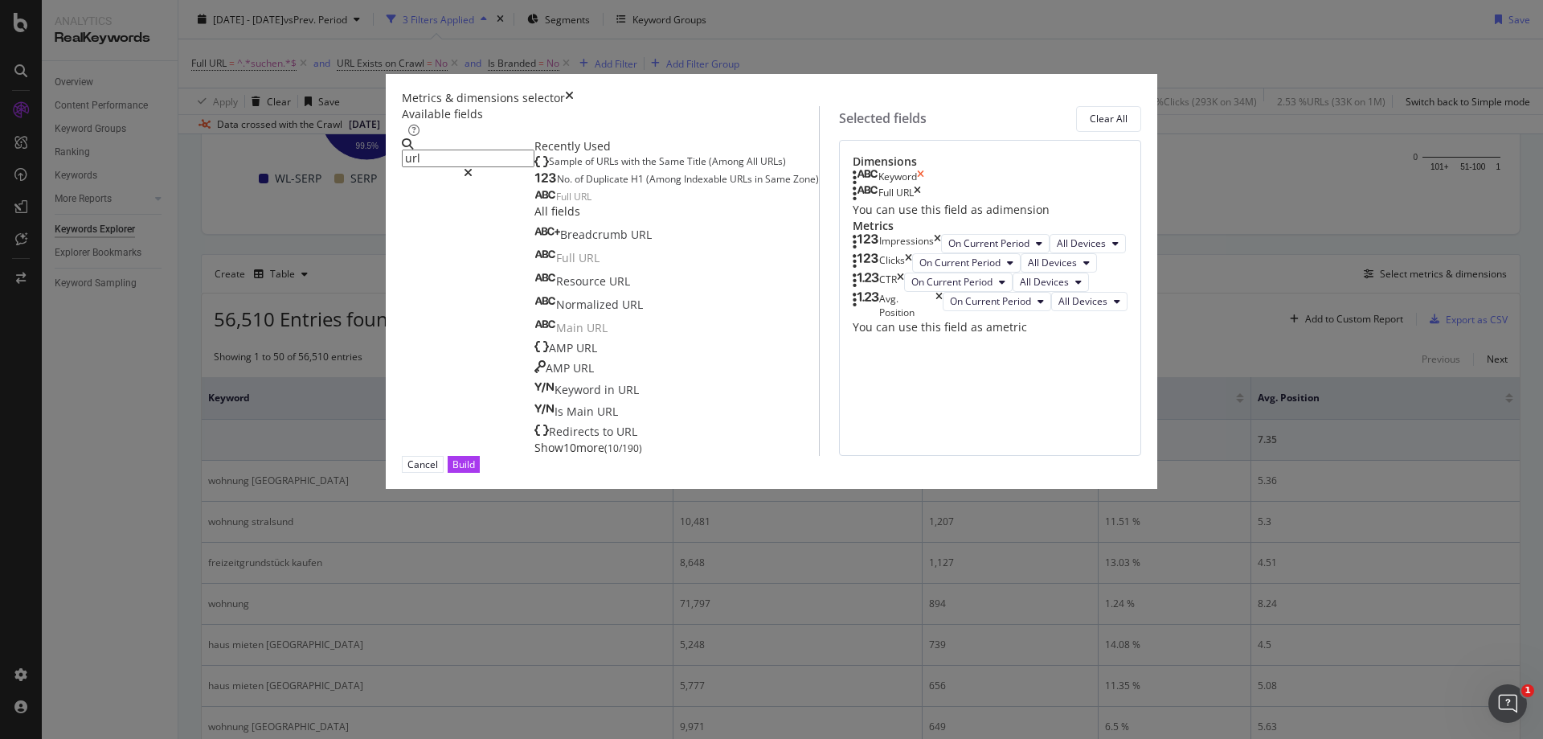
click at [924, 186] on icon "times" at bounding box center [920, 178] width 7 height 16
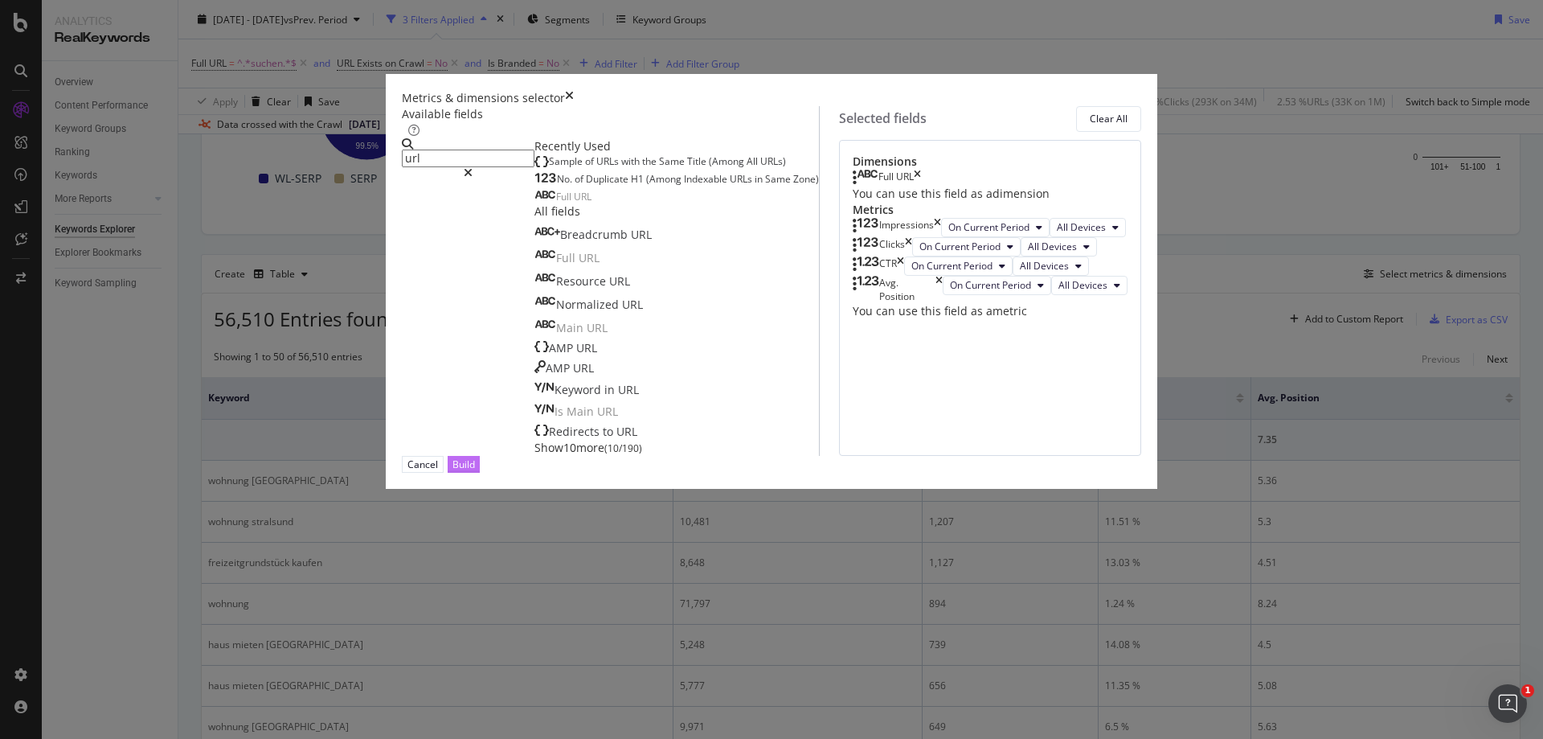
click at [475, 472] on div "Build" at bounding box center [463, 463] width 23 height 15
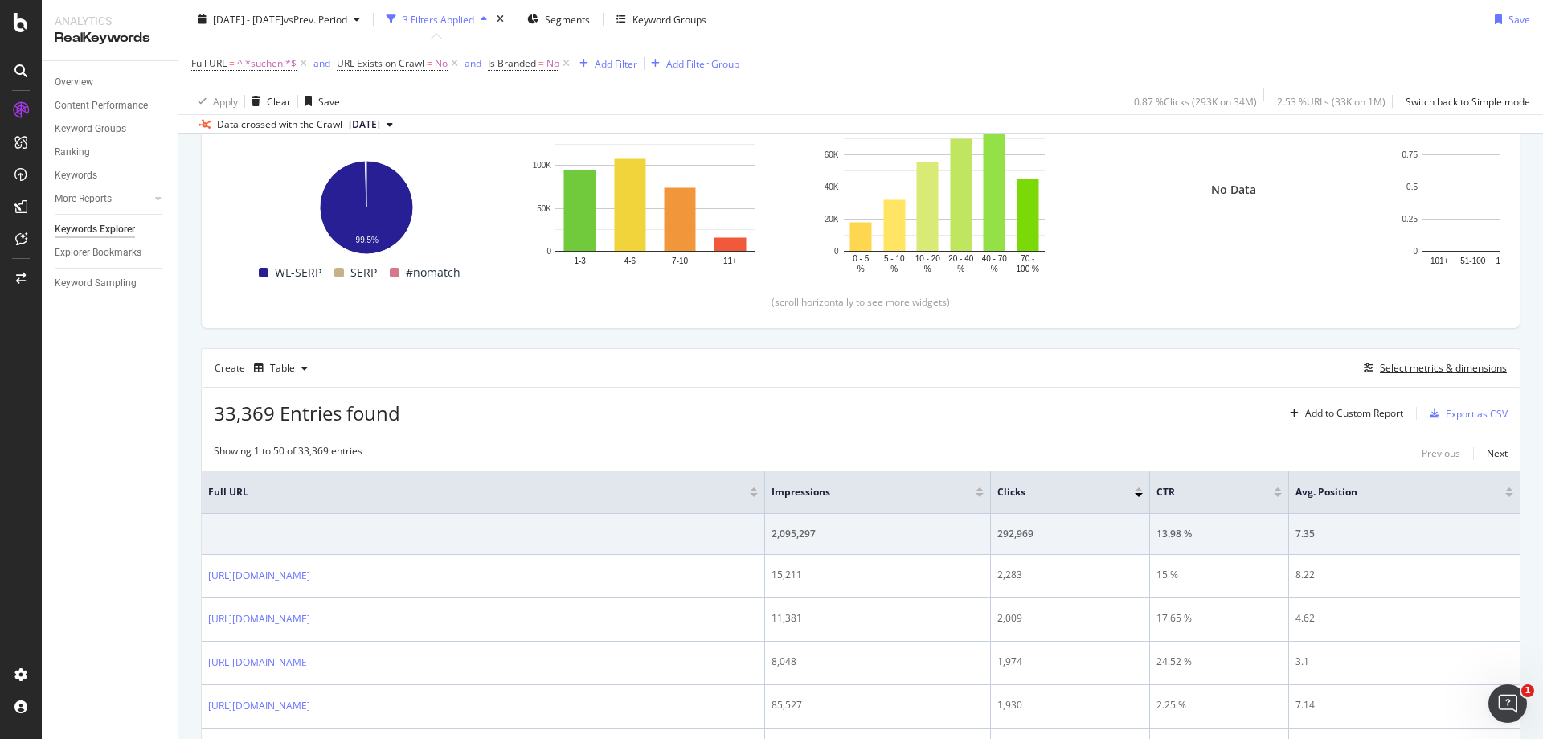
scroll to position [333, 0]
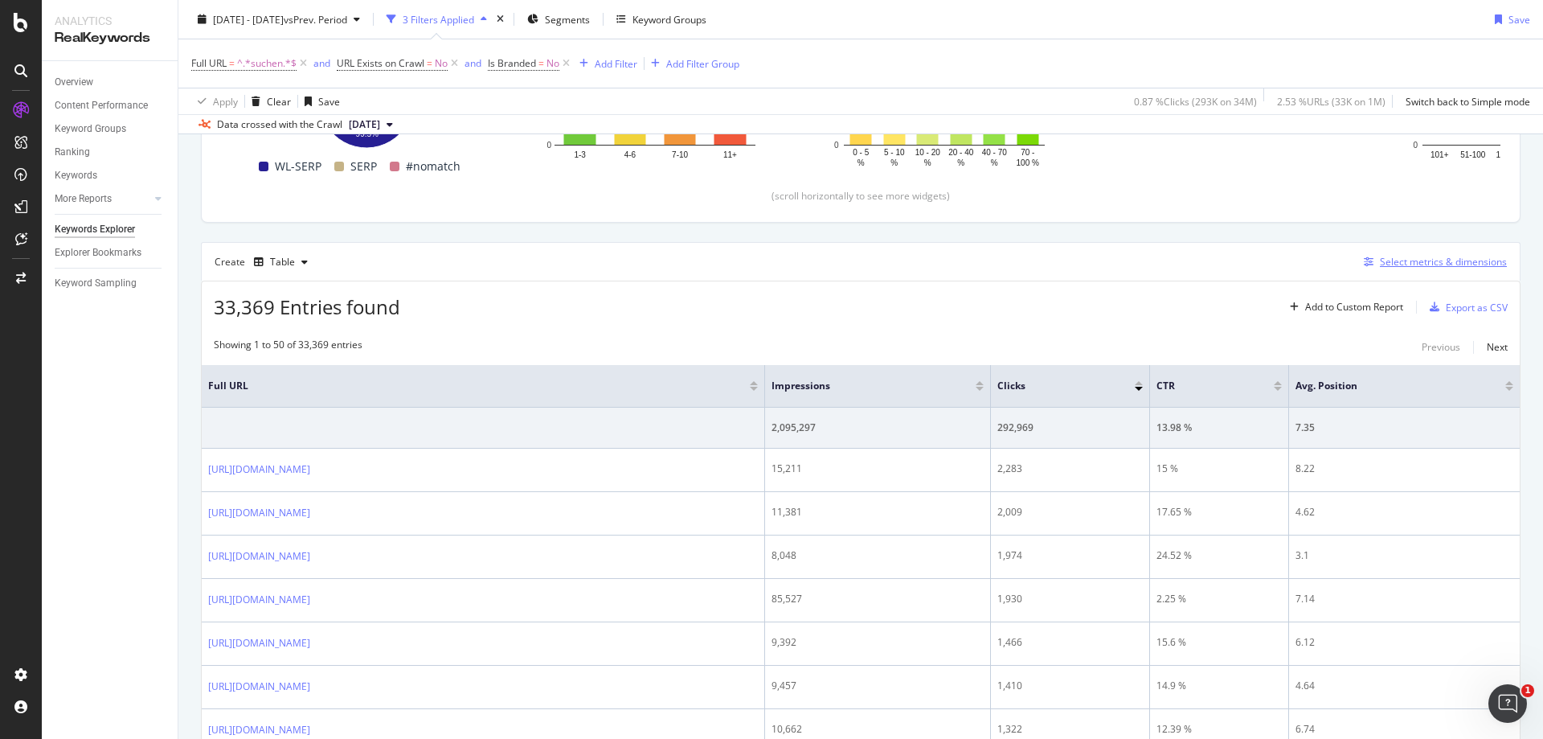
click at [1402, 264] on div "Select metrics & dimensions" at bounding box center [1443, 262] width 127 height 14
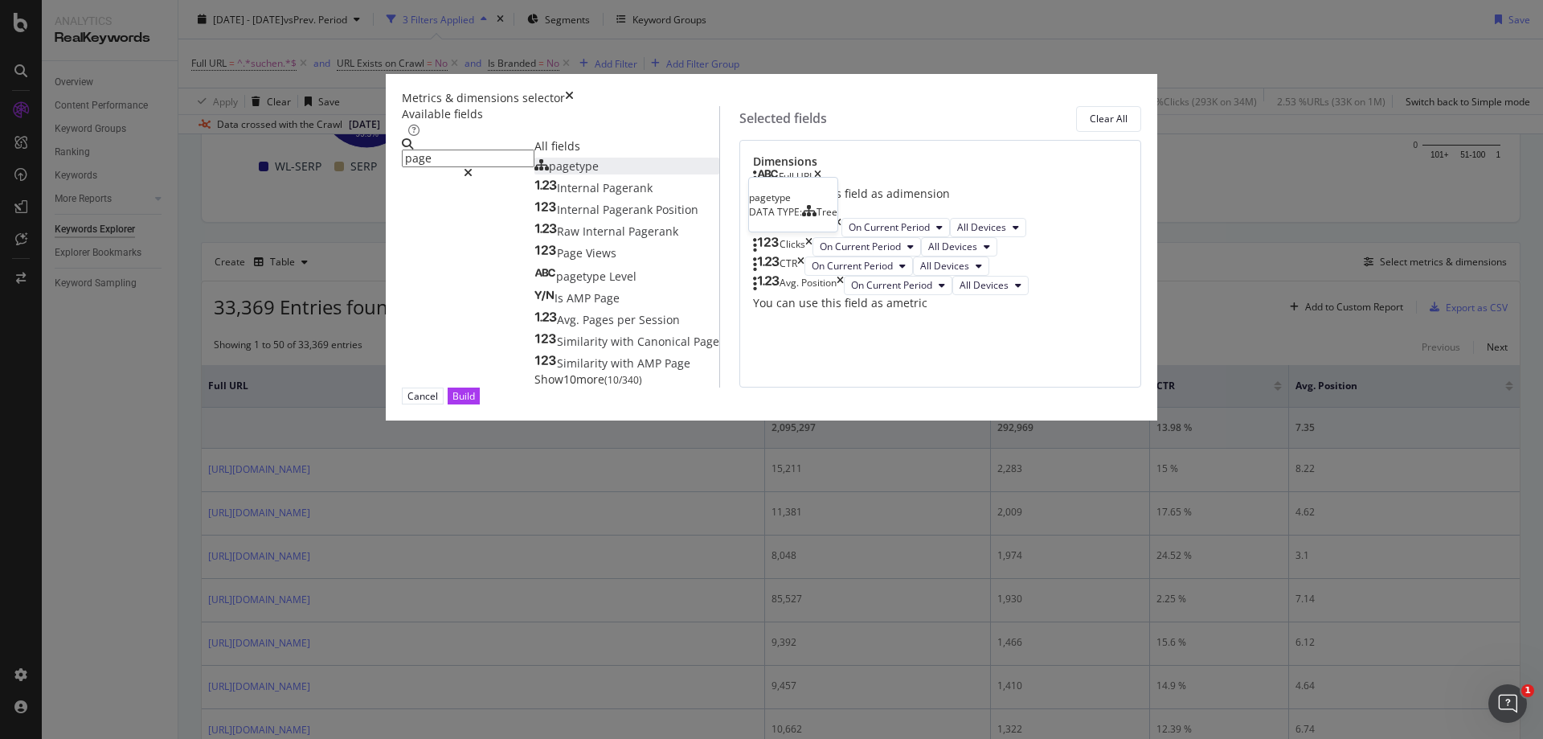
click at [595, 174] on div "pagetype" at bounding box center [566, 166] width 64 height 16
click at [841, 253] on icon "times" at bounding box center [837, 243] width 7 height 19
click at [804, 272] on icon "times" at bounding box center [800, 262] width 7 height 19
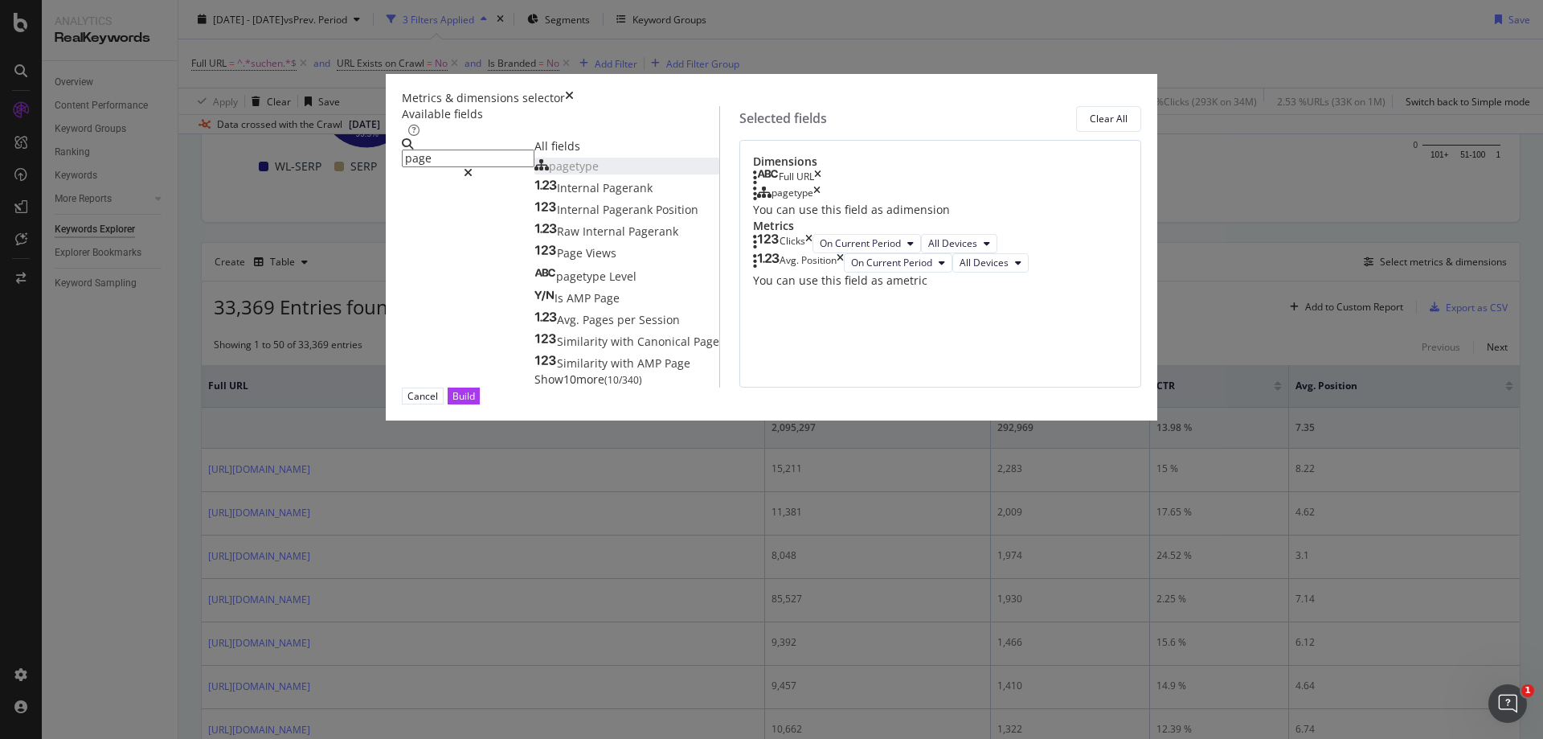
click at [844, 272] on icon "times" at bounding box center [840, 262] width 7 height 19
click at [517, 167] on input "page" at bounding box center [468, 158] width 133 height 18
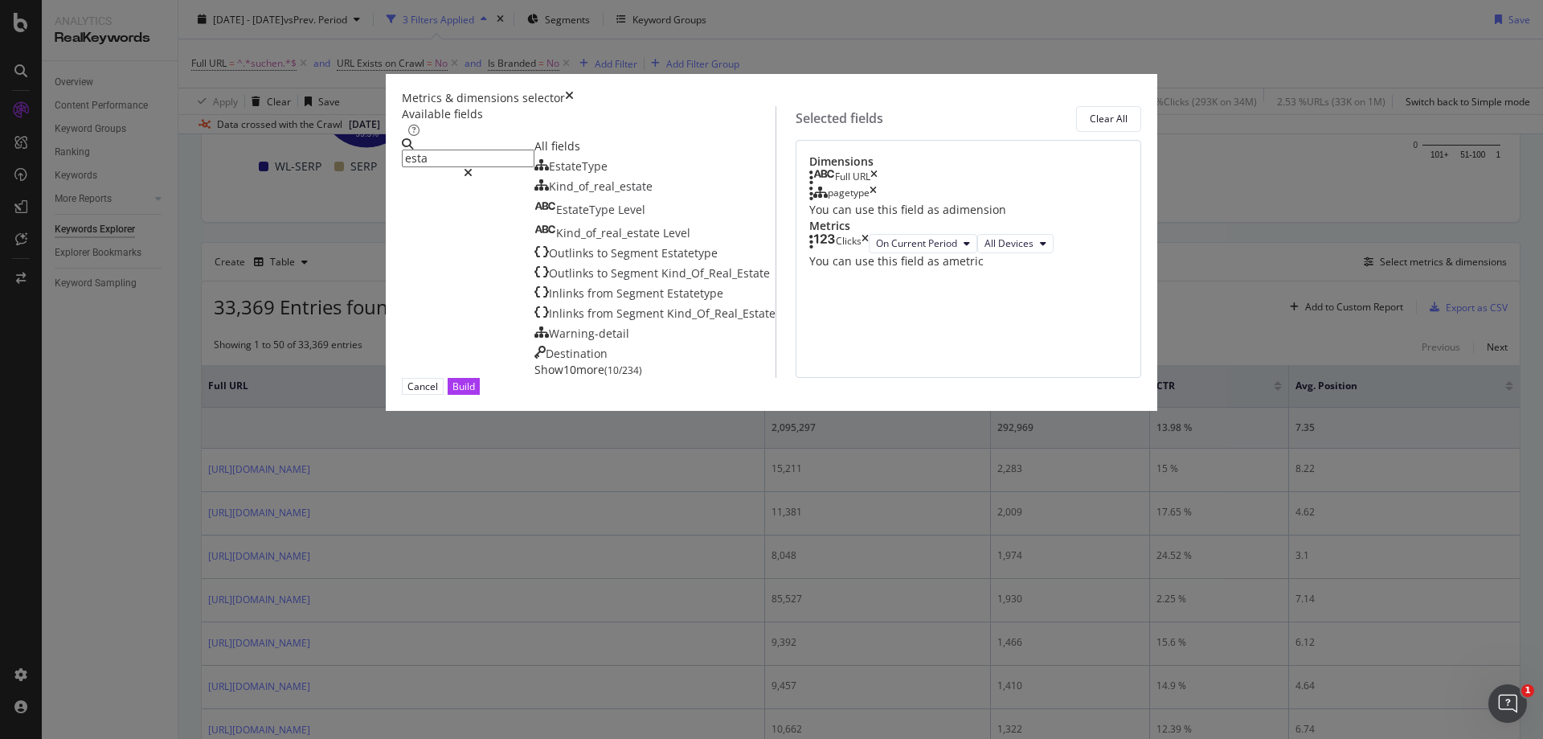
click at [549, 174] on span "EstateType" at bounding box center [578, 165] width 59 height 15
click at [515, 167] on input "esta" at bounding box center [468, 158] width 133 height 18
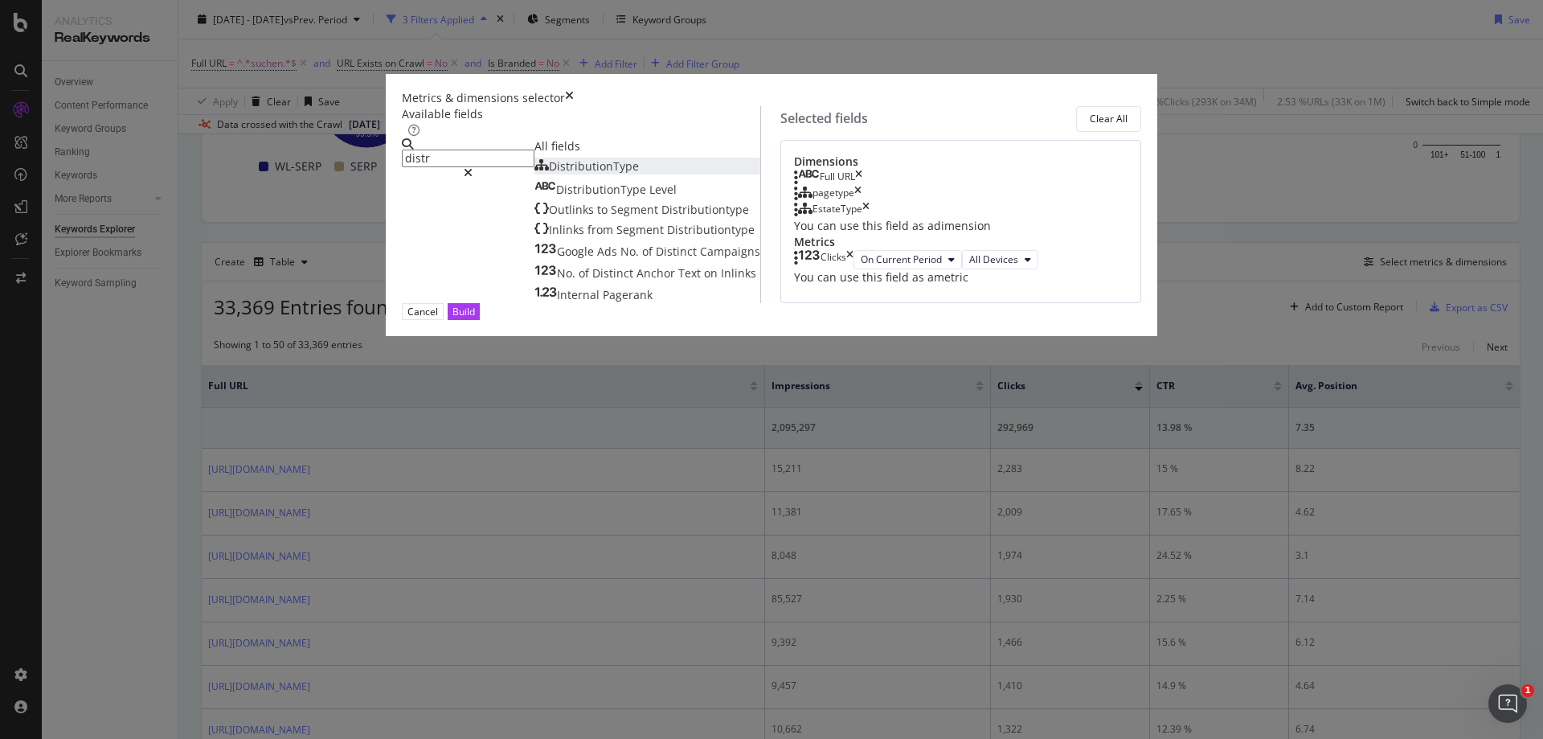
click at [575, 174] on div "DistributionType" at bounding box center [586, 166] width 104 height 16
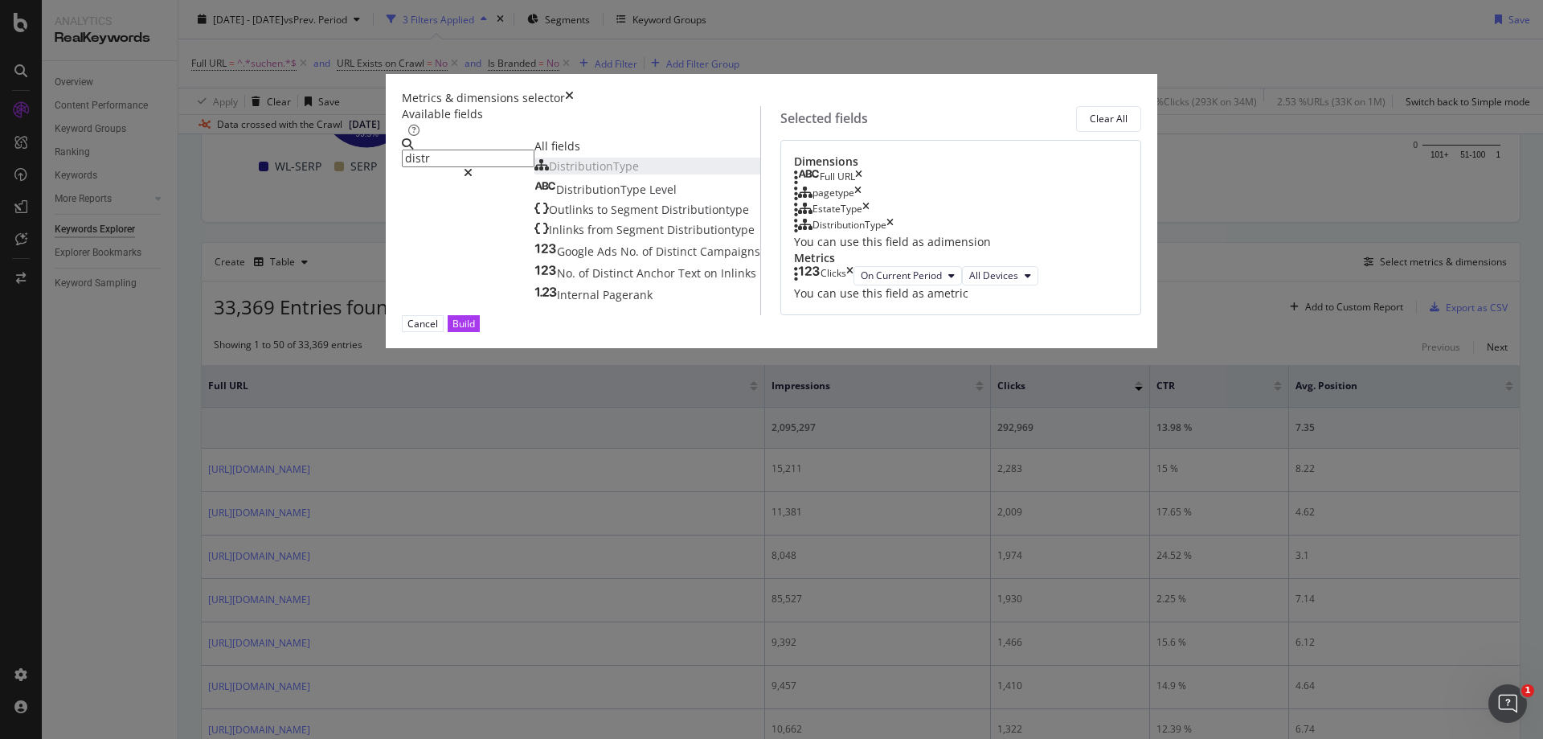
click at [521, 165] on input "distr" at bounding box center [468, 158] width 133 height 18
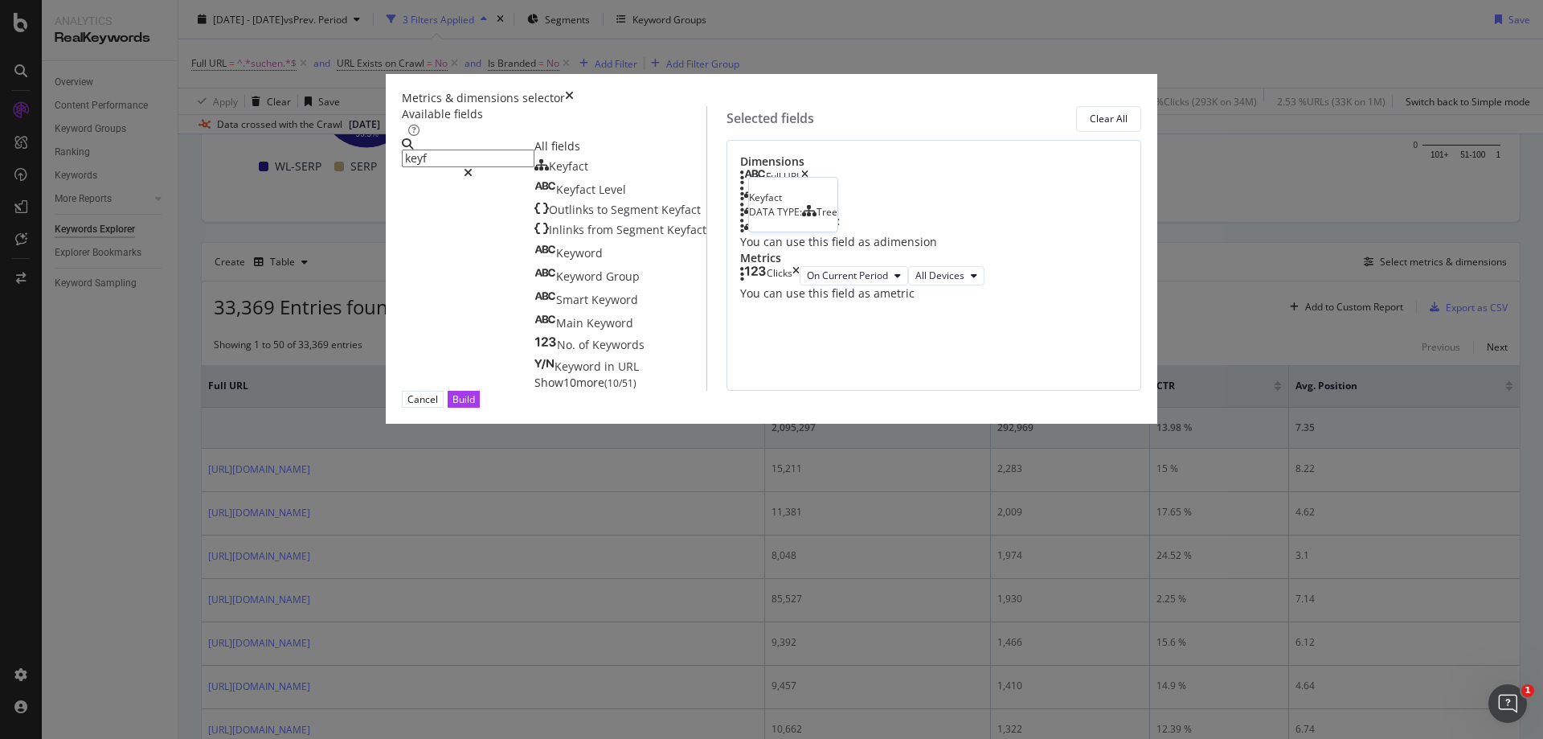
click at [534, 174] on div "Keyfact" at bounding box center [561, 166] width 54 height 16
click at [534, 158] on input "keyf" at bounding box center [468, 158] width 133 height 18
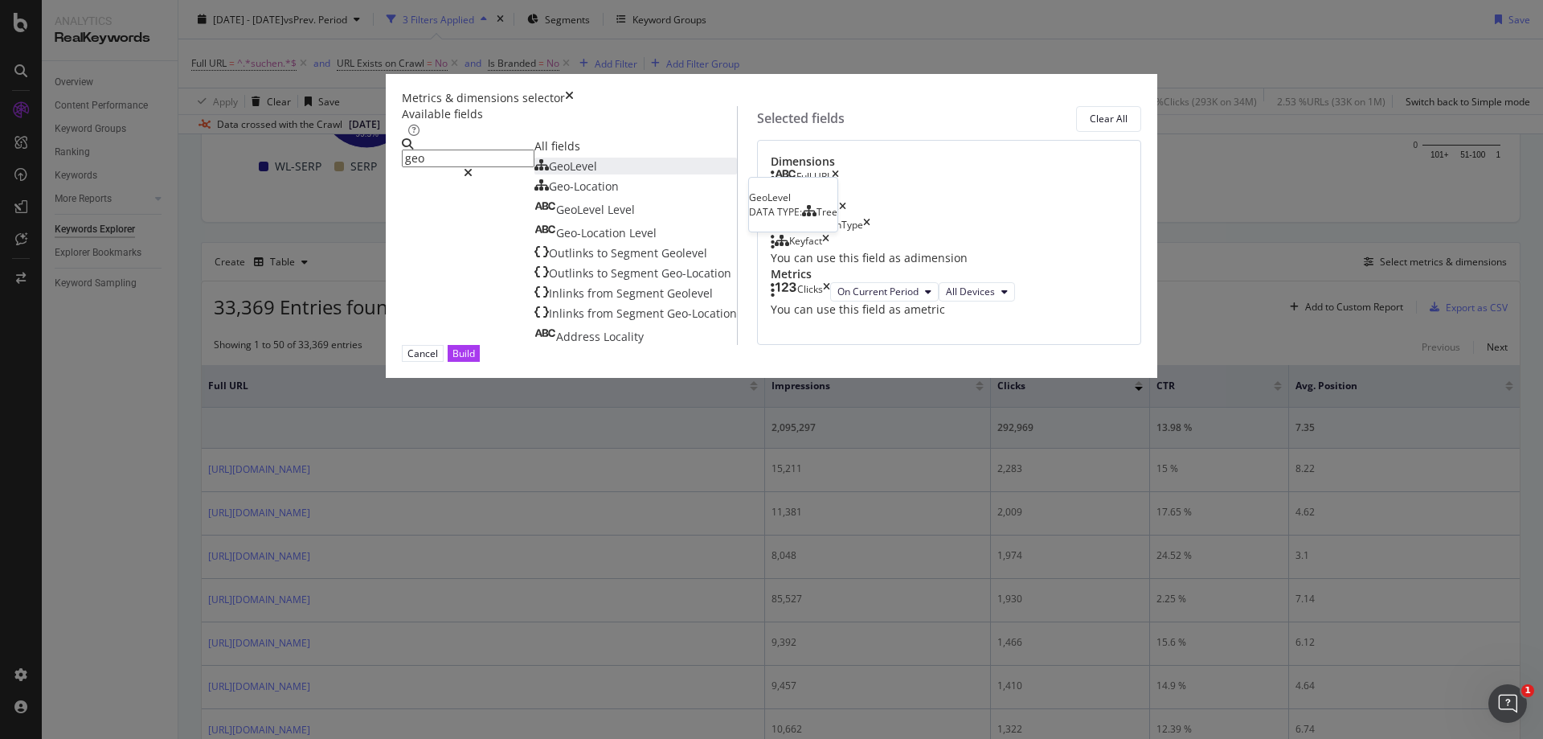
type input "geo"
click at [534, 174] on div "GeoLevel" at bounding box center [565, 166] width 63 height 16
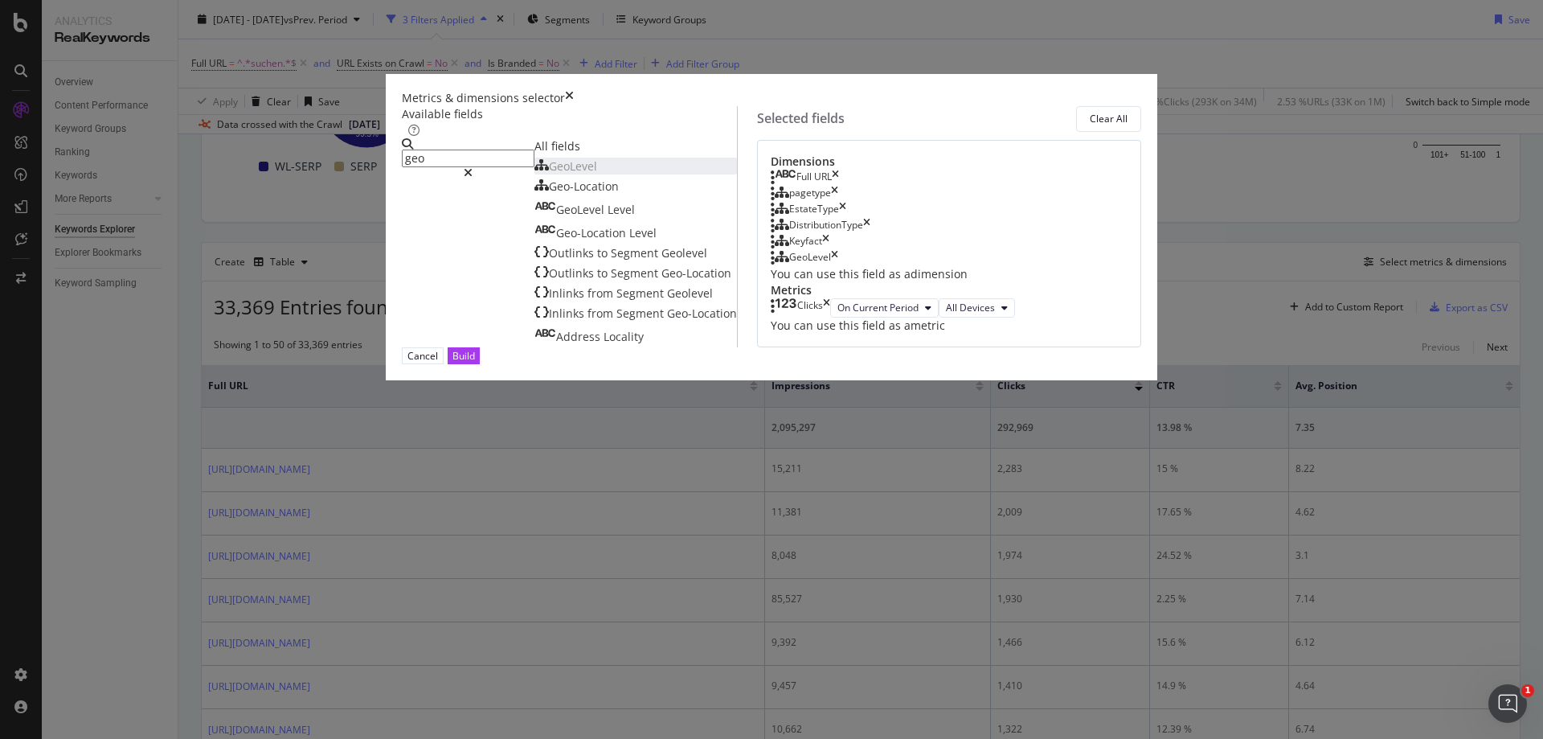
click at [475, 362] on div "Build" at bounding box center [463, 356] width 23 height 14
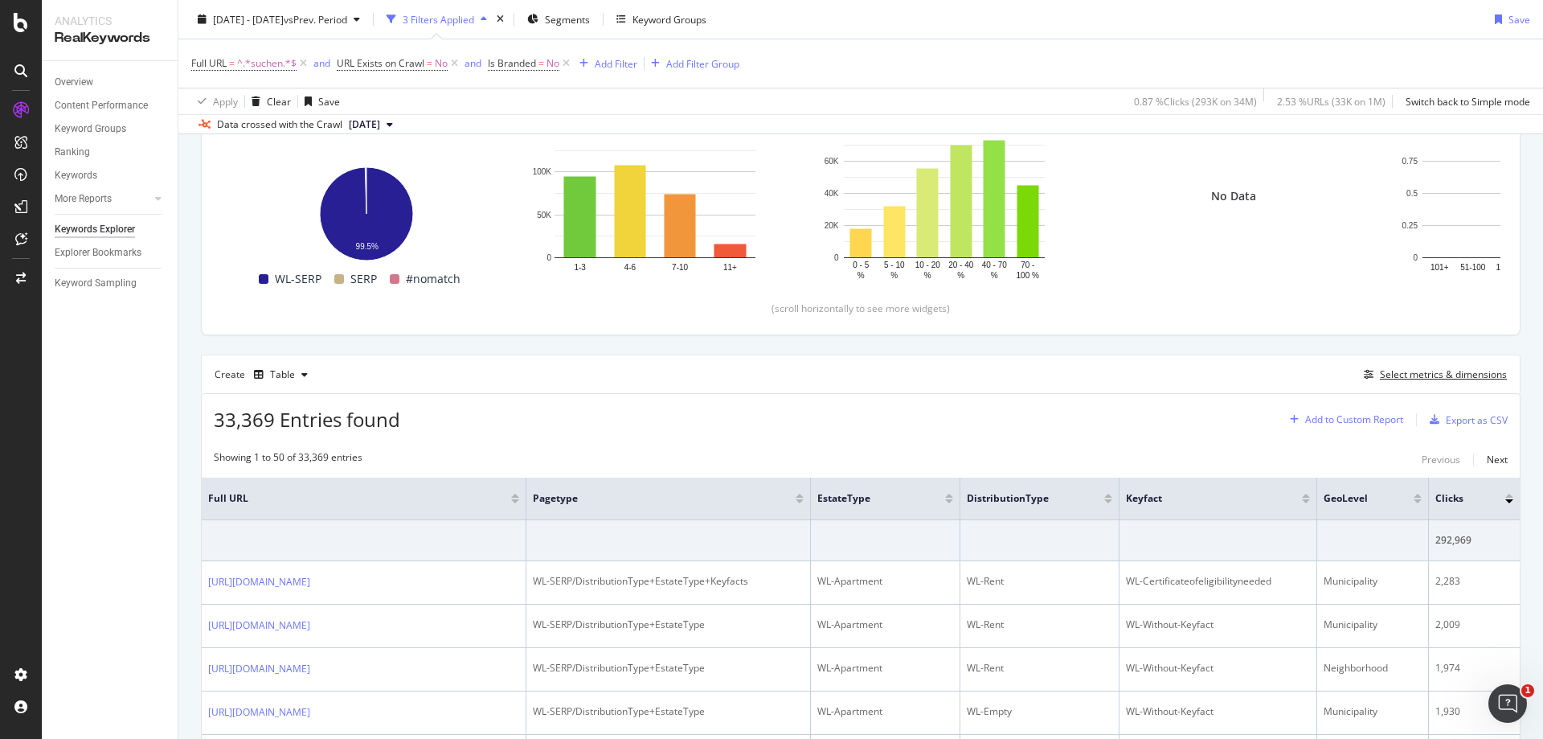
scroll to position [173, 0]
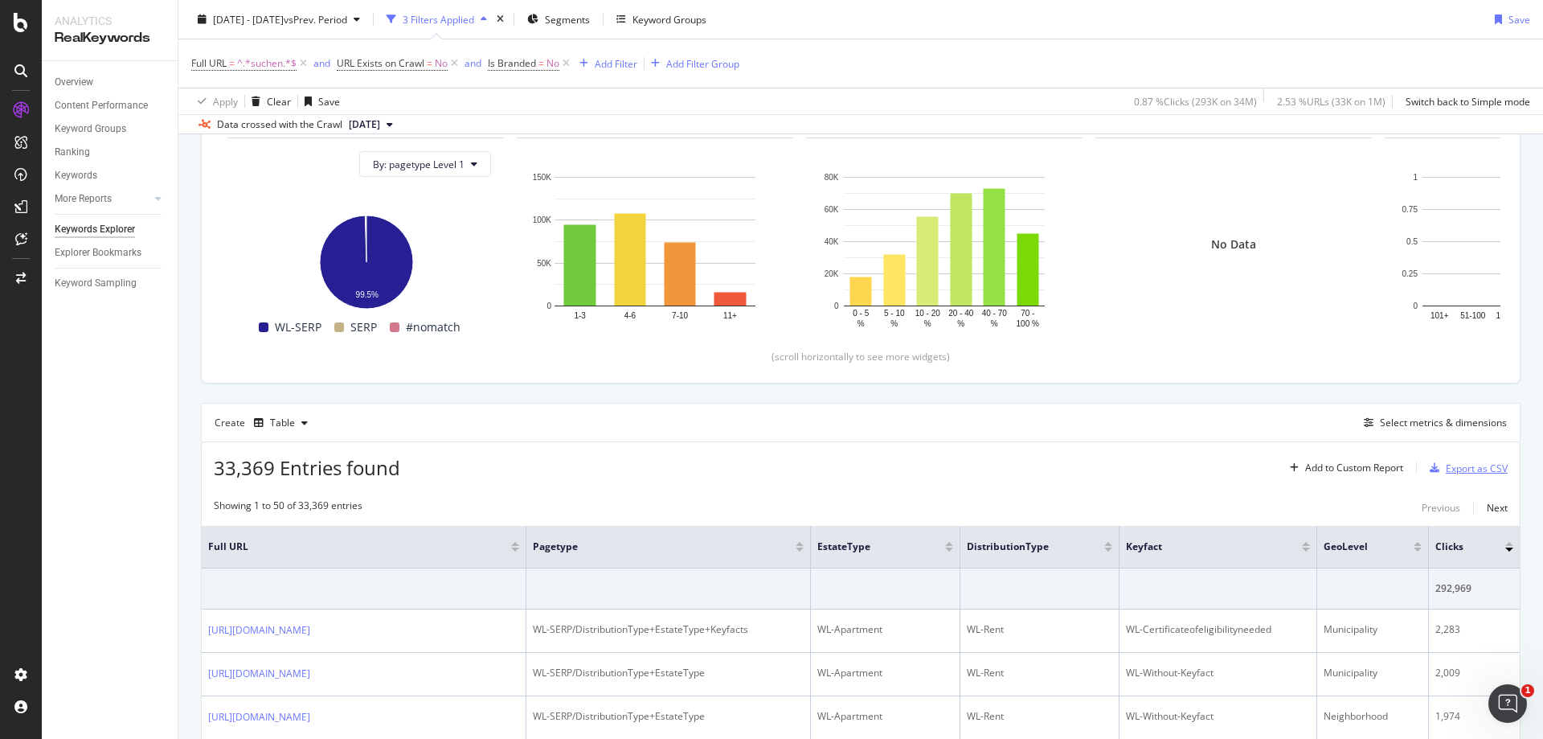
click at [1454, 472] on div "Export as CSV" at bounding box center [1477, 468] width 62 height 14
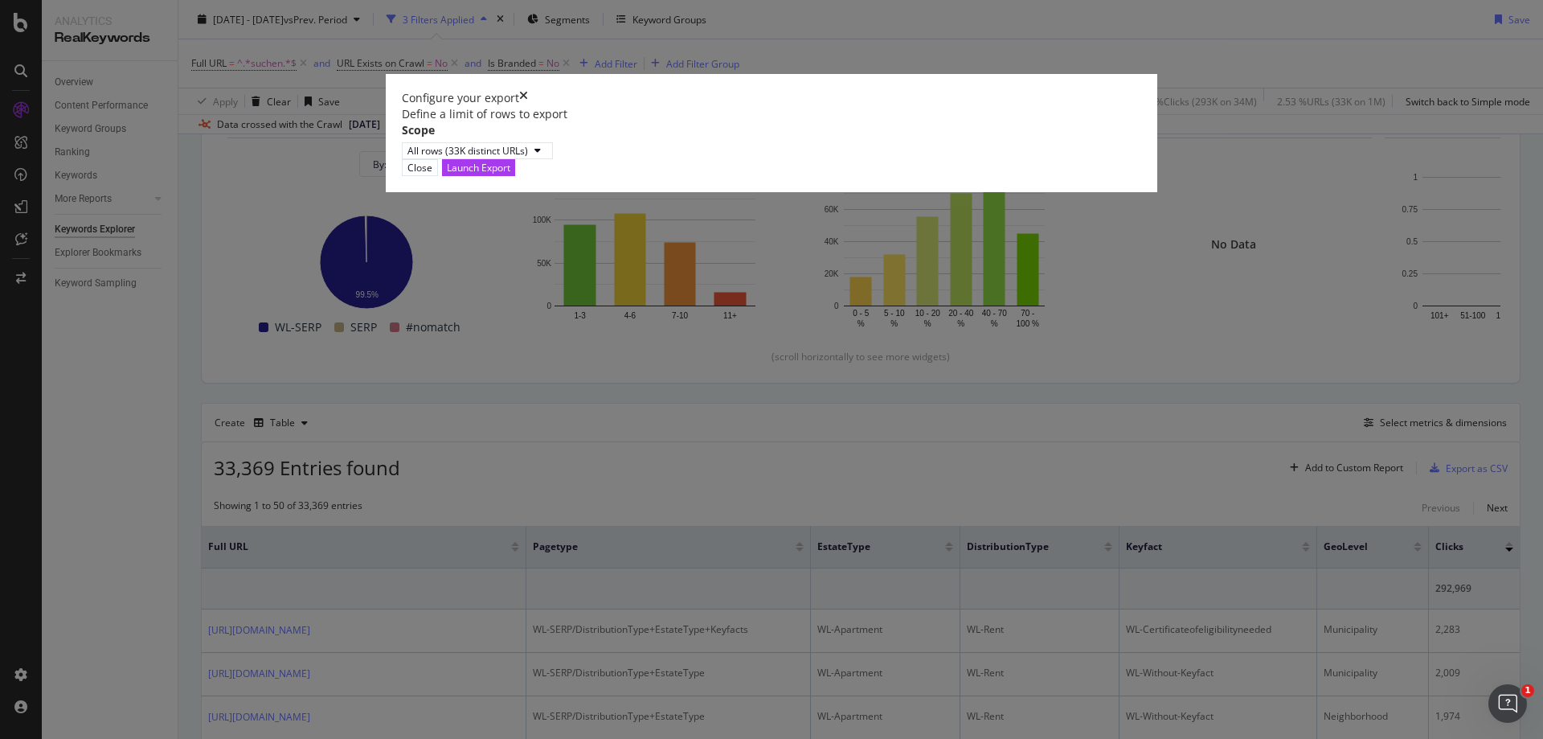
click at [432, 174] on div "Close" at bounding box center [419, 168] width 25 height 14
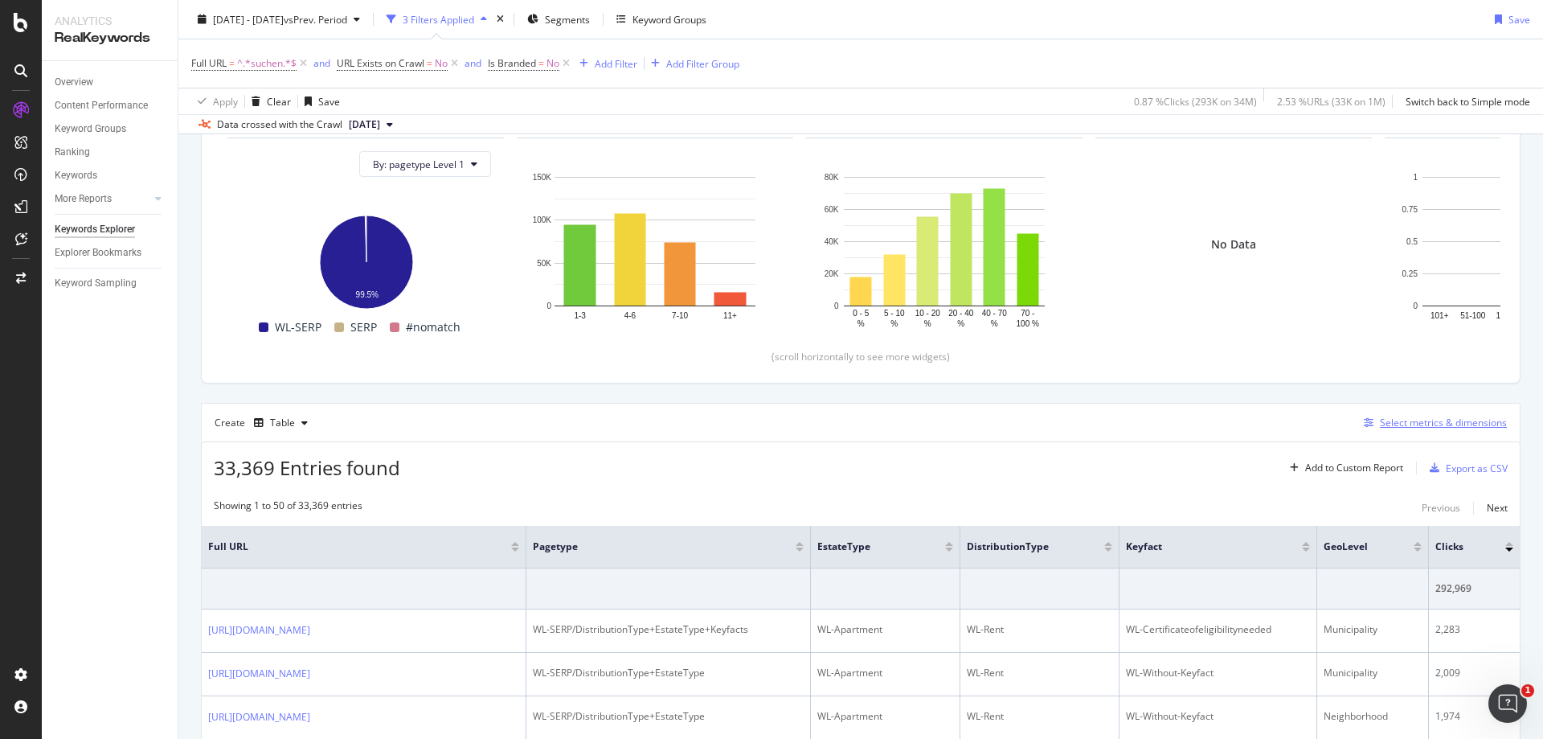
click at [1400, 417] on div "Select metrics & dimensions" at bounding box center [1443, 422] width 127 height 14
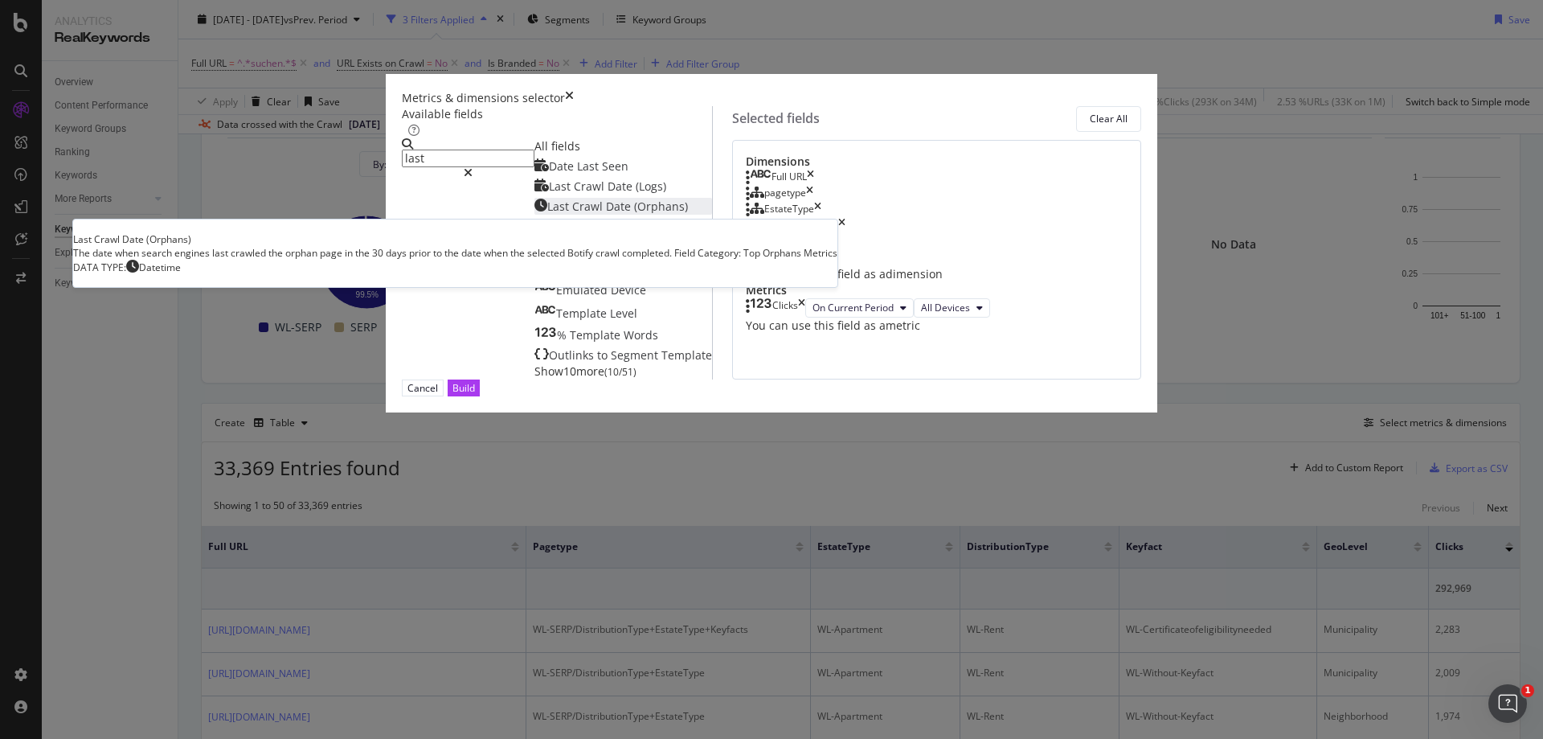
type input "last"
click at [634, 214] on span "(Orphans)" at bounding box center [661, 205] width 54 height 15
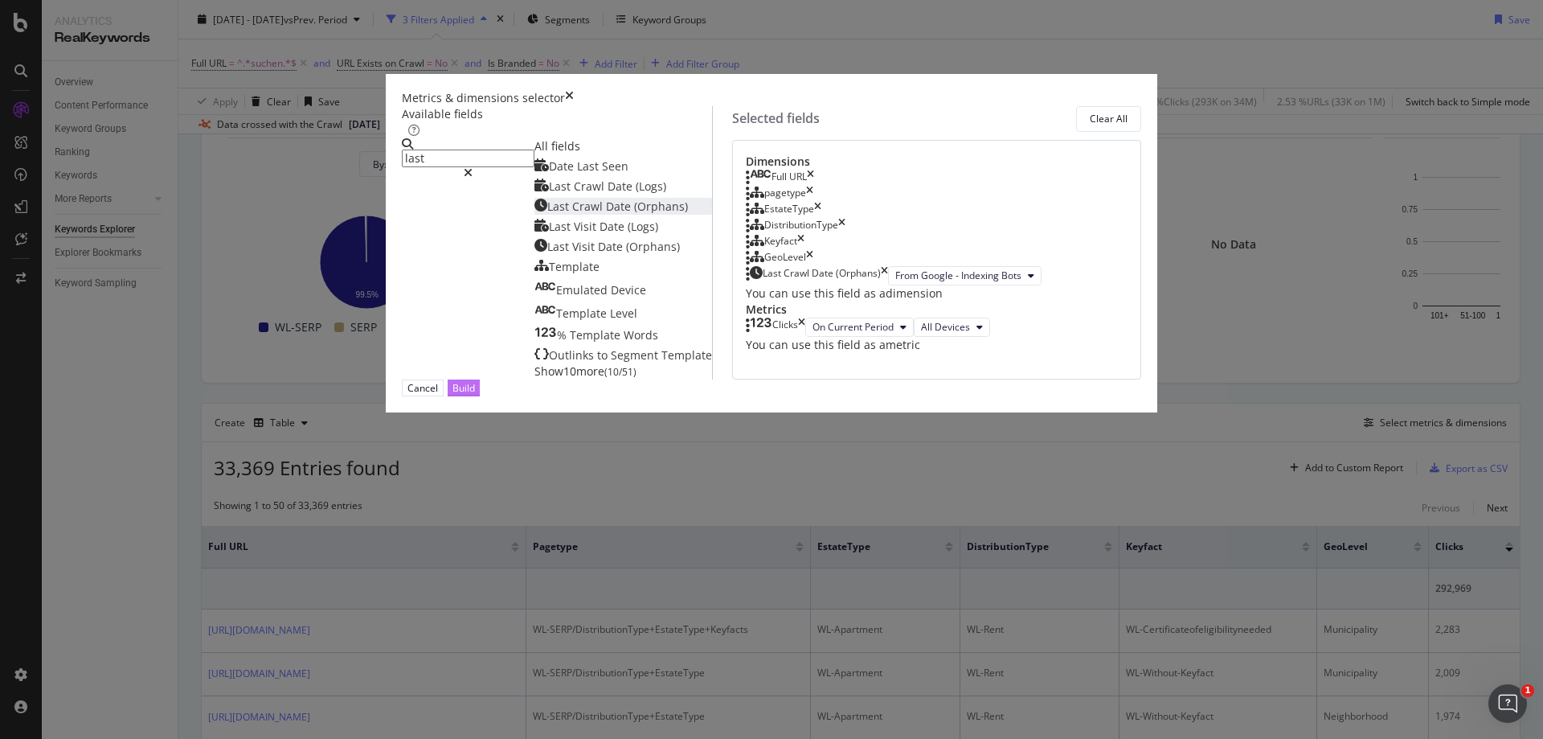
click at [475, 395] on div "Build" at bounding box center [463, 388] width 23 height 14
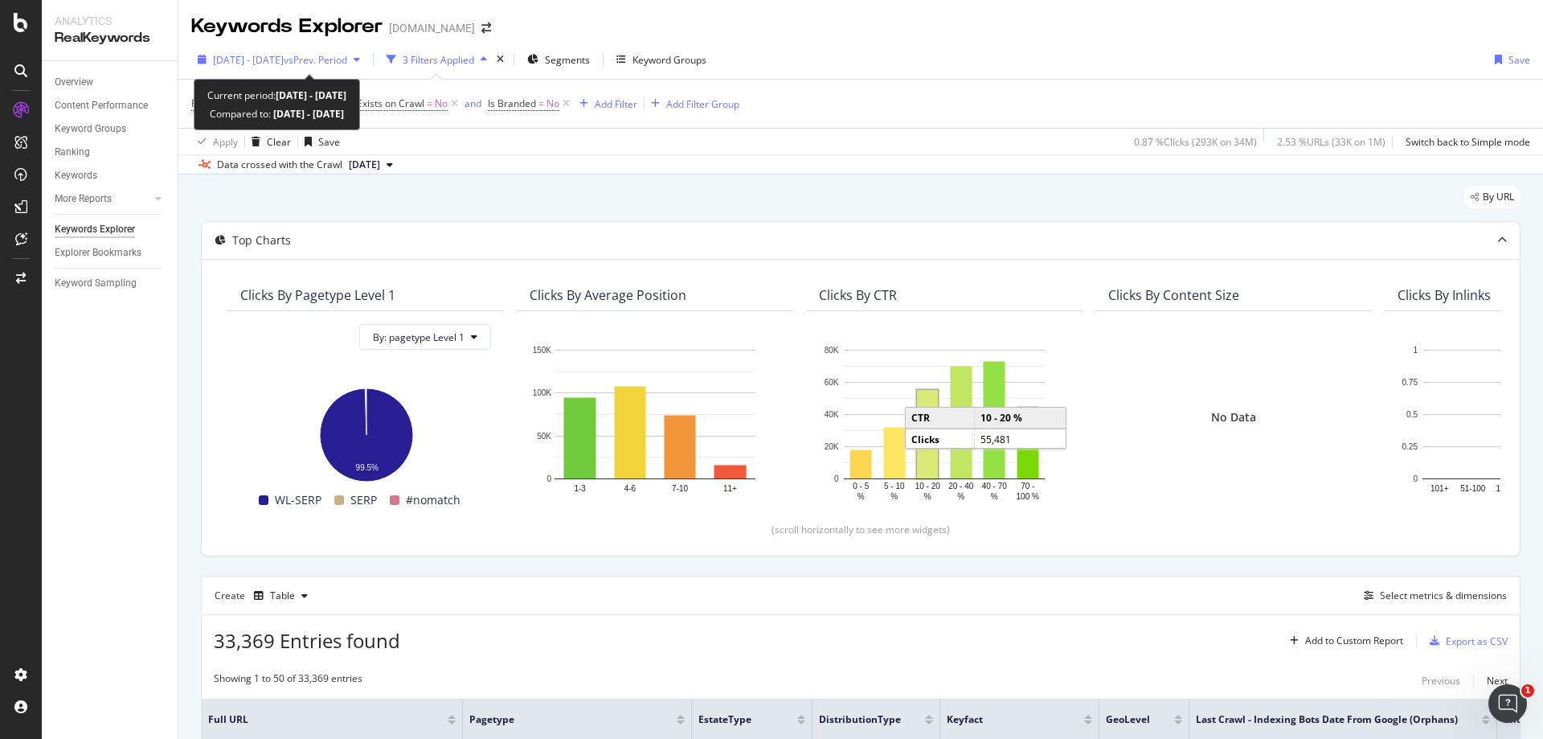
click at [276, 60] on span "[DATE] - [DATE]" at bounding box center [248, 60] width 71 height 14
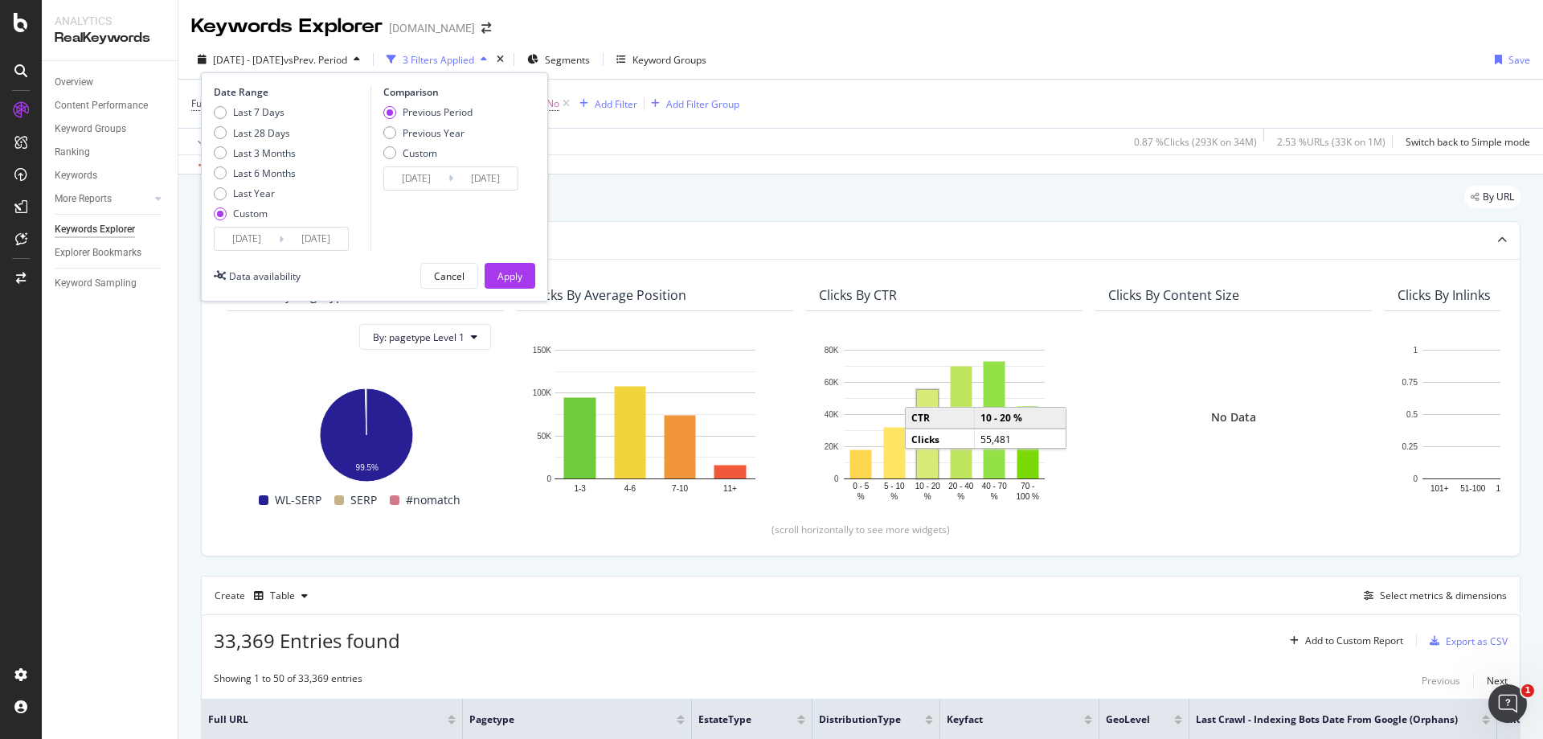
click at [250, 235] on input "[DATE]" at bounding box center [247, 238] width 64 height 23
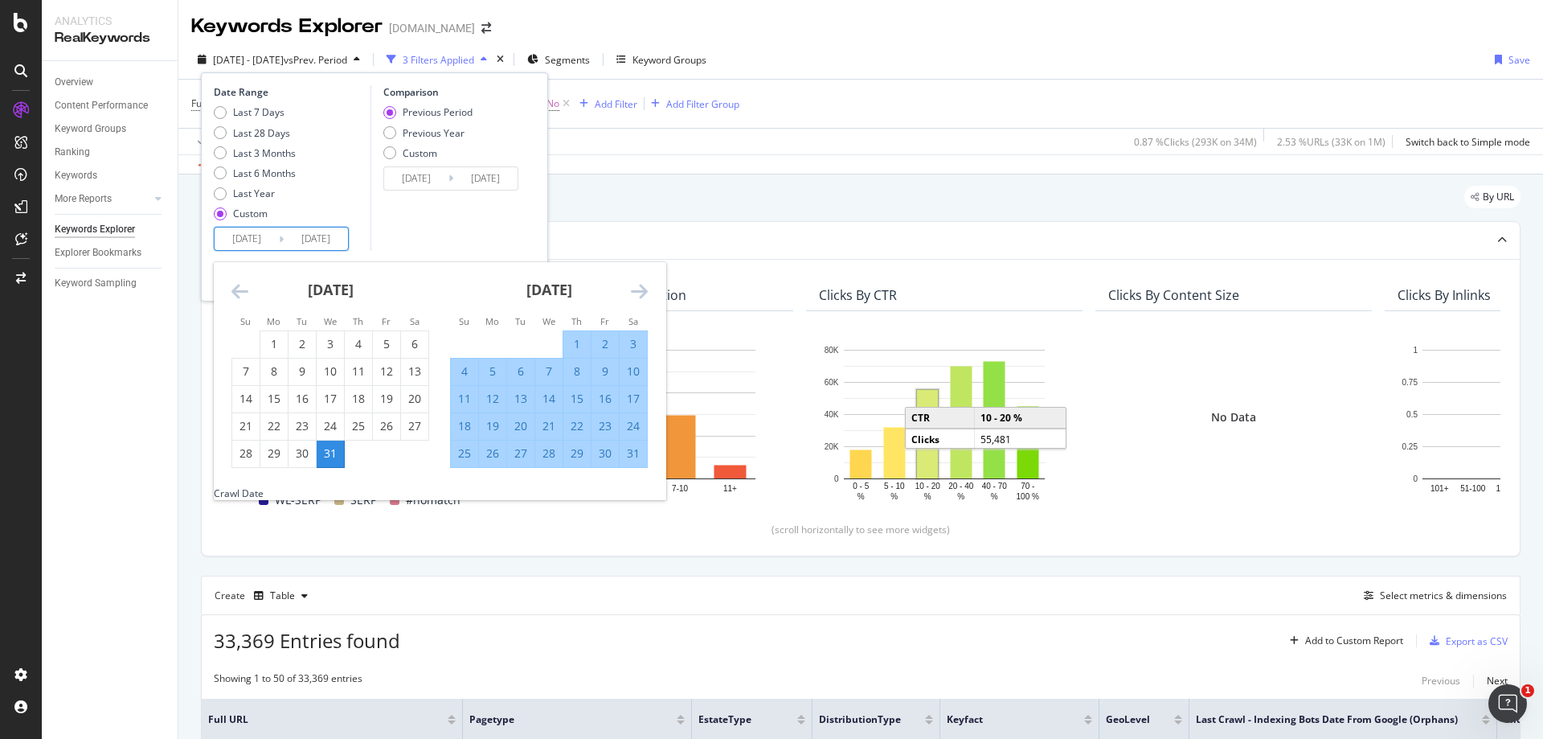
click at [633, 427] on div "24" at bounding box center [633, 426] width 27 height 16
type input "[DATE]"
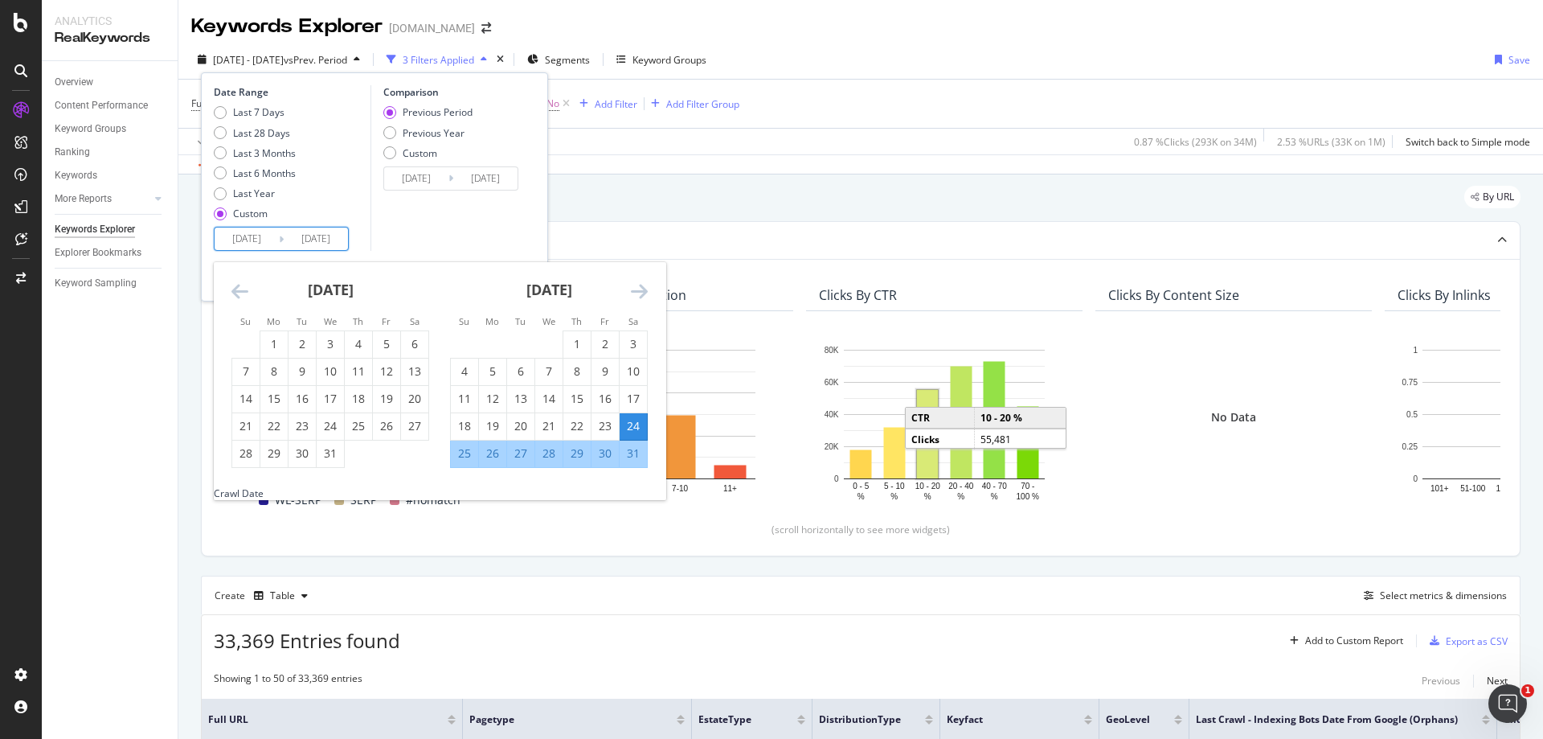
click at [636, 287] on icon "Move forward to switch to the next month." at bounding box center [639, 290] width 17 height 19
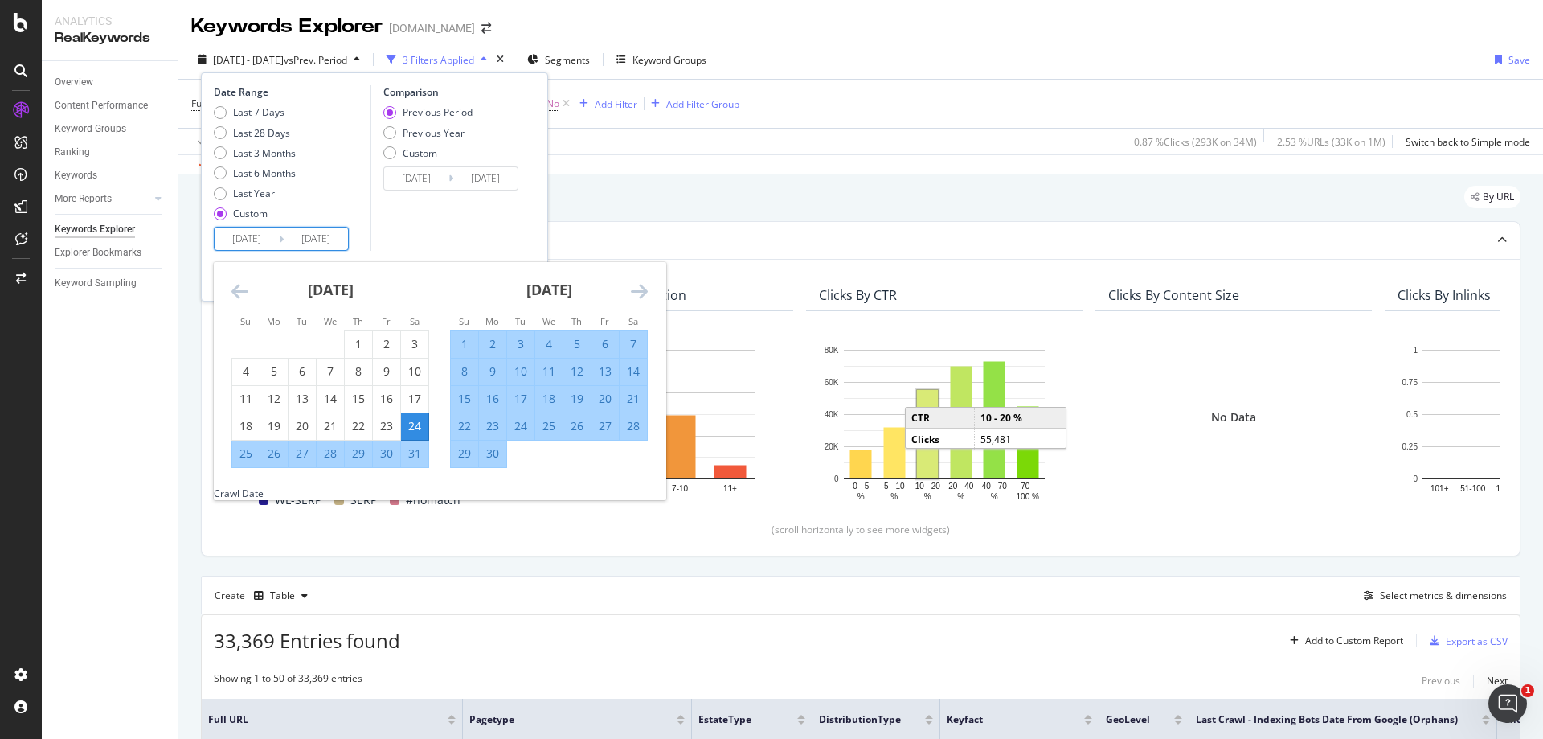
click at [636, 287] on icon "Move forward to switch to the next month." at bounding box center [639, 290] width 17 height 19
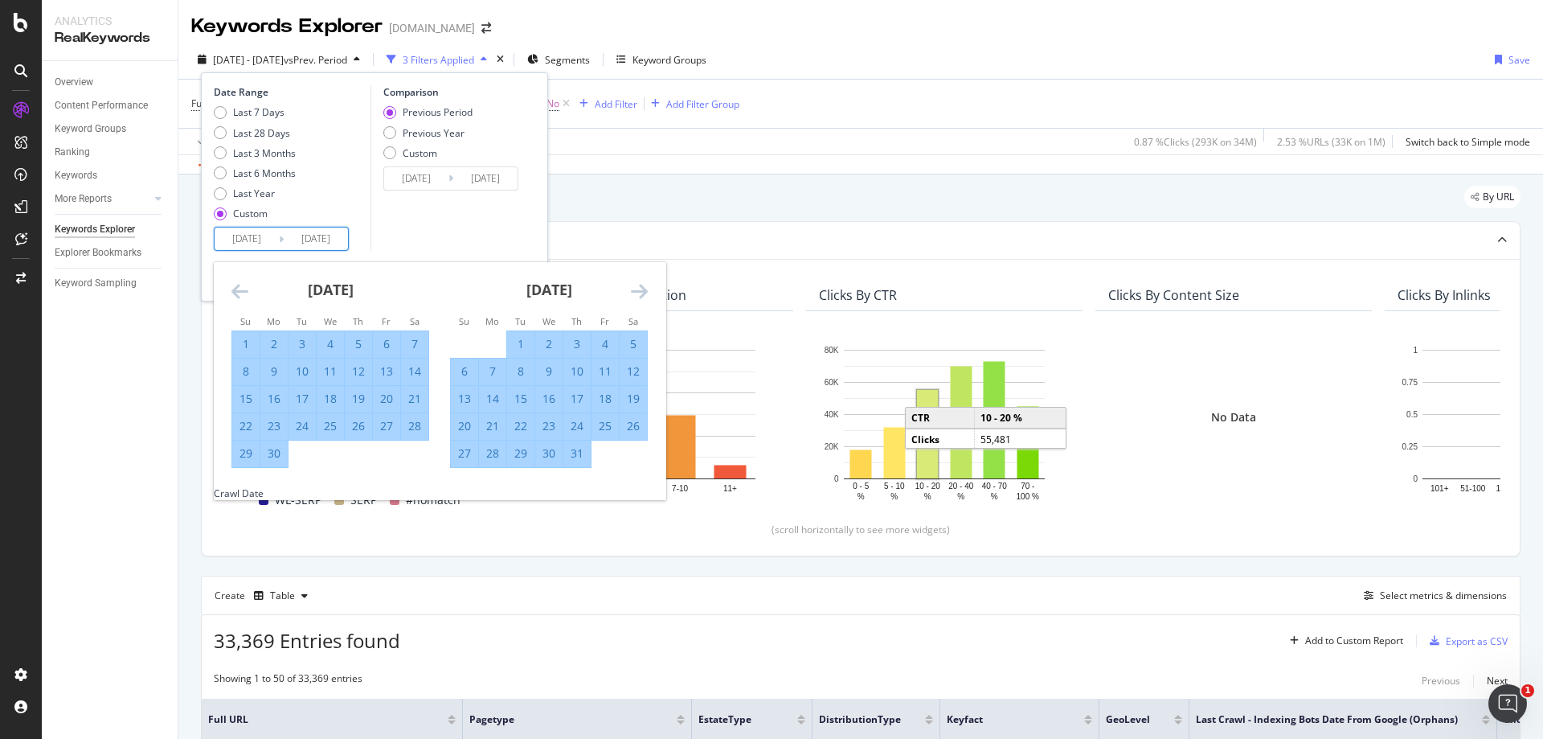
click at [636, 287] on icon "Move forward to switch to the next month." at bounding box center [639, 290] width 17 height 19
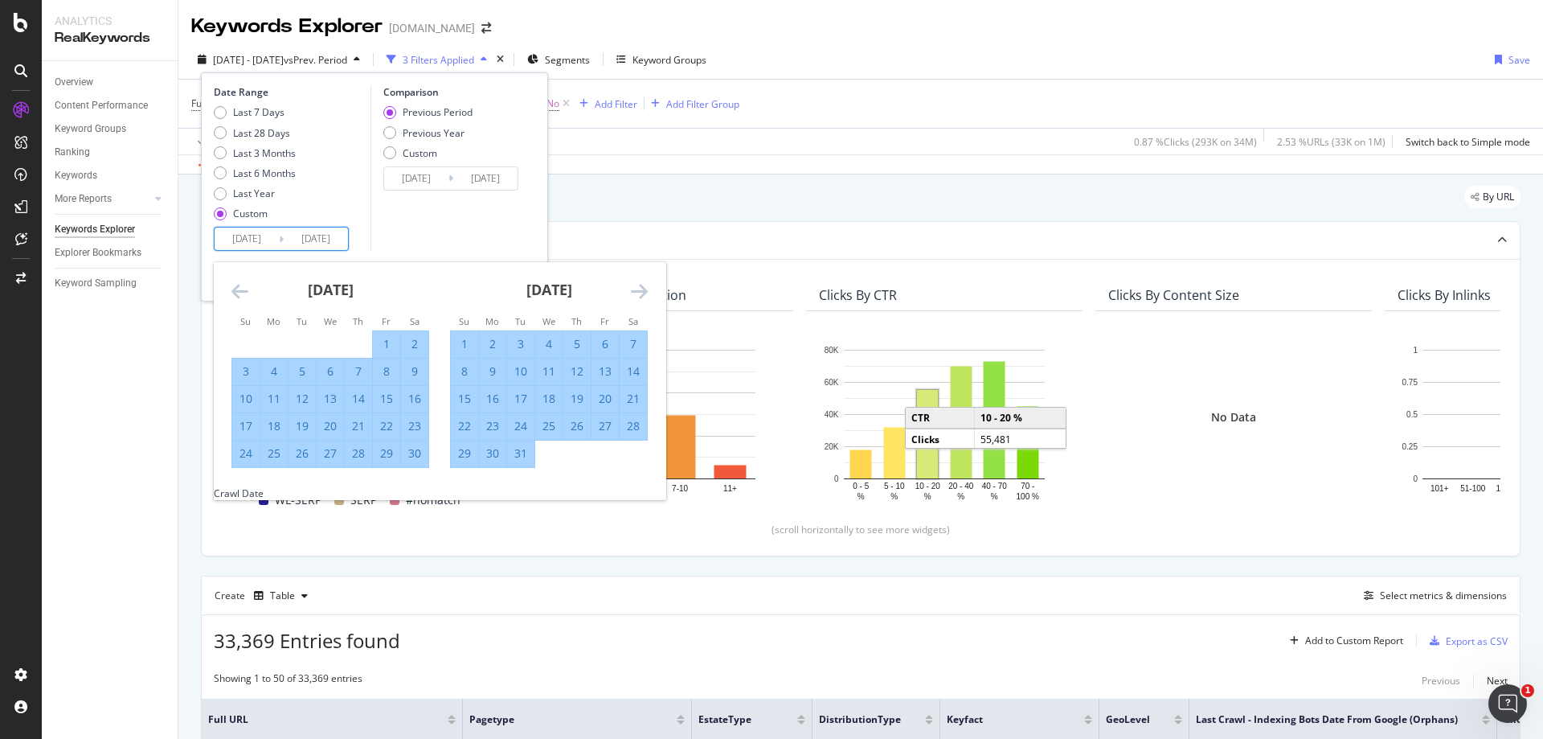
click at [636, 287] on icon "Move forward to switch to the next month." at bounding box center [639, 290] width 17 height 19
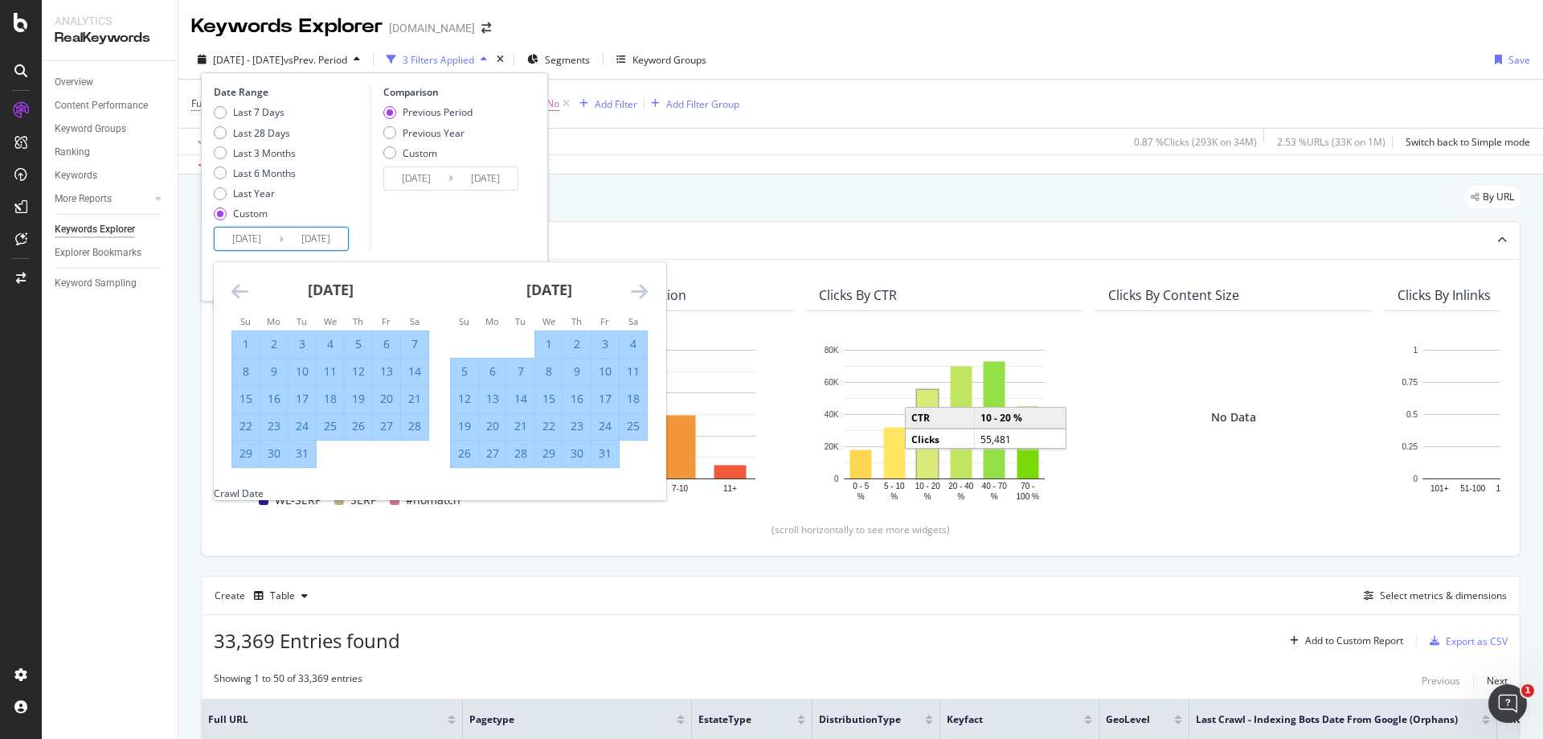
click at [636, 287] on icon "Move forward to switch to the next month." at bounding box center [639, 290] width 17 height 19
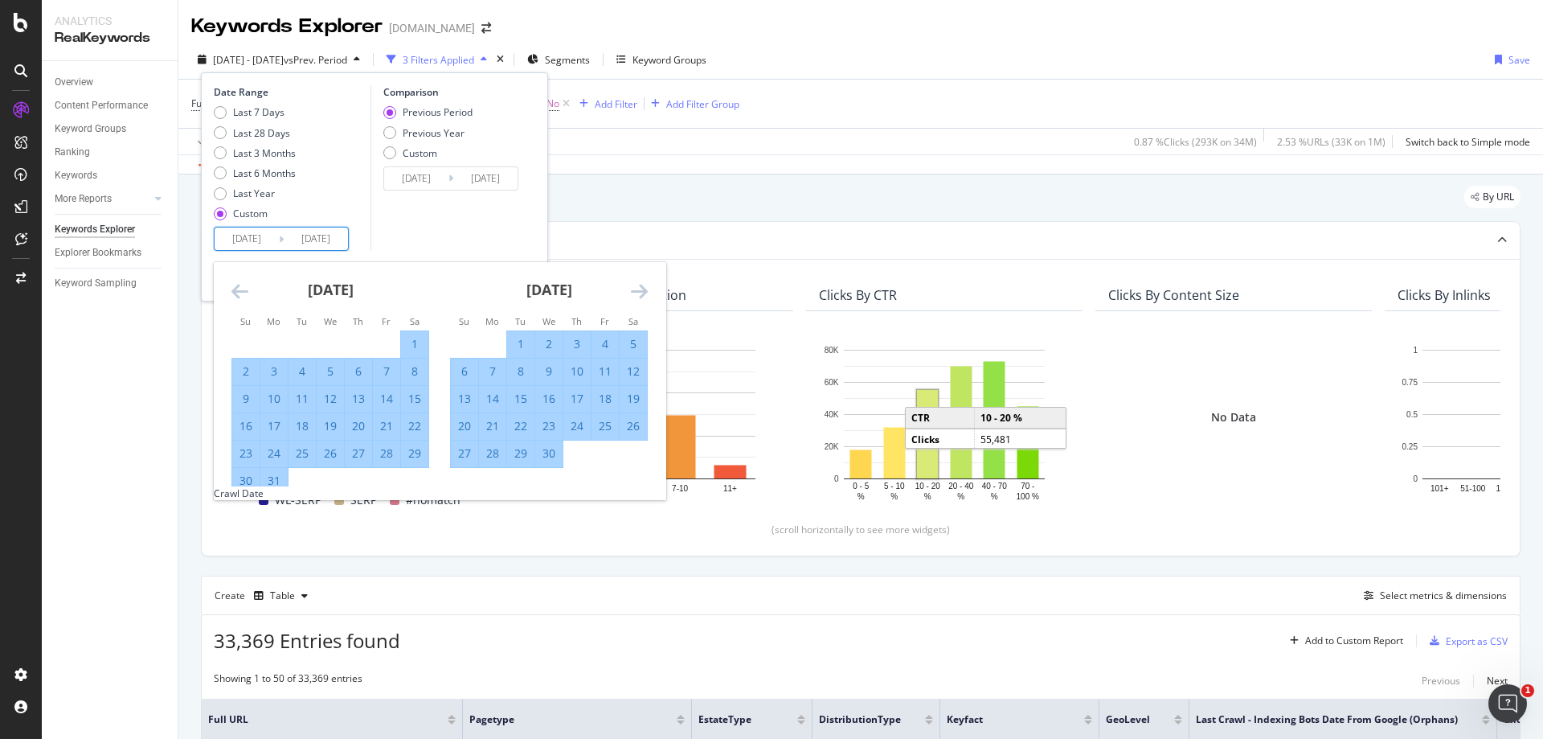
click at [636, 287] on icon "Move forward to switch to the next month." at bounding box center [639, 290] width 17 height 19
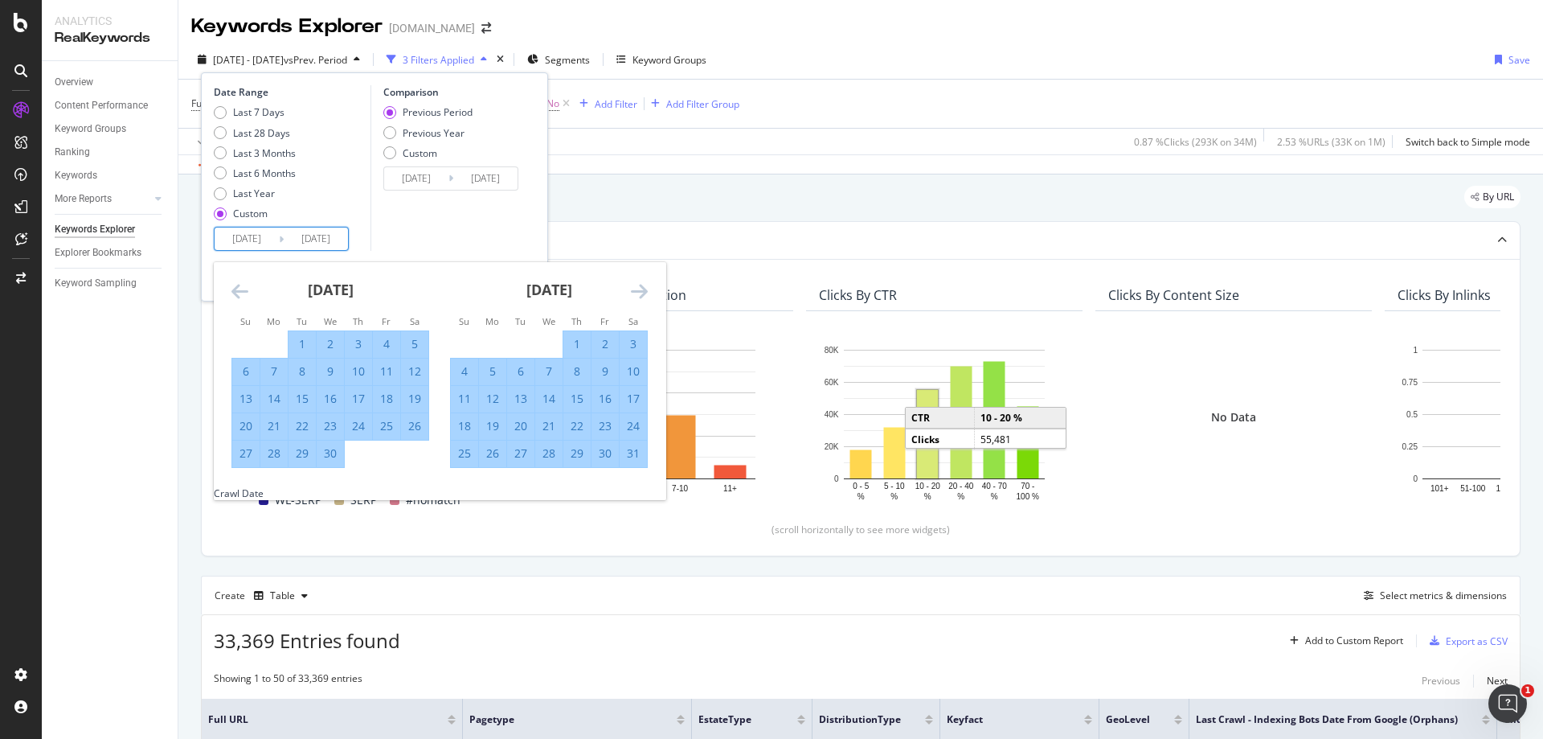
click at [636, 287] on icon "Move forward to switch to the next month." at bounding box center [639, 290] width 17 height 19
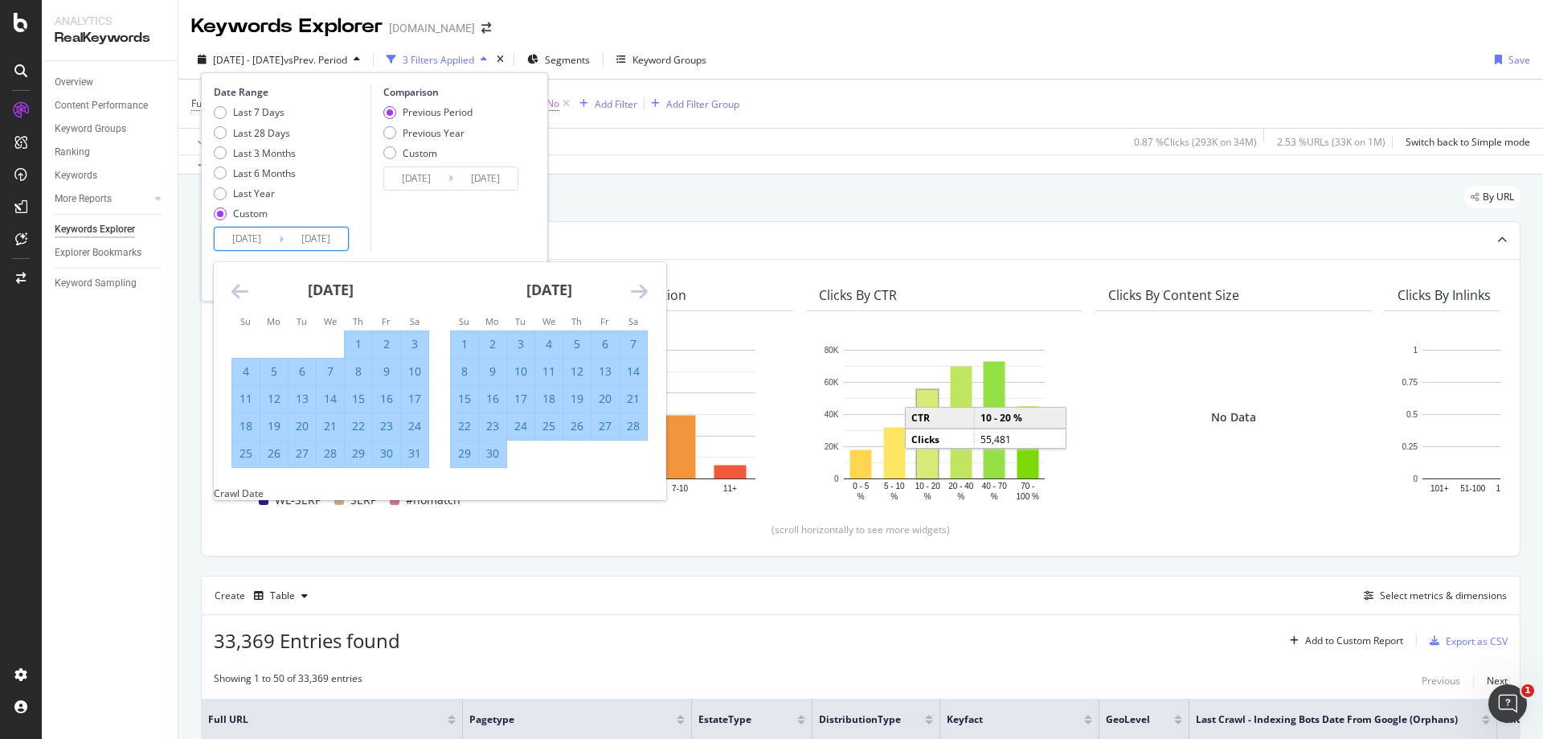
click at [636, 287] on icon "Move forward to switch to the next month." at bounding box center [639, 290] width 17 height 19
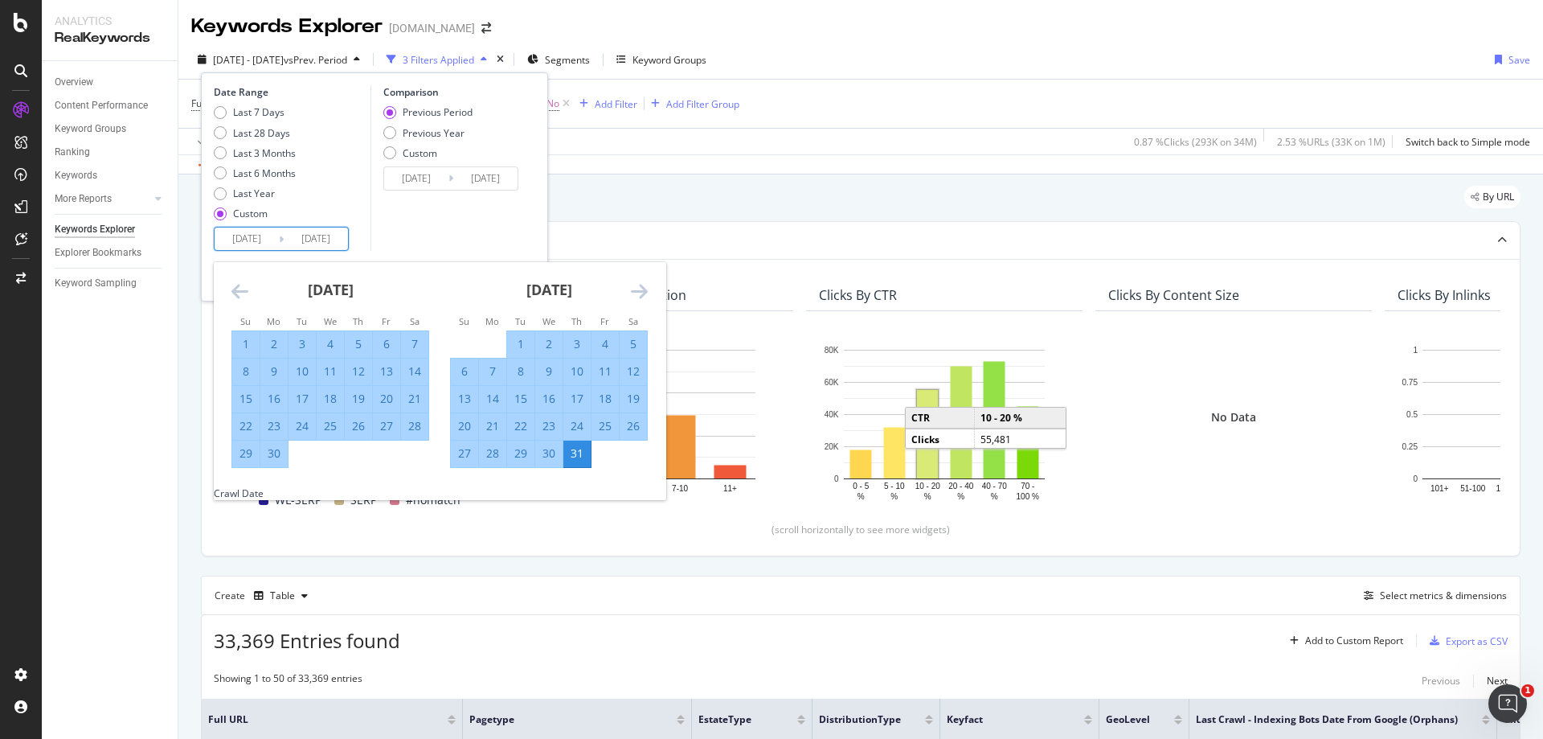
click at [636, 287] on icon "Move forward to switch to the next month." at bounding box center [639, 290] width 17 height 19
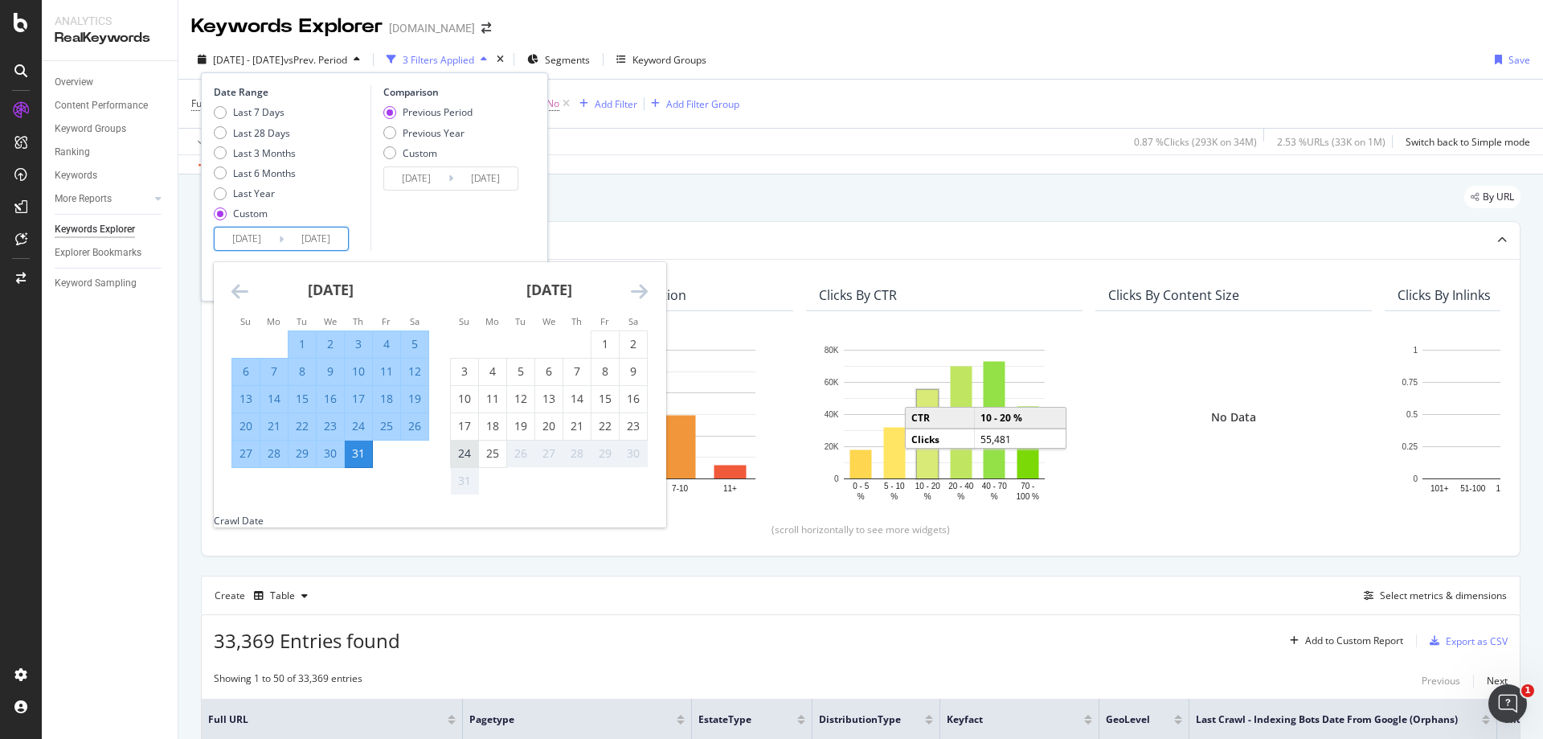
click at [467, 451] on div "24" at bounding box center [464, 453] width 27 height 16
type input "[DATE]"
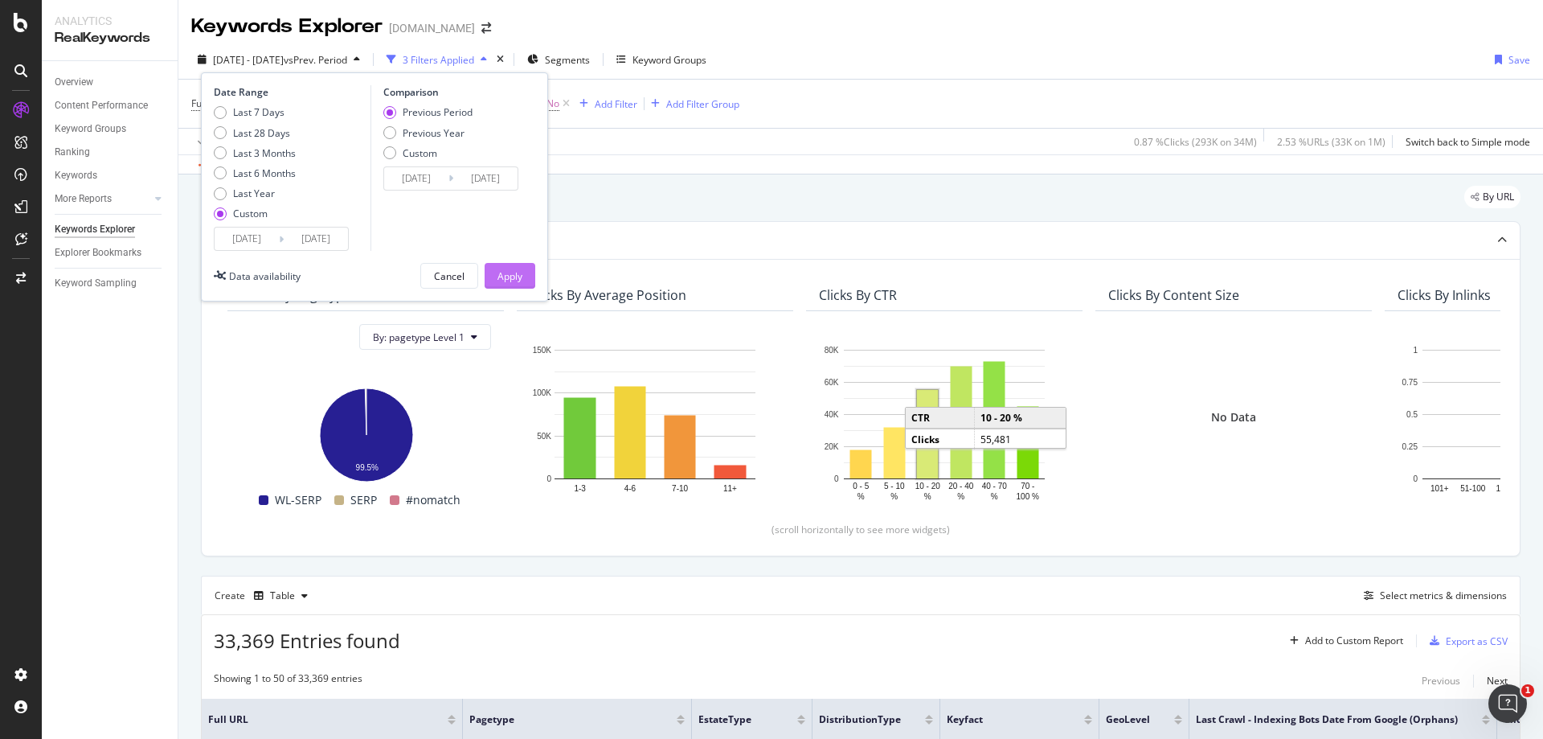
click at [503, 275] on div "Apply" at bounding box center [509, 276] width 25 height 14
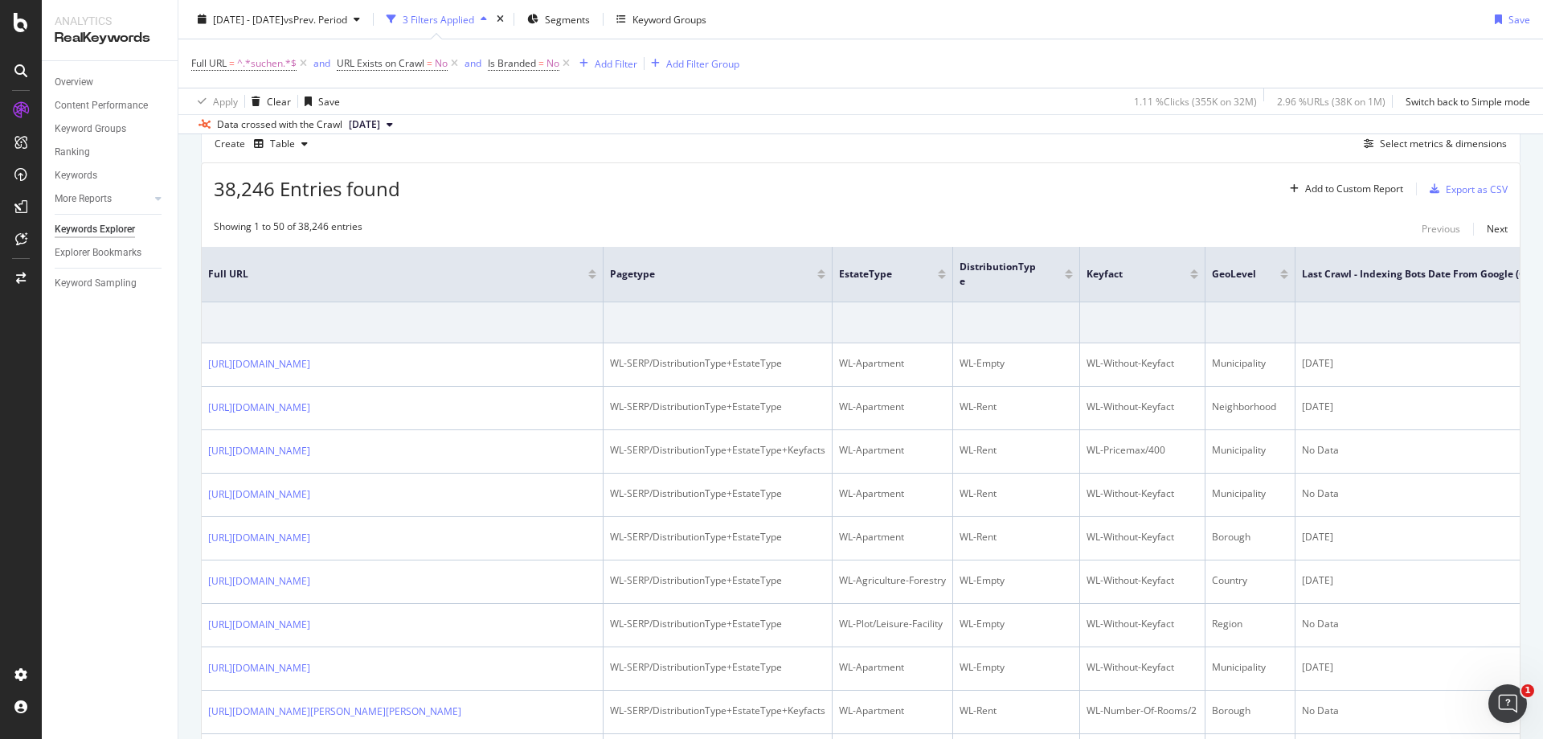
scroll to position [321, 0]
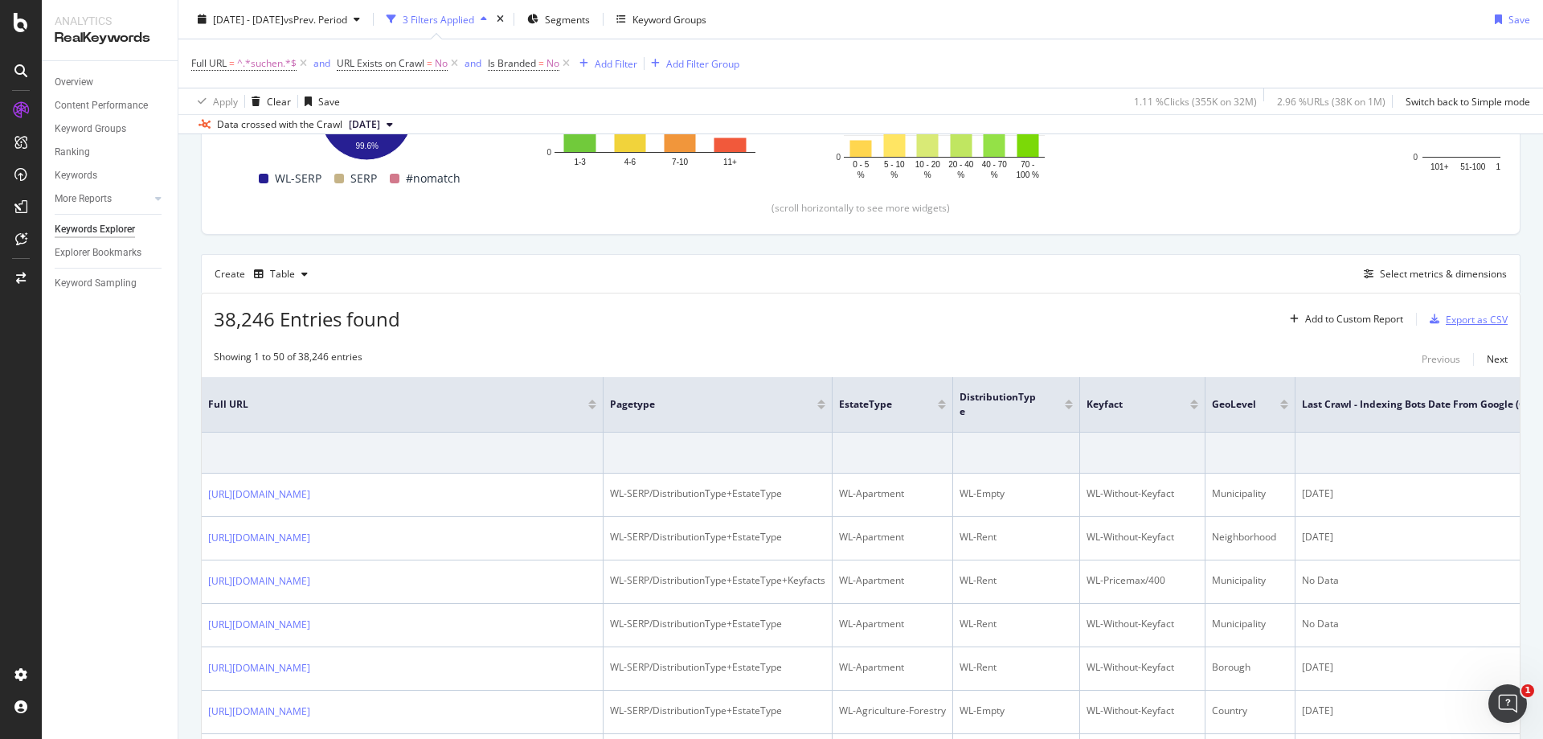
click at [1452, 317] on div "Export as CSV" at bounding box center [1477, 320] width 62 height 14
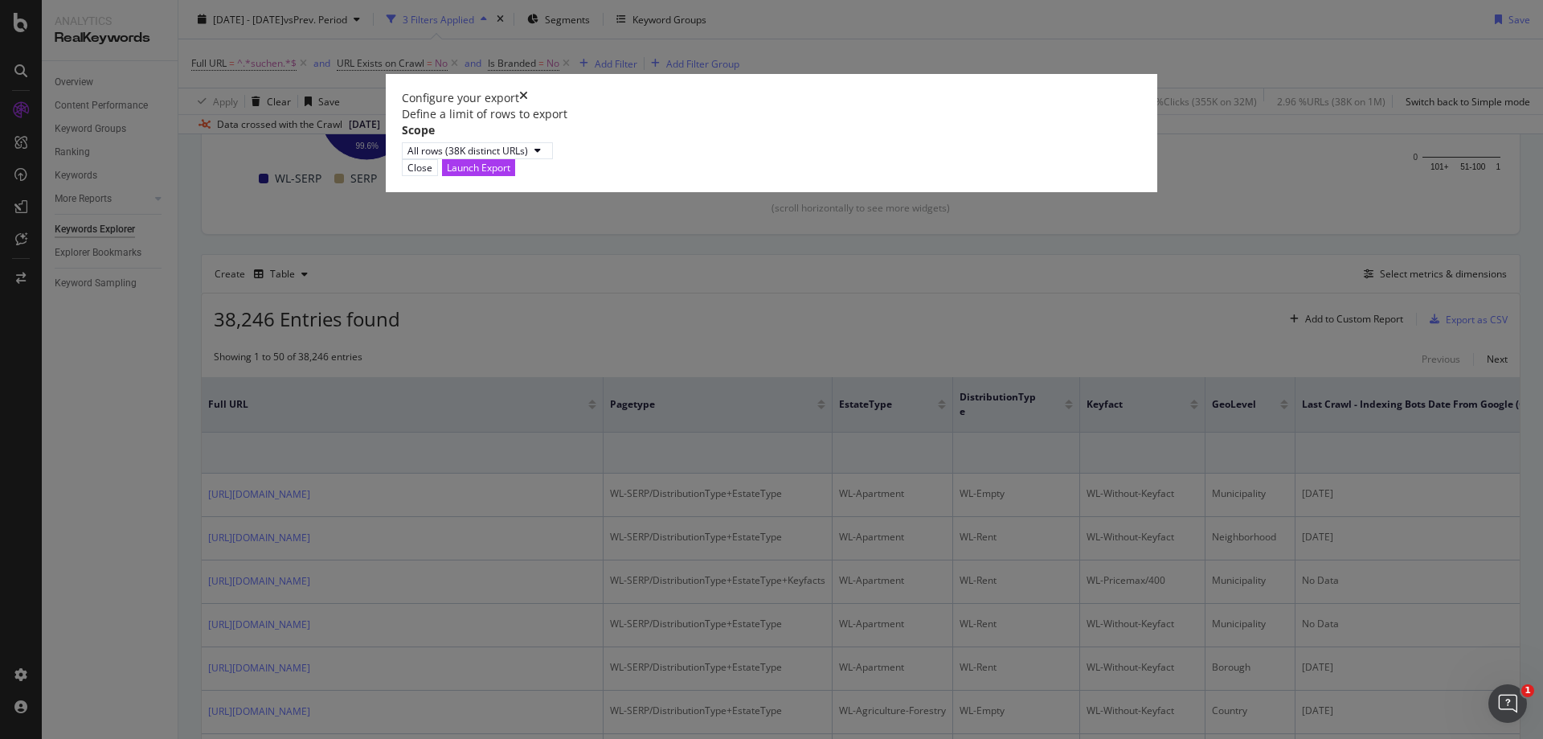
click at [1193, 276] on div "Configure your export Define a limit of rows to export Scope All rows (38K dist…" at bounding box center [771, 369] width 1543 height 739
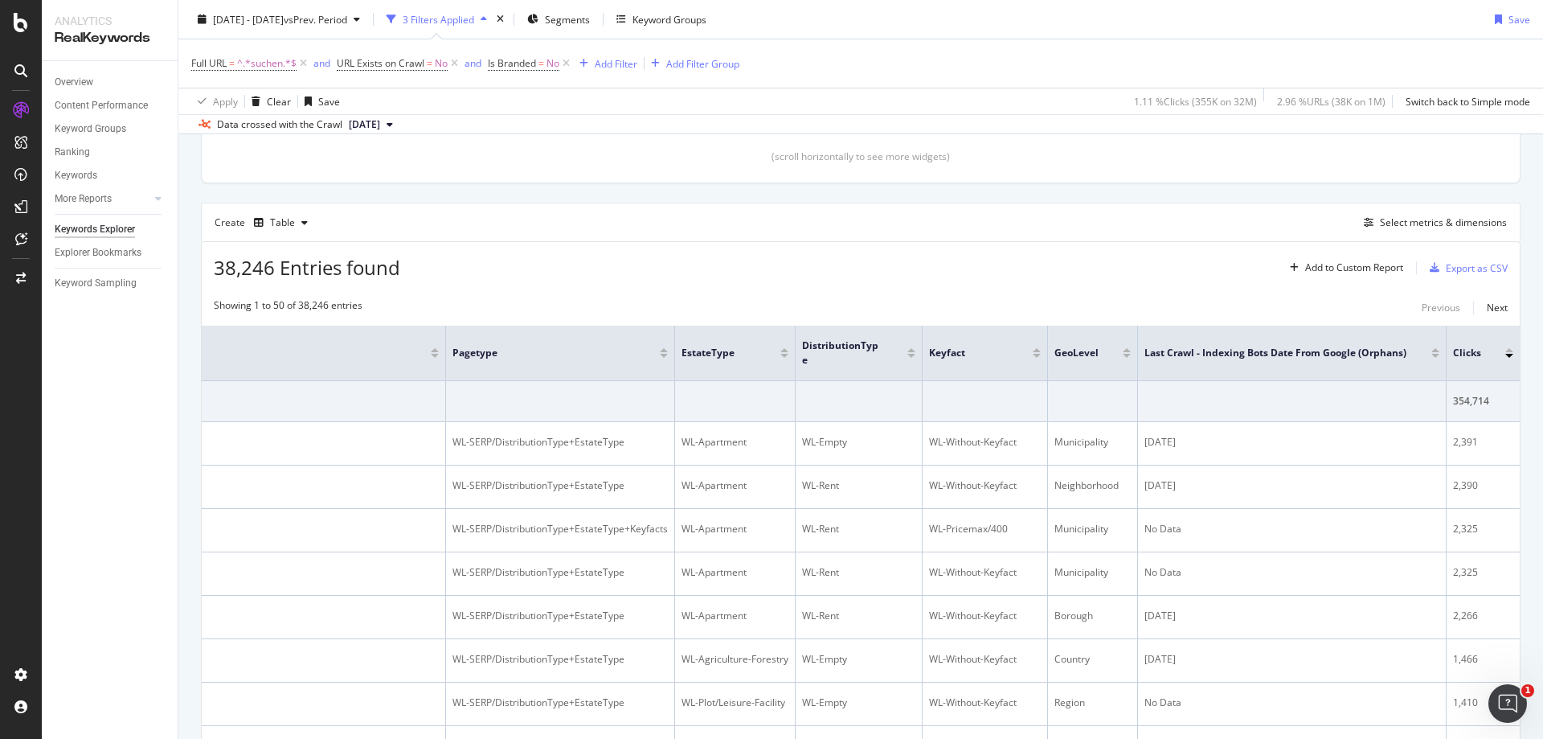
scroll to position [365, 0]
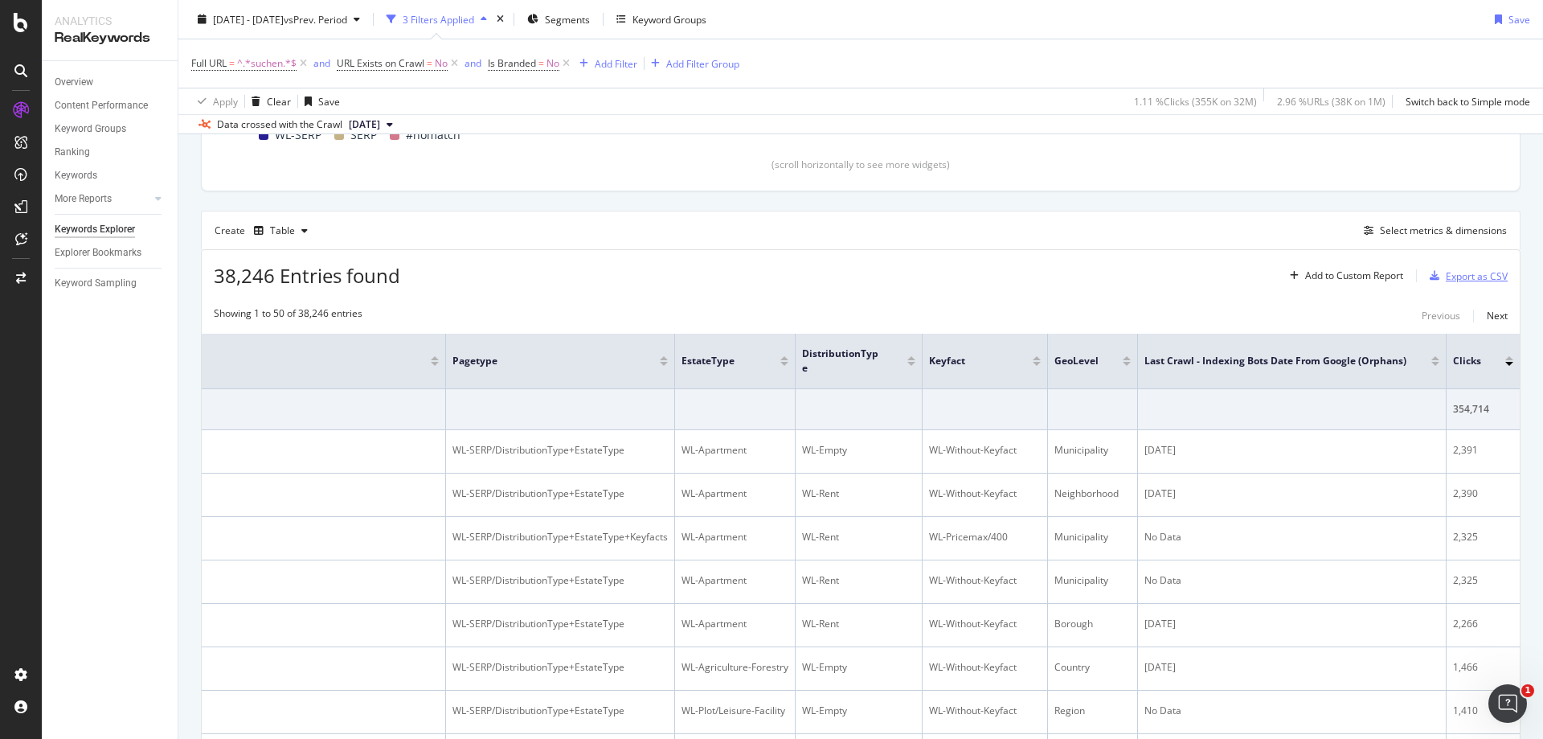
click at [1454, 272] on div "Export as CSV" at bounding box center [1477, 276] width 62 height 14
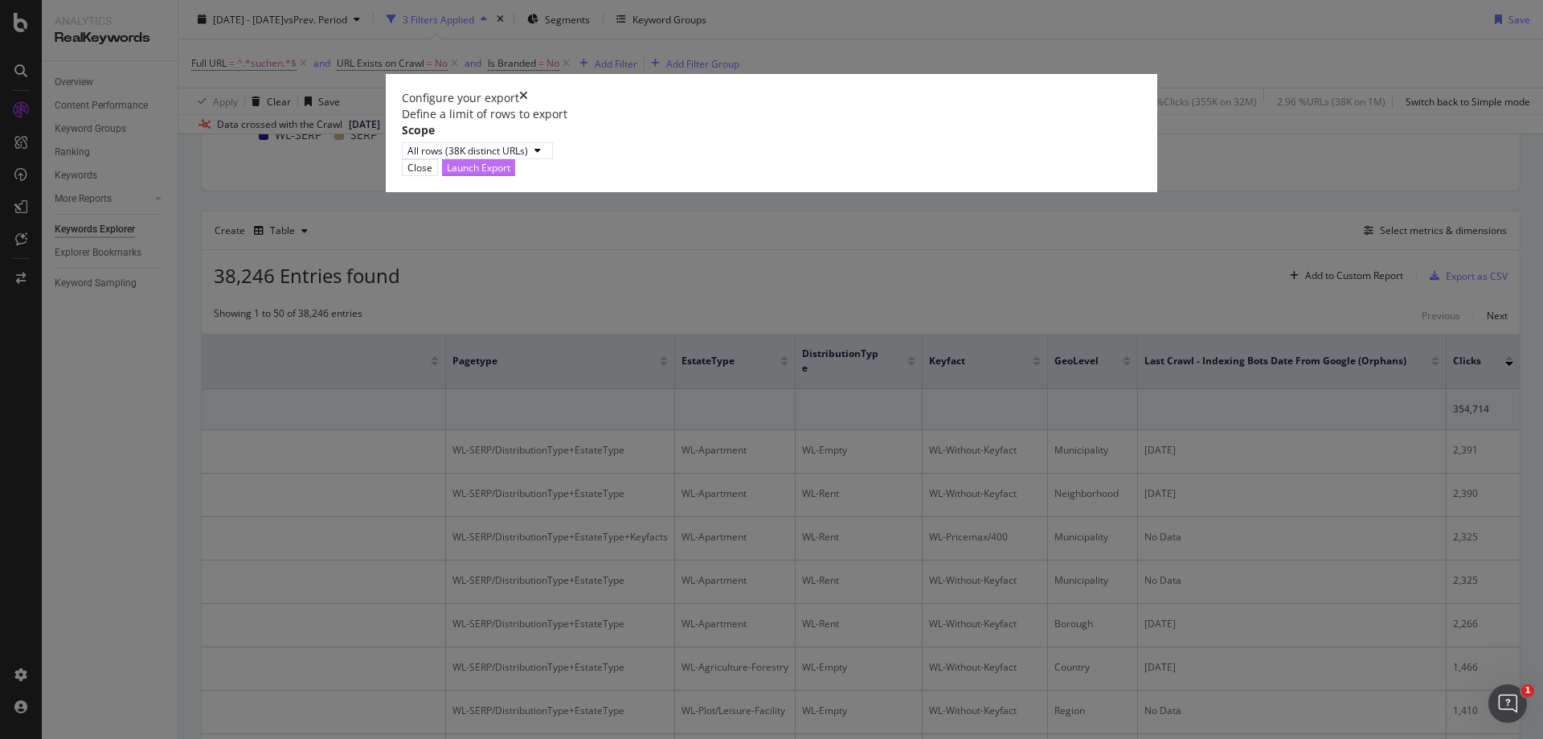
click at [510, 174] on div "Launch Export" at bounding box center [478, 168] width 63 height 14
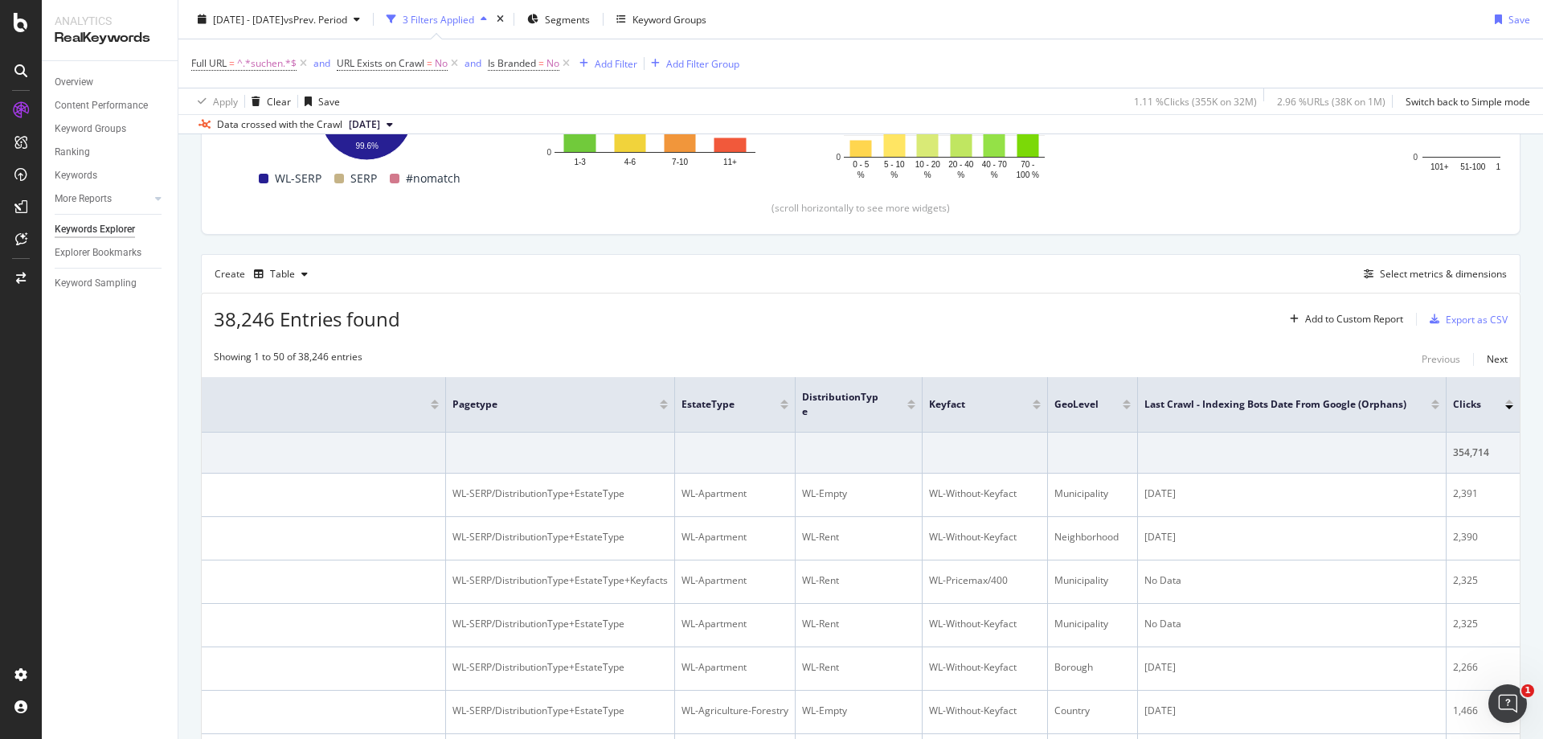
scroll to position [204, 0]
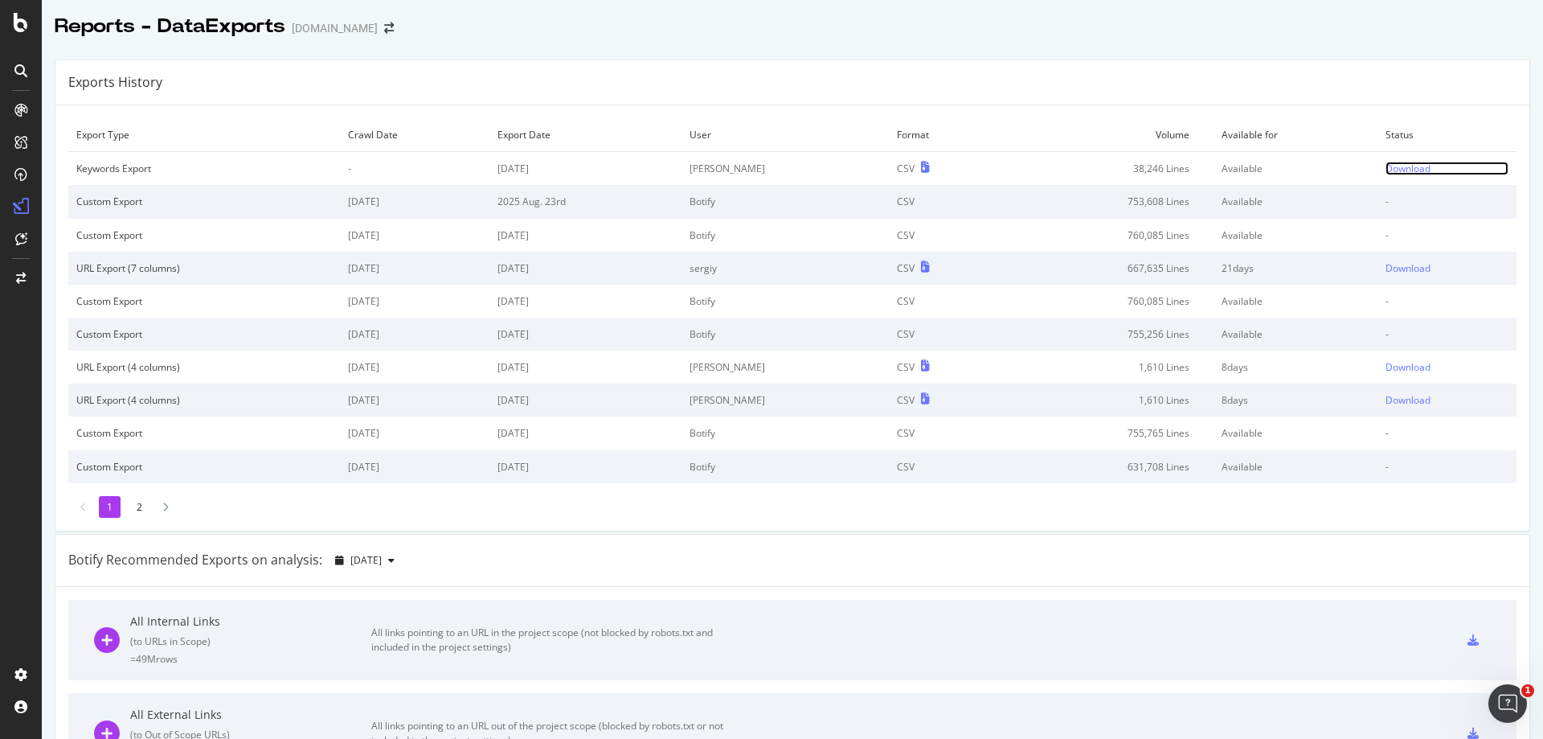
click at [1385, 170] on div "Download" at bounding box center [1407, 169] width 45 height 14
